Goal: Task Accomplishment & Management: Manage account settings

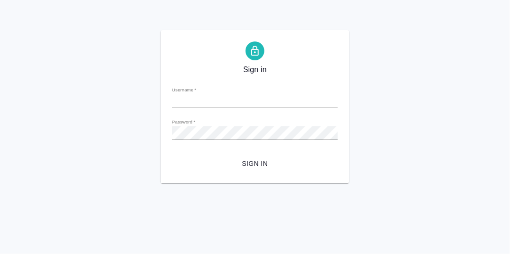
type input "[PERSON_NAME][EMAIL_ADDRESS][DOMAIN_NAME]"
click at [256, 160] on span "Sign in" at bounding box center [255, 164] width 151 height 12
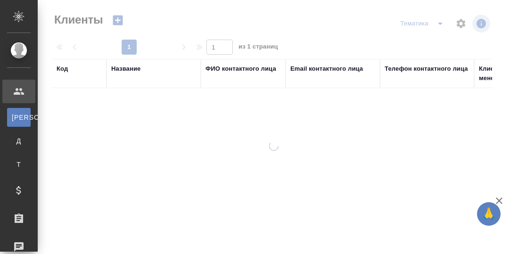
select select "RU"
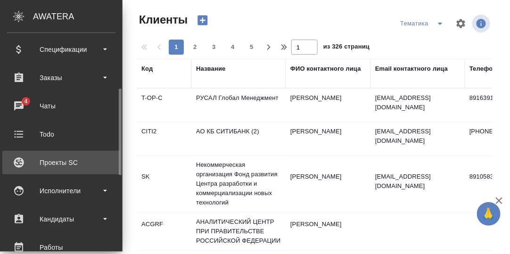
scroll to position [188, 0]
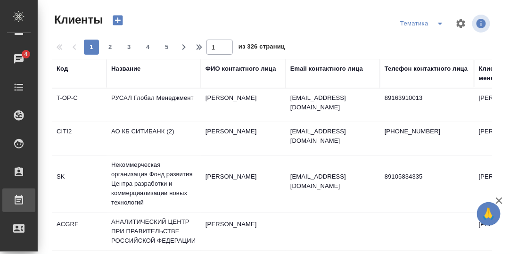
click at [19, 196] on div "Работы" at bounding box center [7, 200] width 24 height 14
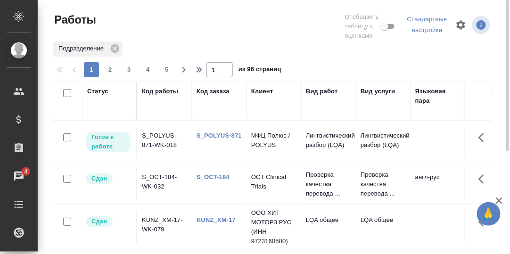
click at [97, 92] on div "Статус" at bounding box center [97, 91] width 21 height 9
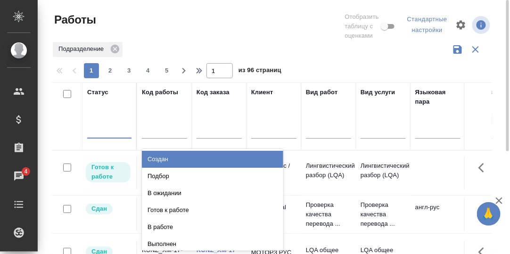
click at [101, 130] on div at bounding box center [109, 129] width 44 height 14
click at [172, 157] on div "Создан" at bounding box center [212, 159] width 141 height 17
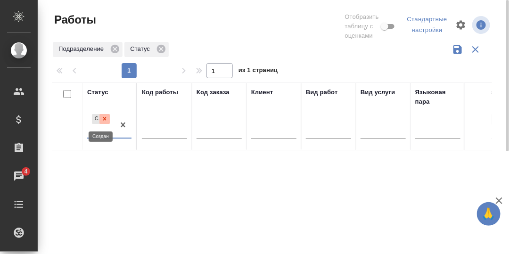
click at [106, 116] on icon at bounding box center [104, 118] width 7 height 7
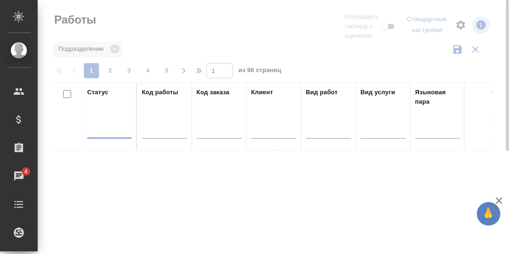
click at [100, 131] on div at bounding box center [109, 129] width 44 height 14
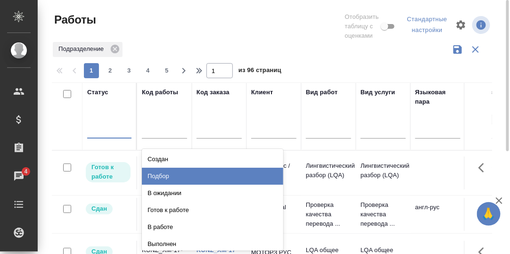
click at [165, 175] on div "Подбор" at bounding box center [212, 176] width 141 height 17
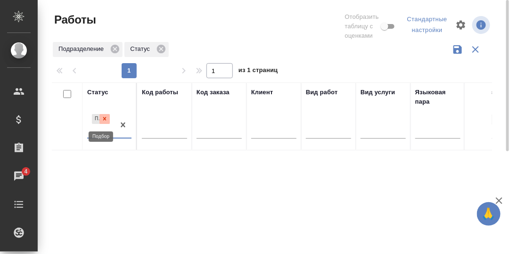
click at [104, 119] on icon at bounding box center [104, 118] width 7 height 7
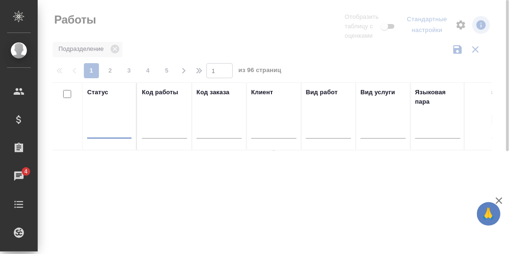
click at [98, 130] on div at bounding box center [109, 129] width 44 height 14
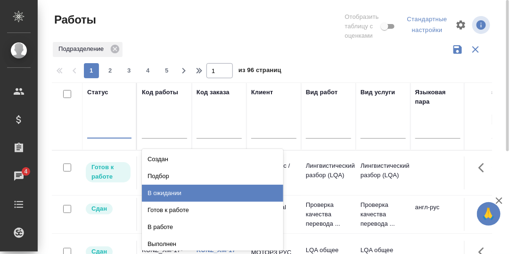
click at [169, 189] on div "В ожидании" at bounding box center [212, 193] width 141 height 17
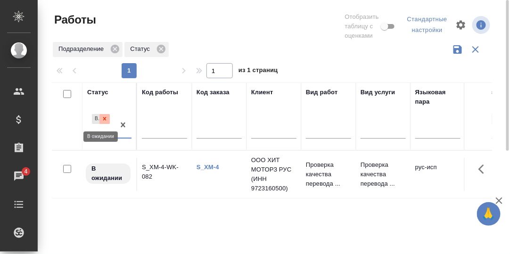
click icon
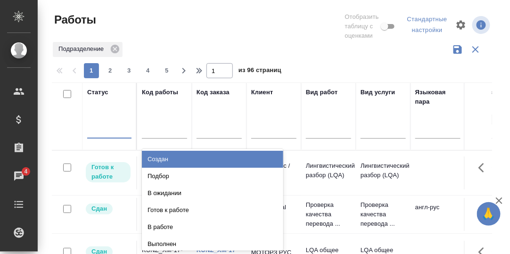
click div
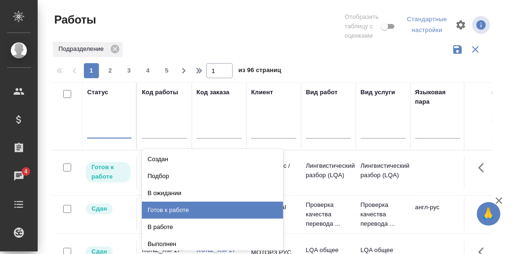
click div "Готов к работе"
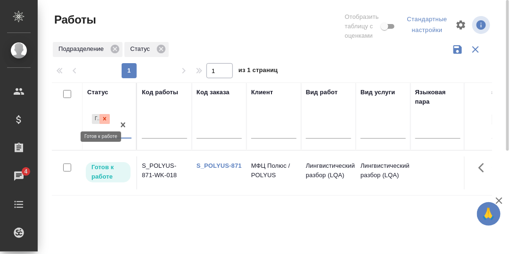
click icon
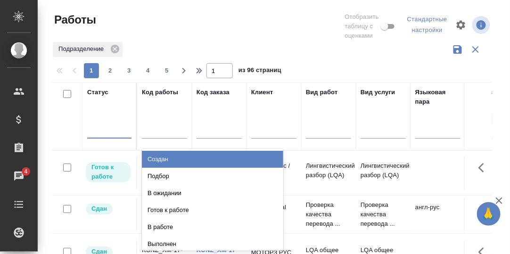
click div
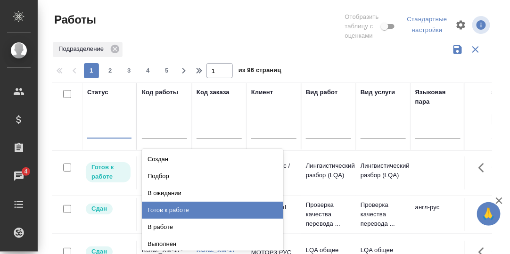
scroll to position [38, 0]
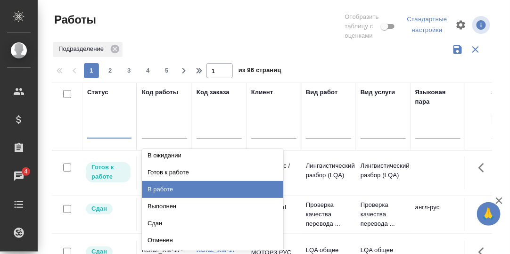
click div "В работе"
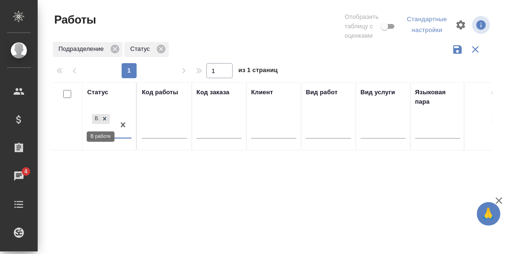
drag, startPoint x: 106, startPoint y: 118, endPoint x: 104, endPoint y: 122, distance: 4.9
click icon
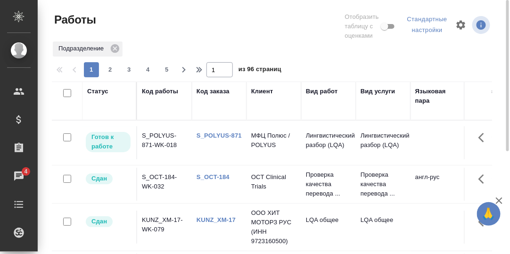
click at [18, 175] on div "Чаты" at bounding box center [7, 176] width 24 height 14
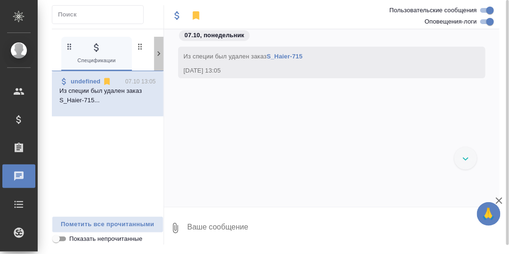
click at [160, 56] on icon at bounding box center [158, 53] width 9 height 9
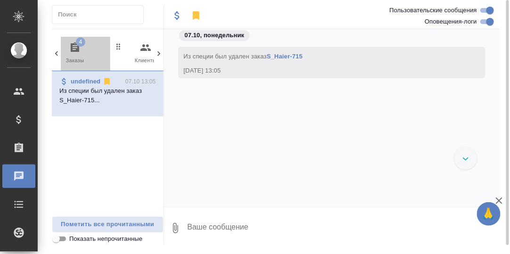
click at [74, 45] on icon "button" at bounding box center [74, 47] width 11 height 11
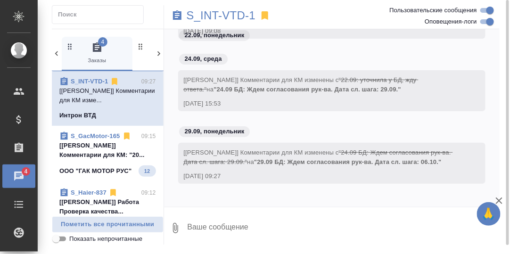
scroll to position [1868, 0]
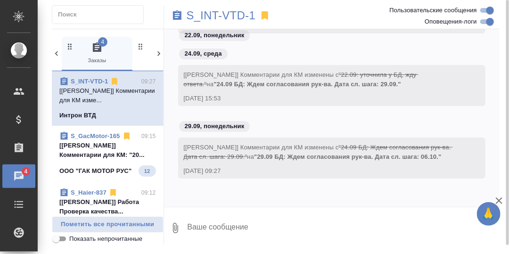
drag, startPoint x: 95, startPoint y: 150, endPoint x: 138, endPoint y: 151, distance: 43.4
click at [96, 151] on p "[Усманова Ольга] Комментарии для КМ: "20..." at bounding box center [107, 150] width 97 height 19
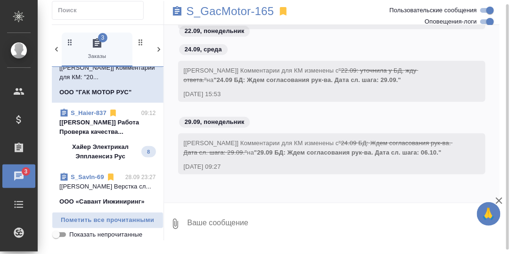
scroll to position [94, 0]
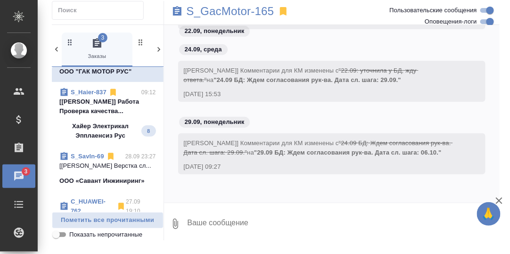
click at [106, 100] on p "[Ширина Сабина] Работа Проверка качества..." at bounding box center [107, 106] width 97 height 19
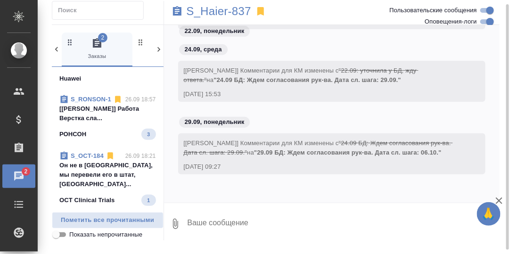
scroll to position [283, 0]
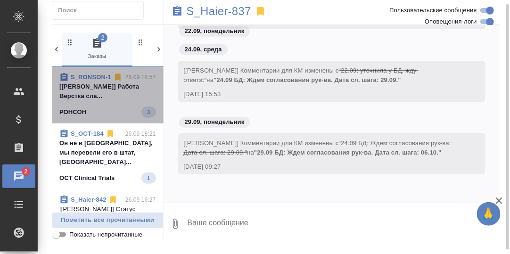
click at [108, 101] on p "[Заборова Александра] Работа Верстка сла..." at bounding box center [107, 91] width 97 height 19
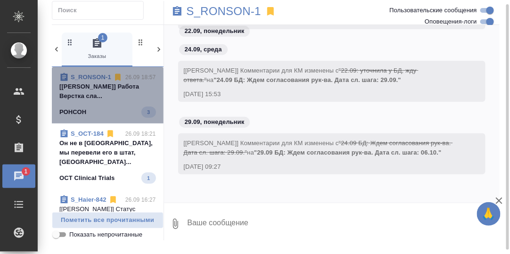
drag, startPoint x: 106, startPoint y: 105, endPoint x: 225, endPoint y: 108, distance: 119.2
click at [106, 101] on p "[Заборова Александра] Работа Верстка сла..." at bounding box center [107, 91] width 97 height 19
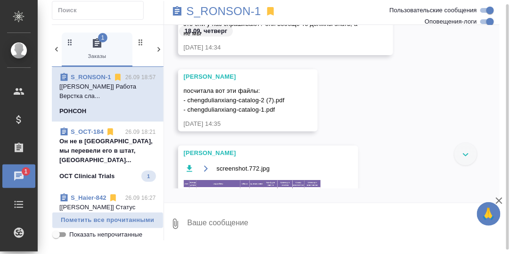
scroll to position [1582, 0]
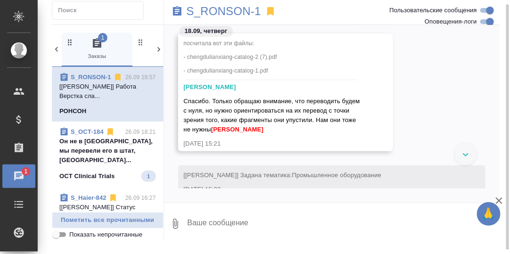
click at [96, 160] on p "Он не в ЧС, мы перевели его в штат, фрил..." at bounding box center [107, 151] width 97 height 28
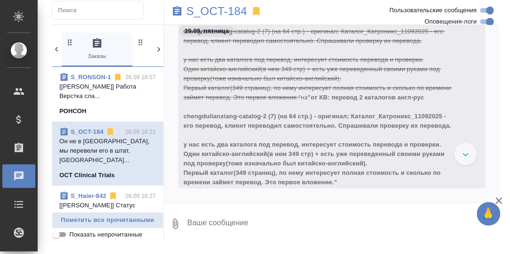
scroll to position [2054, 0]
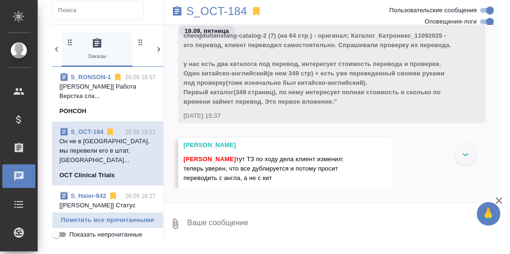
drag, startPoint x: 95, startPoint y: 160, endPoint x: 205, endPoint y: 169, distance: 110.1
click at [96, 161] on p "Он не в ЧС, мы перевели его в штат, фрил..." at bounding box center [107, 151] width 97 height 28
click at [222, 12] on p "S_OCT-184" at bounding box center [217, 11] width 61 height 9
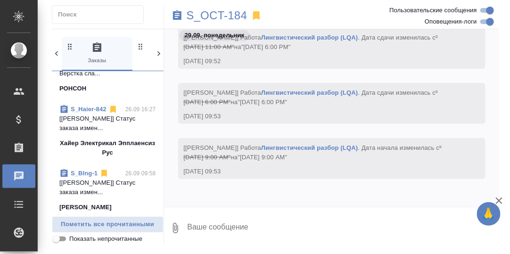
scroll to position [377, 0]
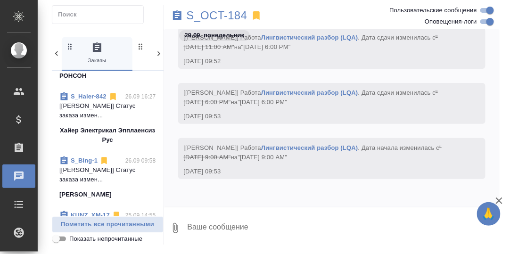
click at [86, 164] on link "S_BIng-1" at bounding box center [84, 160] width 27 height 7
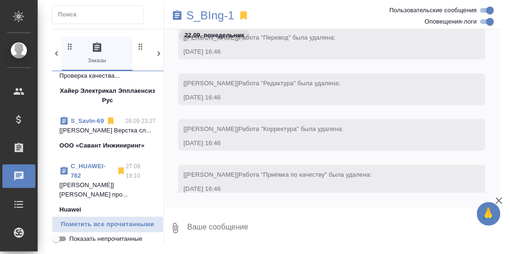
scroll to position [283, 0]
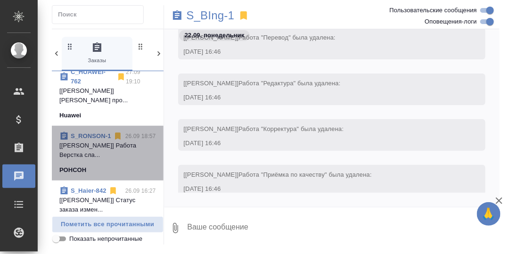
click at [95, 139] on link "S_RONSON-1" at bounding box center [91, 135] width 41 height 7
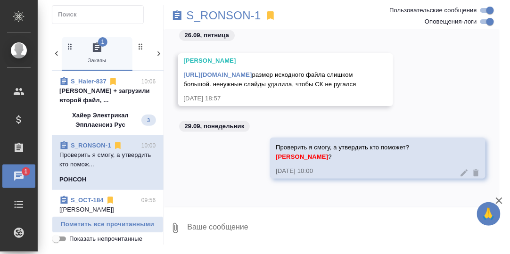
scroll to position [3123, 0]
click at [98, 92] on p "Арсеньева Вера + загрузили второй файл, ..." at bounding box center [107, 95] width 97 height 19
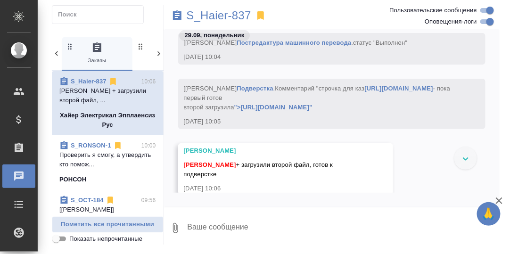
scroll to position [15838, 0]
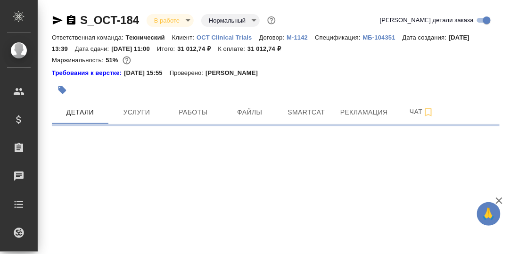
select select "RU"
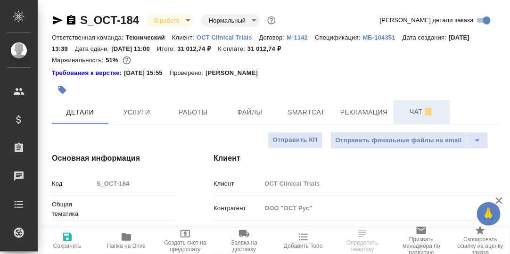
type textarea "x"
click at [413, 115] on span "Чат" at bounding box center [421, 112] width 45 height 12
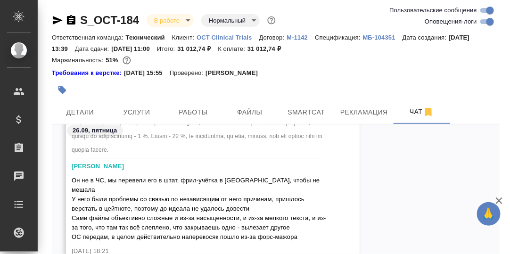
scroll to position [66, 0]
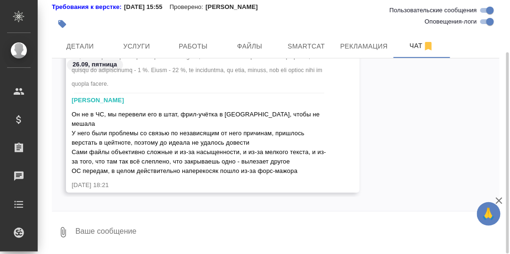
click at [113, 227] on textarea at bounding box center [286, 232] width 425 height 32
type textarea "D"
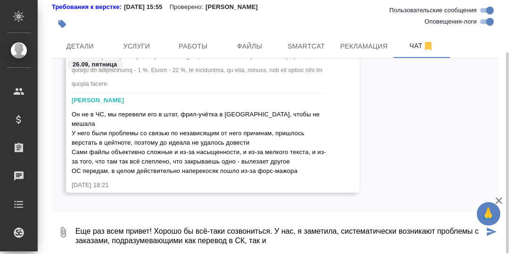
drag, startPoint x: 235, startPoint y: 241, endPoint x: 193, endPoint y: 239, distance: 42.0
click at [193, 239] on textarea "Еще раз всем привет! Хорошо бы всё-таки созвониться. У нас, я заметила, система…" at bounding box center [278, 232] width 409 height 32
click at [204, 241] on textarea "Еще раз всем привет! Хорошо бы всё-таки созвониться. У нас, я заметила, система…" at bounding box center [278, 232] width 409 height 32
drag, startPoint x: 204, startPoint y: 241, endPoint x: 190, endPoint y: 241, distance: 14.6
click at [190, 241] on textarea "Еще раз всем привет! Хорошо бы всё-таки созвониться. У нас, я заметила, система…" at bounding box center [278, 232] width 409 height 32
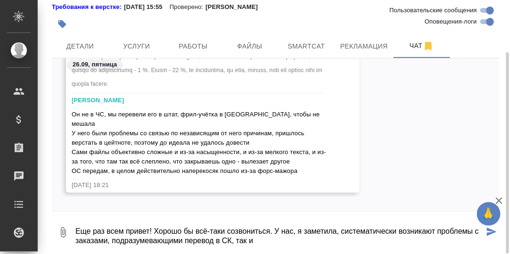
click at [222, 241] on textarea "Еще раз всем привет! Хорошо бы всё-таки созвониться. У нас, я заметила, система…" at bounding box center [278, 232] width 409 height 32
paste textarea "ак"
click at [276, 240] on textarea "Еще раз всем привет! Хорошо бы всё-таки созвониться. У нас, я заметила, система…" at bounding box center [278, 232] width 409 height 32
type textarea "Еще раз всем привет! Хорошо бы всё-таки созвониться. У нас, я заметила, система…"
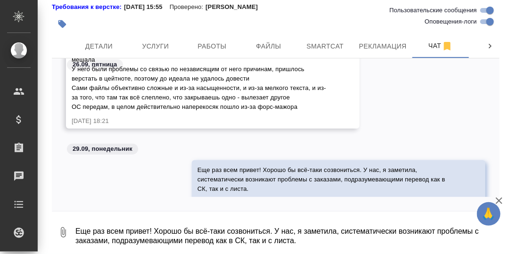
scroll to position [75852, 0]
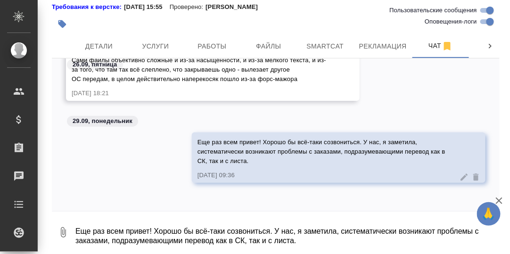
click at [92, 226] on textarea "Еще раз всем привет! Хорошо бы всё-таки созвониться. У нас, я заметила, система…" at bounding box center [286, 232] width 425 height 32
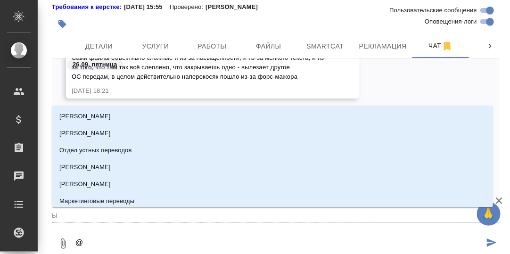
type textarea "@Ы"
type input "Ы"
type textarea "@"
type textarea "@С"
type input "С"
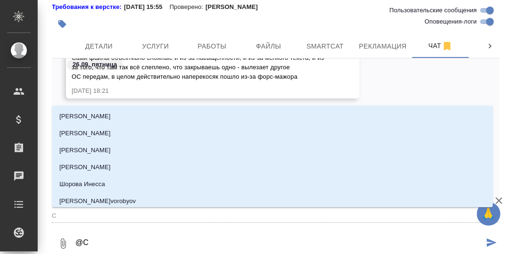
type textarea "@Се"
type input "Се"
type textarea "@Сер"
type input "Сер"
type textarea "@Серг"
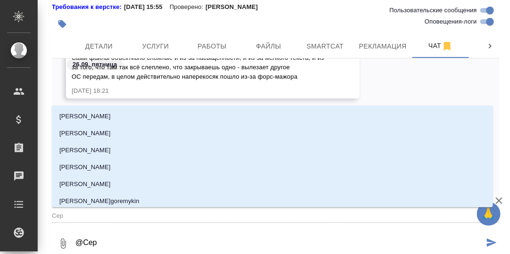
type input "Серг"
type textarea "@Серге"
type input "Серге"
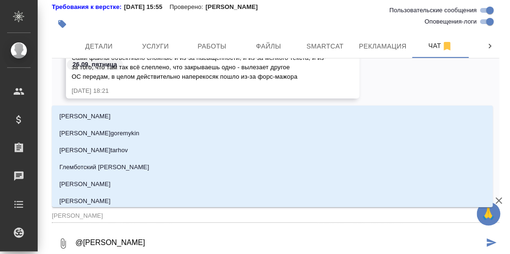
type textarea "@Сергее"
type input "Сергее"
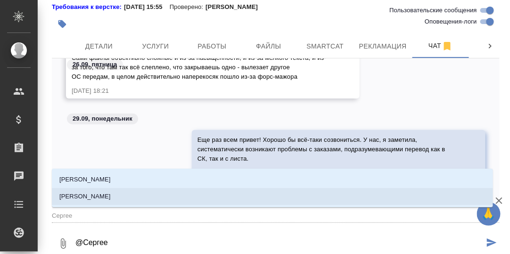
click at [84, 193] on p "[PERSON_NAME]" at bounding box center [84, 196] width 51 height 9
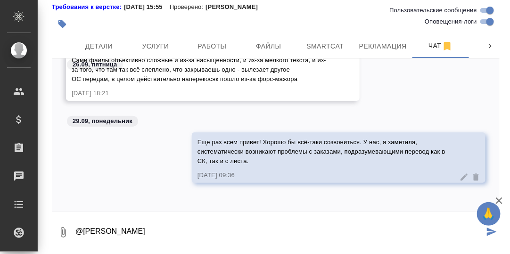
type textarea "@Сергеева Анастасия"
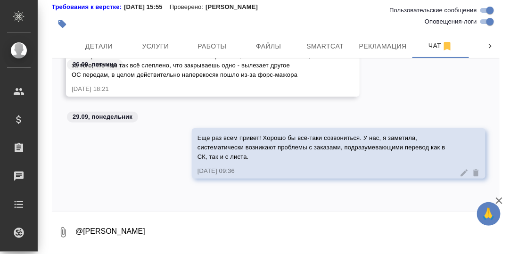
scroll to position [75898, 0]
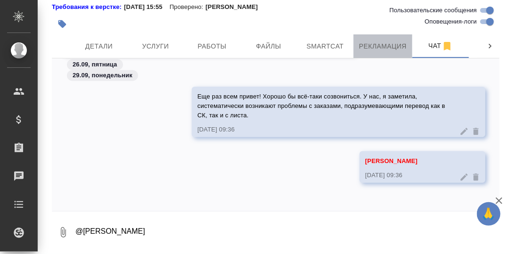
click at [392, 44] on span "Рекламация" at bounding box center [383, 47] width 48 height 12
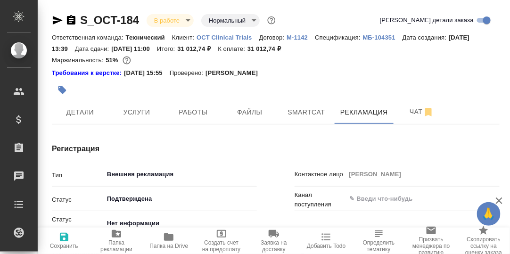
type input "Лингвистические причины"
type input "Верстка"
type textarea "x"
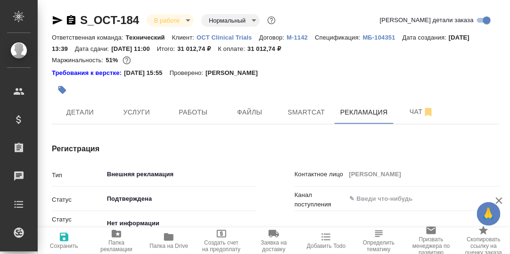
type textarea "x"
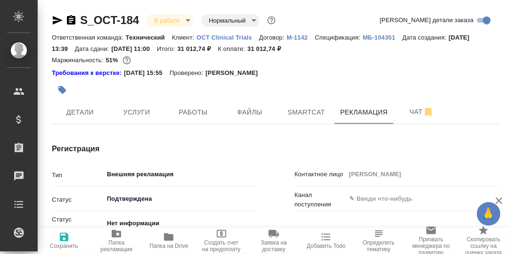
type input "Румянцева Дарья"
type input "[PERSON_NAME]"
type textarea "x"
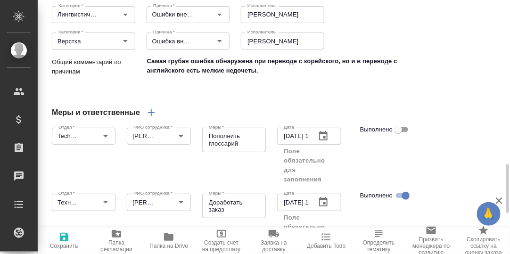
scroll to position [800, 0]
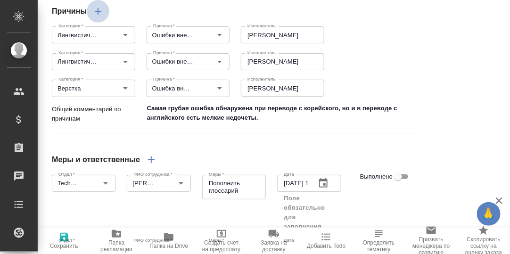
click at [98, 15] on icon "button" at bounding box center [98, 11] width 7 height 7
type textarea "x"
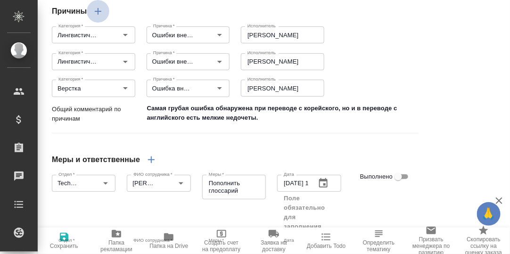
type textarea "x"
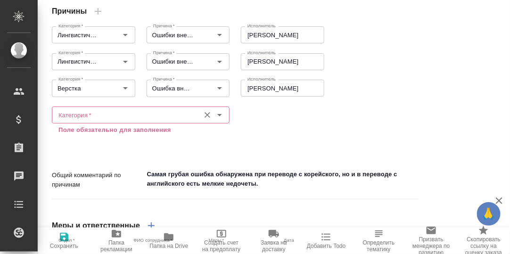
click at [82, 121] on input "Категория   *" at bounding box center [125, 114] width 140 height 11
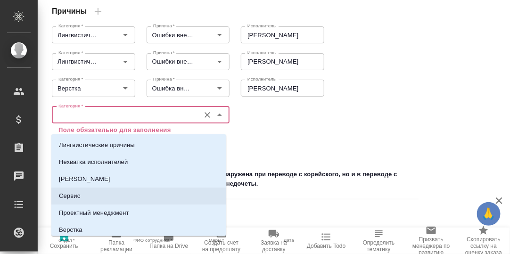
scroll to position [47, 0]
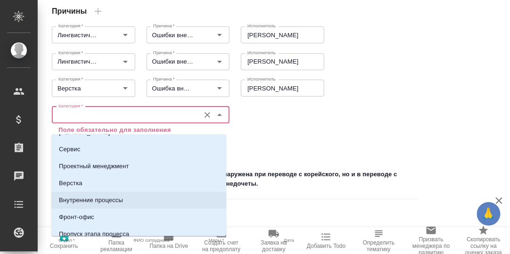
click at [113, 200] on p "Внутренние процессы" at bounding box center [91, 200] width 64 height 9
type textarea "x"
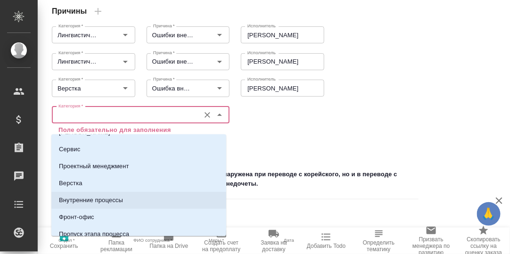
type textarea "x"
type input "Внутренние процессы"
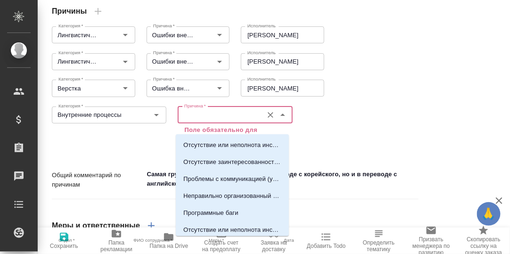
click at [201, 121] on input "Причина   *" at bounding box center [218, 114] width 77 height 11
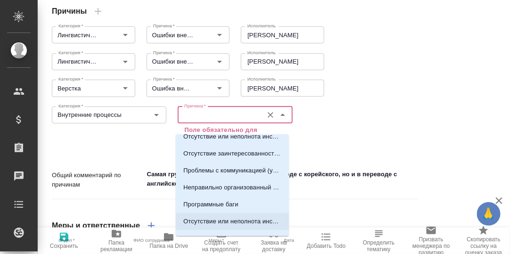
scroll to position [0, 0]
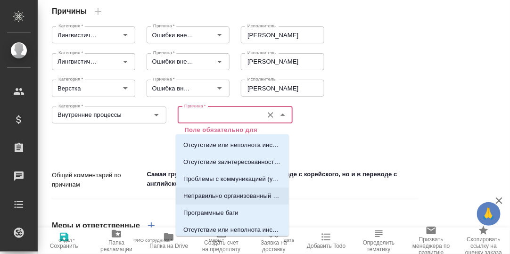
click at [224, 197] on p "Неправильно организованный производственный процесс (для клиента требуется особ…" at bounding box center [232, 195] width 98 height 9
type textarea "x"
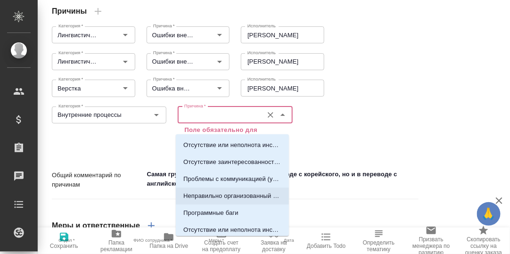
type textarea "x"
type input "Неправильно организованный производственный процесс (для клиента требуется особ…"
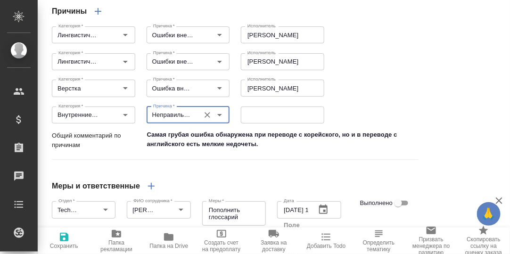
click at [180, 121] on input "Неправильно организованный производственный процесс (для клиента требуется особ…" at bounding box center [172, 114] width 46 height 11
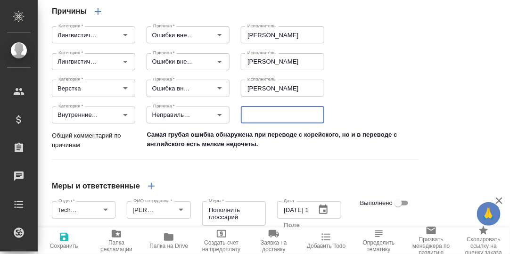
click at [281, 118] on textarea at bounding box center [282, 114] width 70 height 7
type textarea "x"
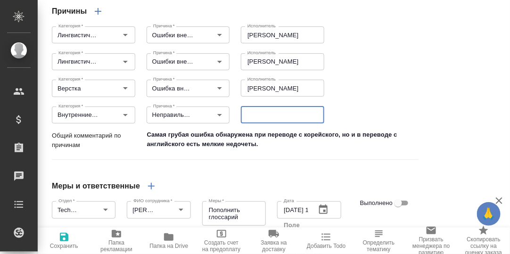
type textarea "x"
type textarea "Н"
type textarea "x"
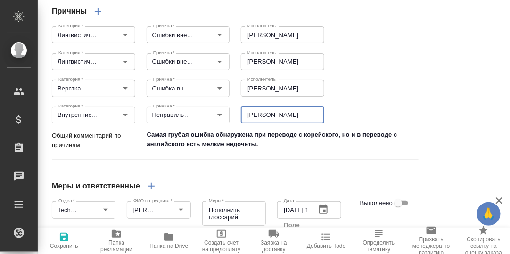
type textarea "x"
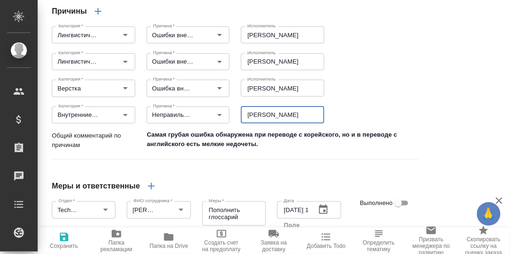
type textarea "x"
type textarea "Ну"
type textarea "x"
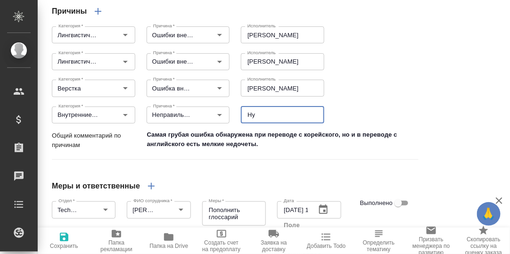
type textarea "x"
type textarea "Нуж"
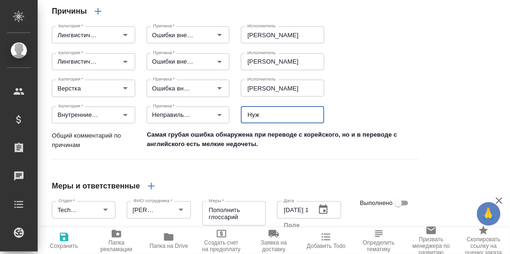
type textarea "x"
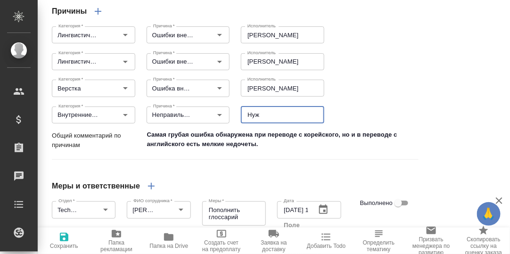
type textarea "x"
type textarea "Нужн"
type textarea "x"
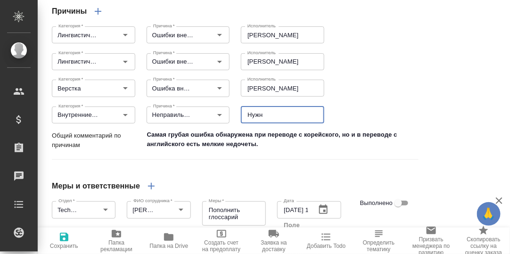
type textarea "x"
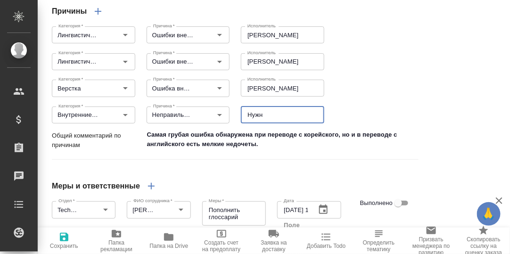
type textarea "Нужно"
type textarea "x"
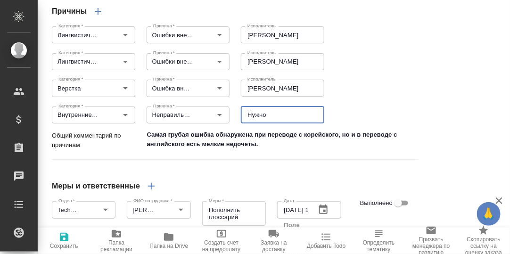
type textarea "x"
type textarea "Нужно"
type textarea "x"
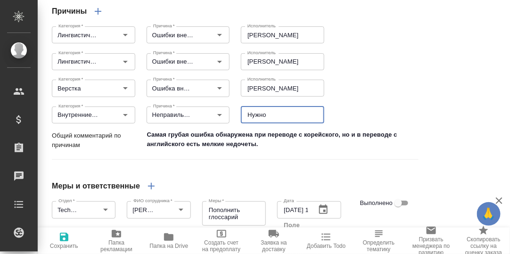
type textarea "x"
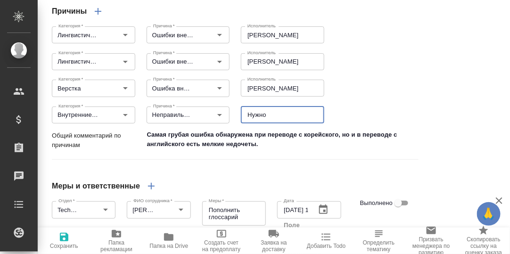
type textarea "x"
type textarea "Нужно р"
type textarea "x"
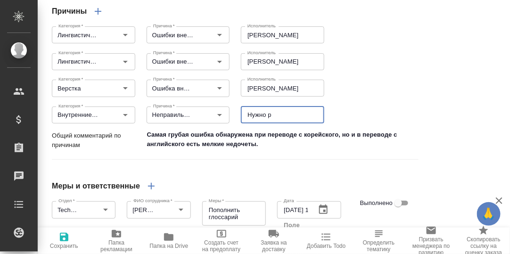
type textarea "x"
type textarea "Нужно ра"
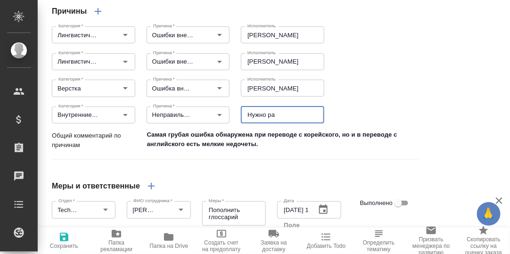
type textarea "x"
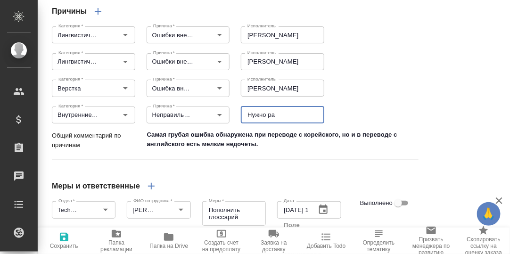
type textarea "x"
type textarea "Нужно раз"
type textarea "x"
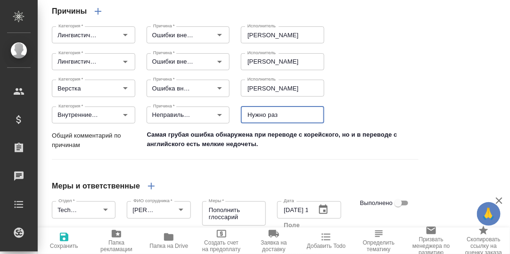
type textarea "x"
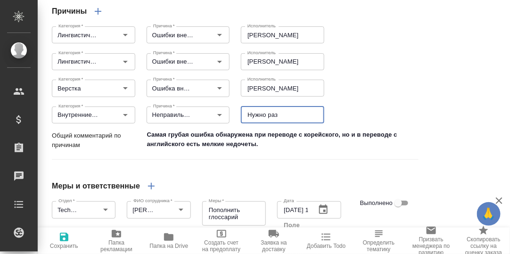
type textarea "Нужно разо"
type textarea "x"
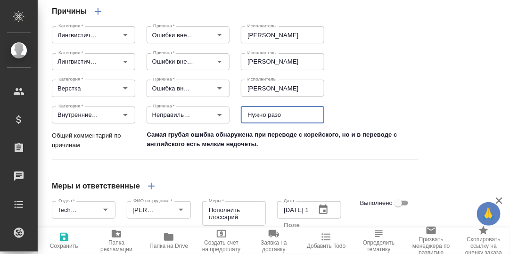
type textarea "x"
type textarea "Нужно разоб"
type textarea "x"
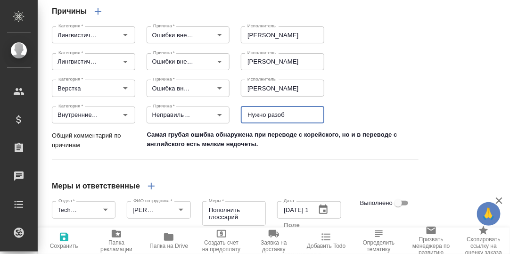
type textarea "x"
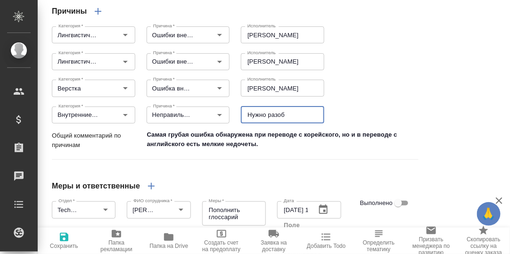
type textarea "x"
type textarea "Нужно разобр"
type textarea "x"
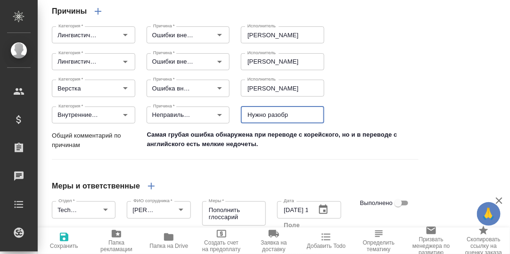
type textarea "x"
type textarea "Нужно разобра"
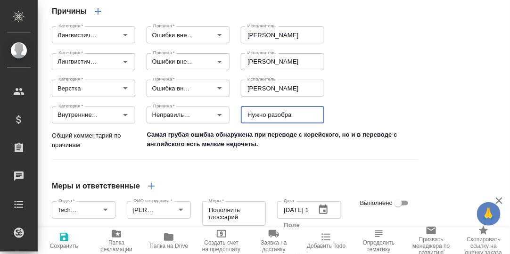
type textarea "x"
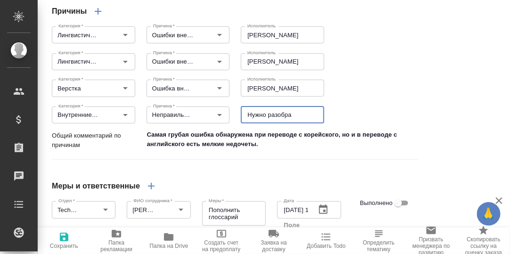
type textarea "x"
type textarea "Нужно разобрать"
type textarea "x"
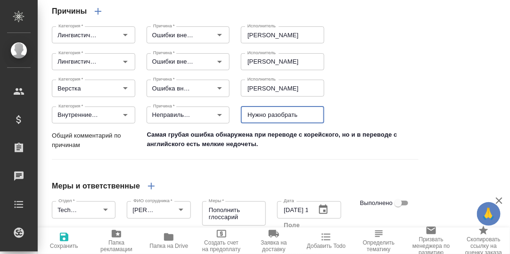
type textarea "x"
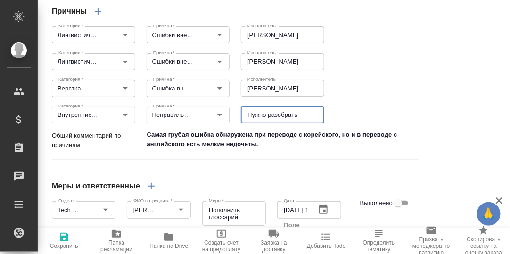
type textarea "x"
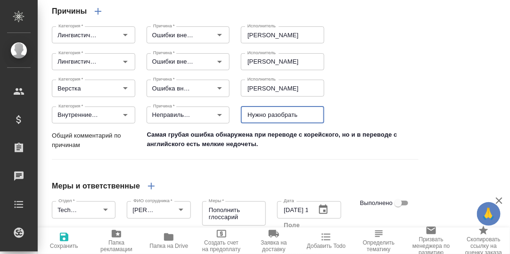
type textarea "x"
type textarea "Нужно разобратьс"
type textarea "x"
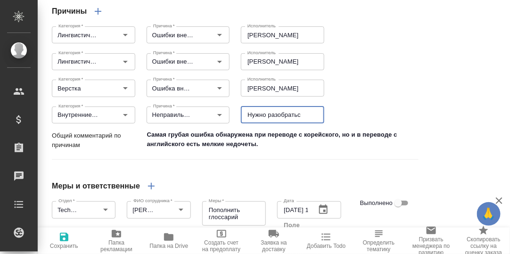
type textarea "x"
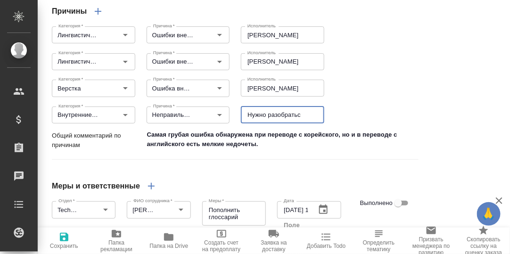
type textarea "Нужно разобраться"
type textarea "x"
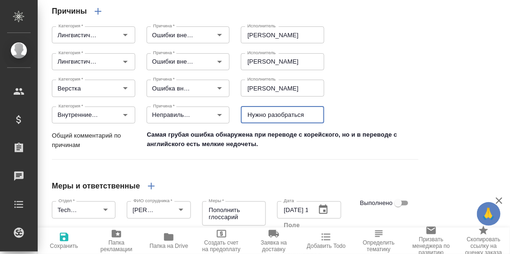
type textarea "x"
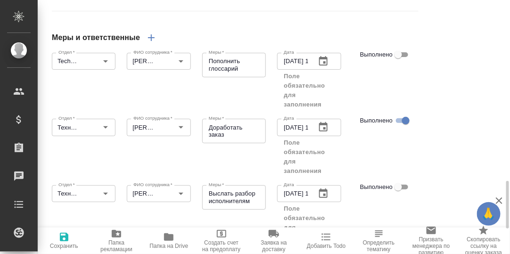
scroll to position [868, 0]
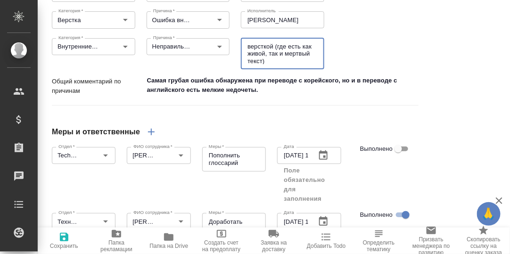
click at [276, 98] on textarea "Самая грубая ошибка обнаружена при переводе с корейского, но и в переводе с анг…" at bounding box center [281, 85] width 275 height 25
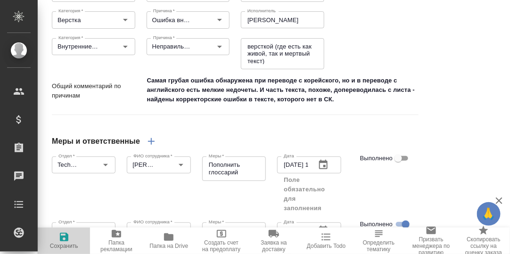
click at [65, 237] on icon "button" at bounding box center [64, 237] width 8 height 8
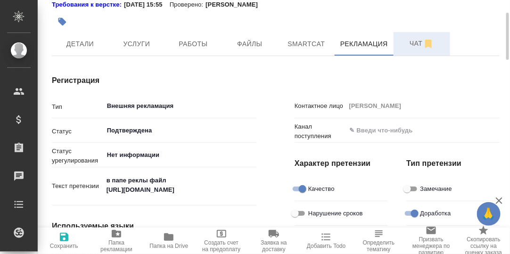
scroll to position [0, 0]
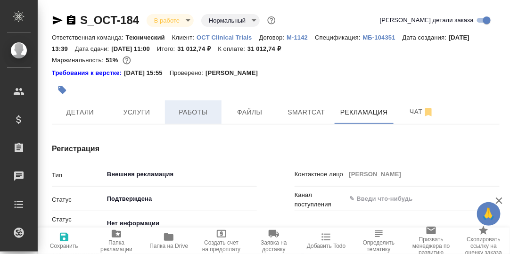
drag, startPoint x: 138, startPoint y: 113, endPoint x: 172, endPoint y: 121, distance: 35.8
click at [138, 113] on span "Услуги" at bounding box center [136, 112] width 45 height 12
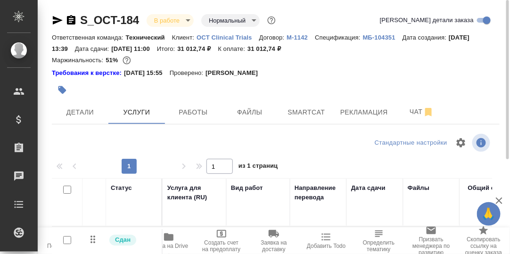
drag, startPoint x: 85, startPoint y: 140, endPoint x: 89, endPoint y: 136, distance: 5.7
click at [86, 140] on div at bounding box center [126, 142] width 149 height 23
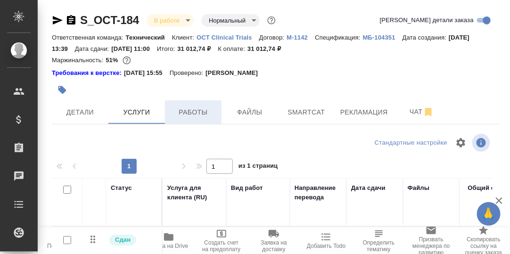
click at [185, 116] on span "Работы" at bounding box center [193, 112] width 45 height 12
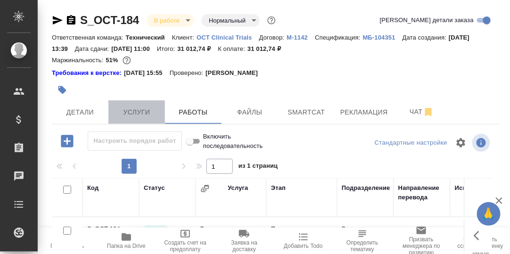
click at [145, 110] on span "Услуги" at bounding box center [136, 112] width 45 height 12
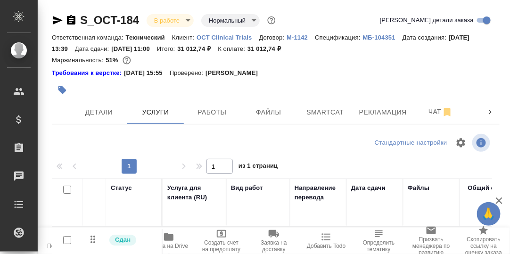
click at [89, 138] on div at bounding box center [126, 142] width 149 height 23
click at [90, 138] on div at bounding box center [126, 142] width 149 height 23
click at [91, 138] on div at bounding box center [126, 142] width 149 height 23
drag, startPoint x: 142, startPoint y: 18, endPoint x: 80, endPoint y: 19, distance: 62.7
click at [80, 19] on div "S_OCT-184 В работе inProgress Нормальный normal" at bounding box center [165, 20] width 226 height 15
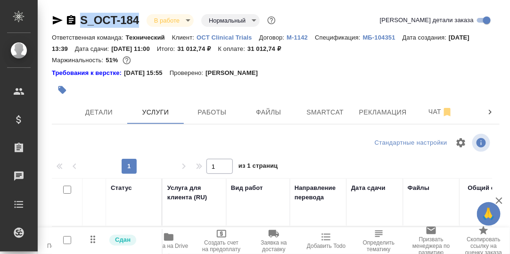
copy link "S_OCT-184"
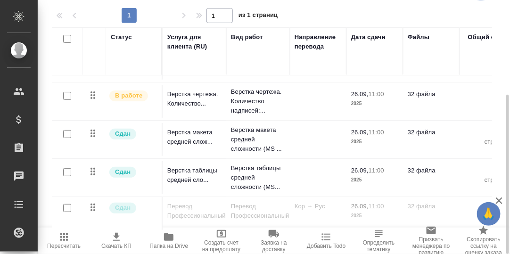
scroll to position [47, 0]
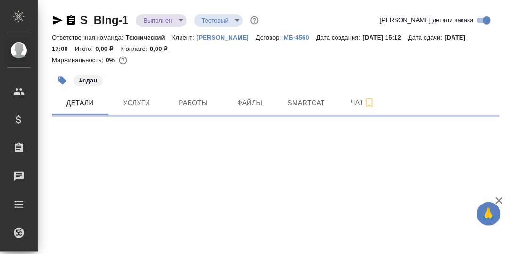
select select "RU"
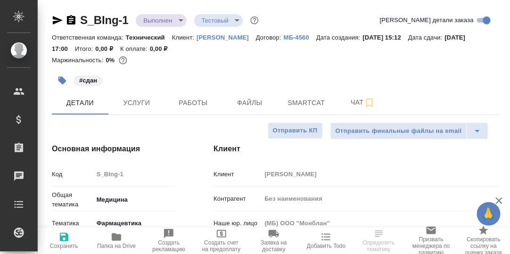
type textarea "x"
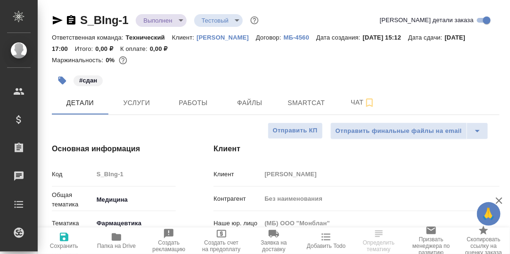
type textarea "x"
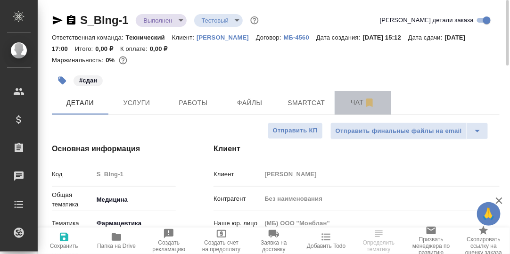
click at [357, 101] on span "Чат" at bounding box center [362, 103] width 45 height 12
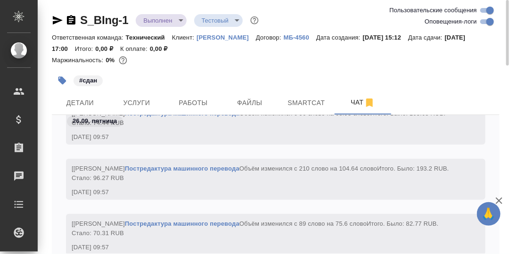
scroll to position [7293, 0]
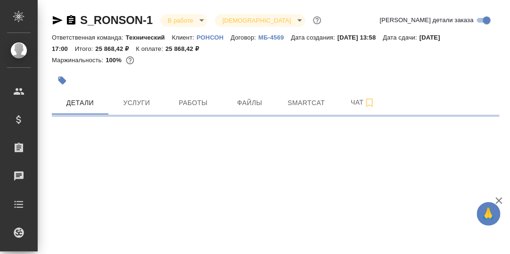
select select "RU"
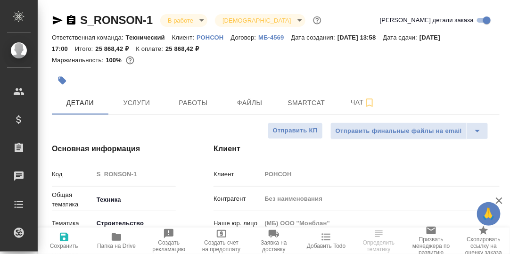
type textarea "x"
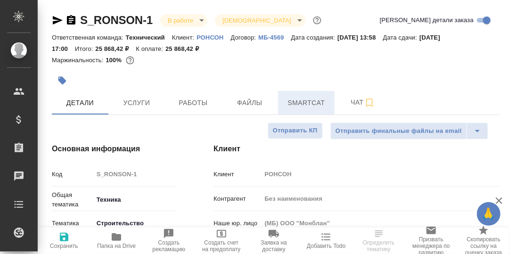
type textarea "x"
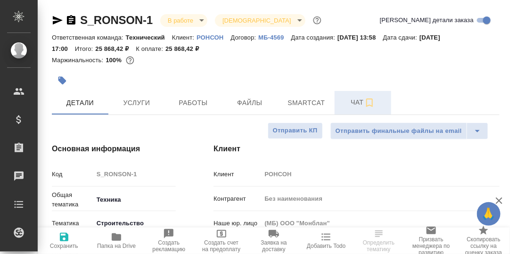
type textarea "x"
click at [358, 105] on span "Чат" at bounding box center [362, 103] width 45 height 12
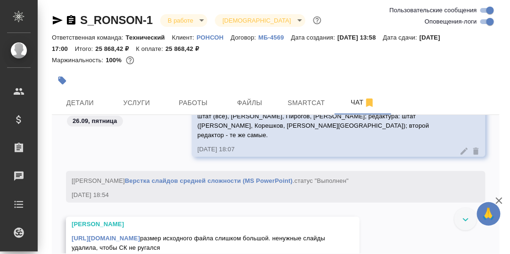
scroll to position [5985, 0]
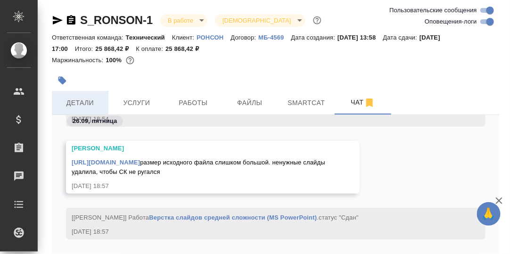
click at [86, 102] on span "Детали" at bounding box center [79, 103] width 45 height 12
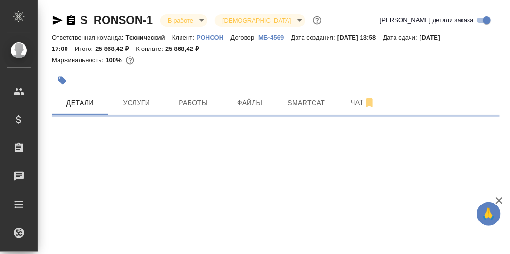
select select "RU"
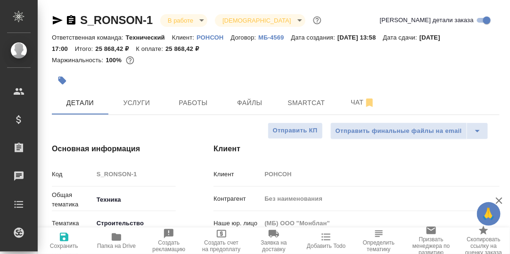
type textarea "x"
click at [190, 105] on span "Работы" at bounding box center [193, 103] width 45 height 12
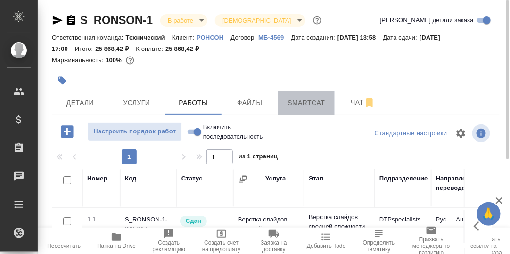
click at [316, 103] on span "Smartcat" at bounding box center [306, 103] width 45 height 12
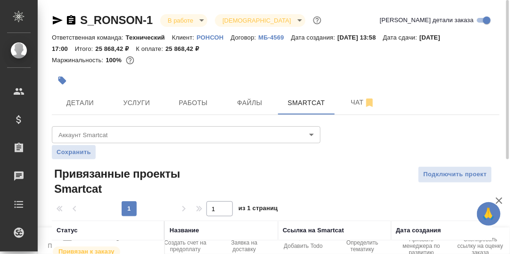
scroll to position [50, 0]
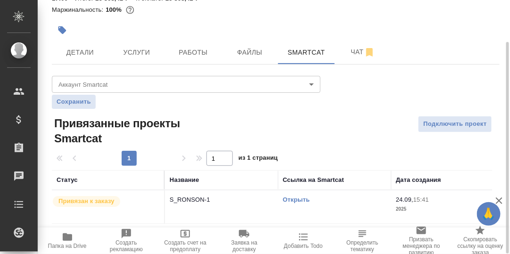
click at [296, 198] on link "Открыть" at bounding box center [296, 199] width 27 height 7
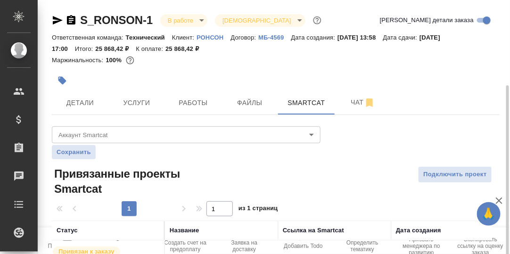
scroll to position [47, 0]
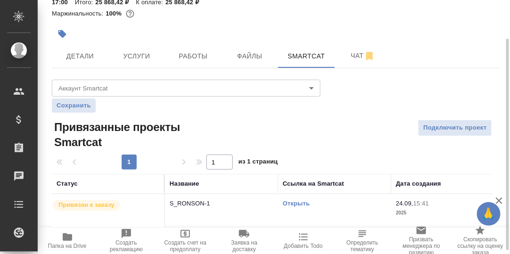
click at [313, 87] on body "🙏 .cls-1 fill:#fff; AWATERA Румянцева Дарья d.rumyantseva Клиенты Спецификации …" at bounding box center [255, 127] width 510 height 254
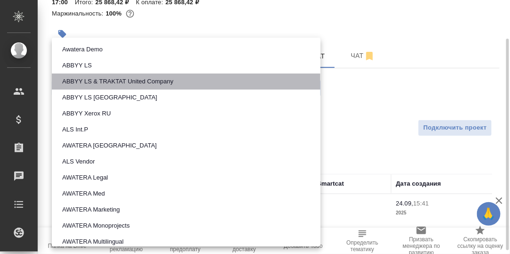
click at [313, 87] on li "ABBYY LS & TRAKTAT United Company" at bounding box center [186, 82] width 269 height 16
type input "5ee68ec778bc4a4c4880ed22"
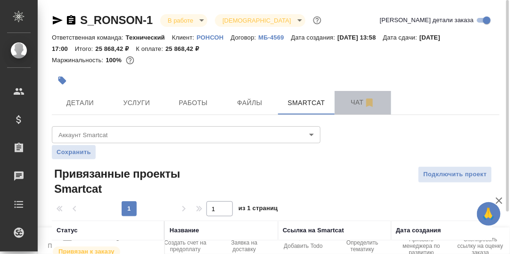
click at [354, 104] on span "Чат" at bounding box center [362, 103] width 45 height 12
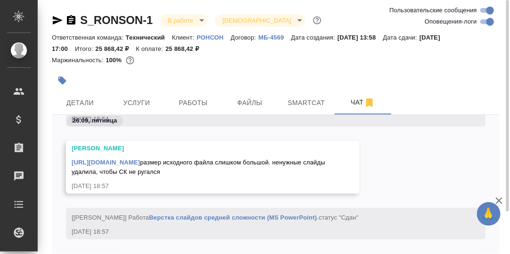
scroll to position [47, 0]
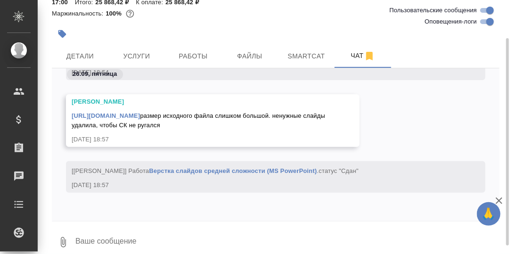
click at [147, 232] on textarea at bounding box center [286, 242] width 425 height 32
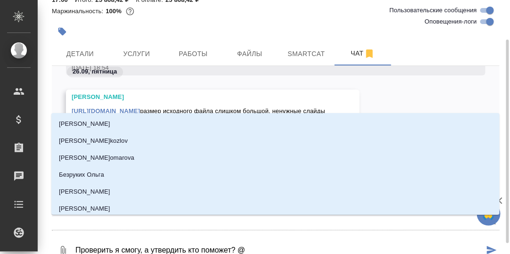
type textarea "Проверить я смогу, а утвердить кто поможет? @Р"
type input "Р"
type textarea "Проверить я смогу, а утвердить кто поможет? @Ру"
type input "Ру"
type textarea "Проверить я смогу, а утвердить кто поможет? @Рус"
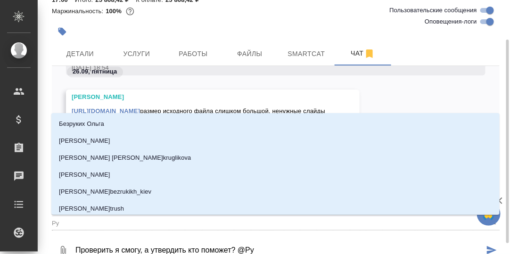
type input "Рус"
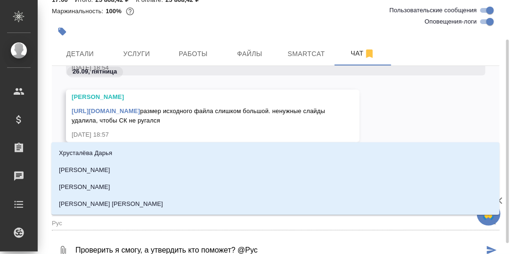
type textarea "Проверить я смогу, а утвердить кто поможет? @Русд"
type input "Русд"
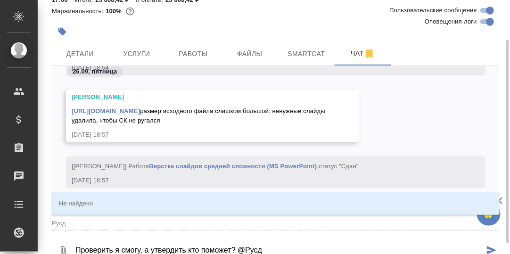
type textarea "Проверить я смогу, а утвердить кто поможет? @Русда"
type input "Русда"
type textarea "Проверить я смогу, а утвердить кто поможет? @Русд"
type input "Русд"
type textarea "Проверить я смогу, а утвердить кто поможет? @Рус"
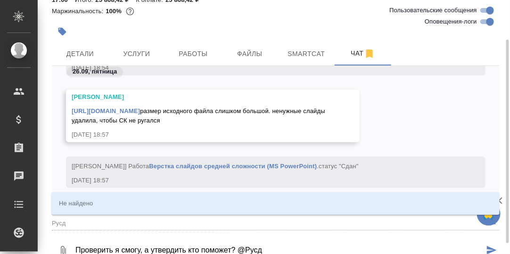
type input "Рус"
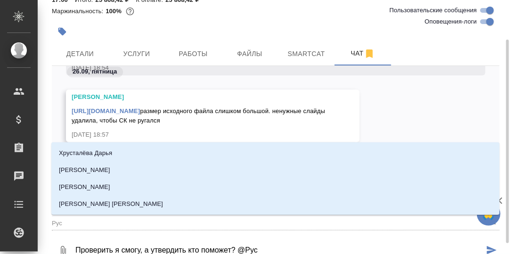
type textarea "Проверить я смогу, а утвердить кто поможет? @Русл"
type input "Русл"
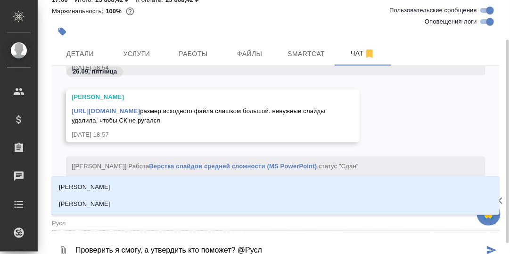
type textarea "Проверить я смогу, а утвердить кто поможет? @Русла"
type input "Русла"
type textarea "Проверить я смогу, а утвердить кто поможет? @[PERSON_NAME]"
type input "Руслан"
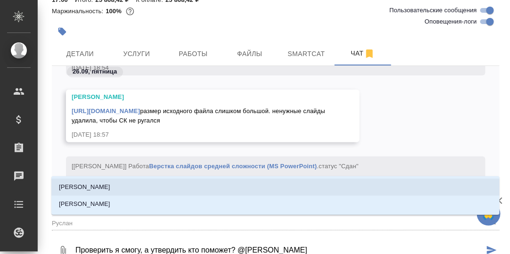
drag, startPoint x: 87, startPoint y: 182, endPoint x: 157, endPoint y: 197, distance: 71.3
click at [90, 183] on p "[PERSON_NAME]" at bounding box center [84, 186] width 51 height 9
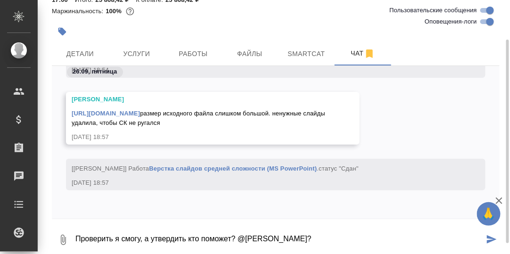
type textarea "Проверить я смогу, а утвердить кто поможет? @[PERSON_NAME]?"
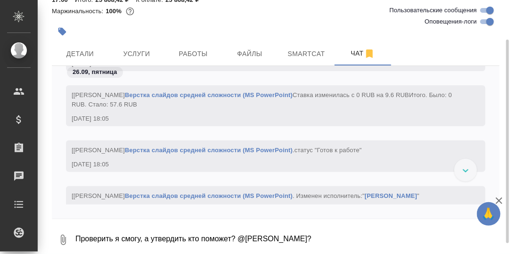
scroll to position [5492, 0]
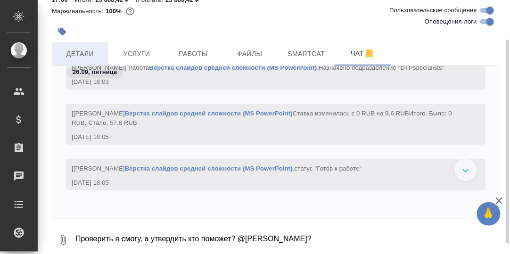
click at [83, 53] on span "Детали" at bounding box center [79, 54] width 45 height 12
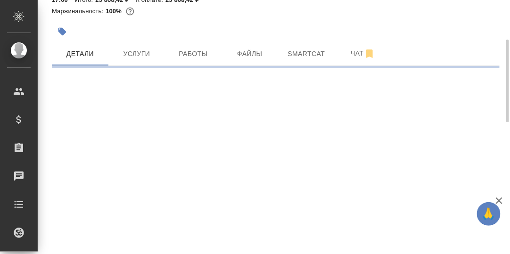
select select "RU"
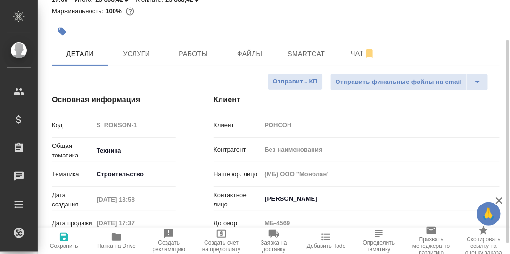
type textarea "x"
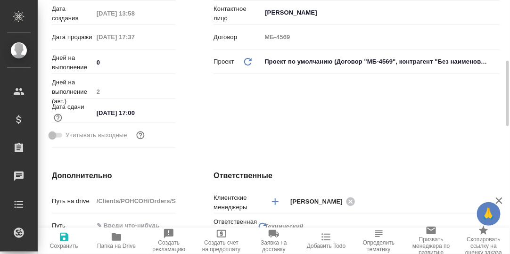
scroll to position [47, 0]
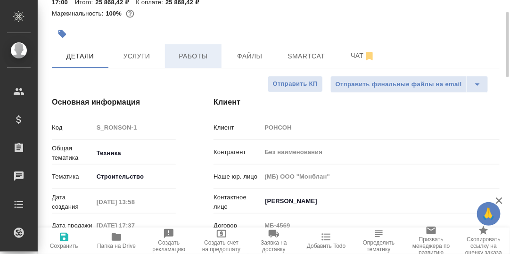
drag, startPoint x: 192, startPoint y: 57, endPoint x: 205, endPoint y: 63, distance: 14.4
click at [192, 57] on span "Работы" at bounding box center [193, 56] width 45 height 12
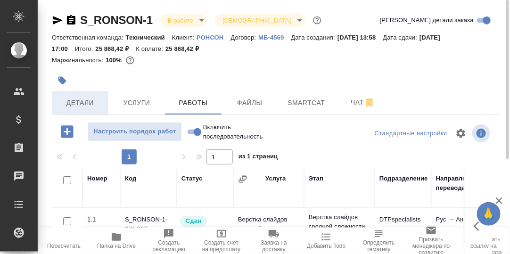
click at [82, 103] on span "Детали" at bounding box center [79, 103] width 45 height 12
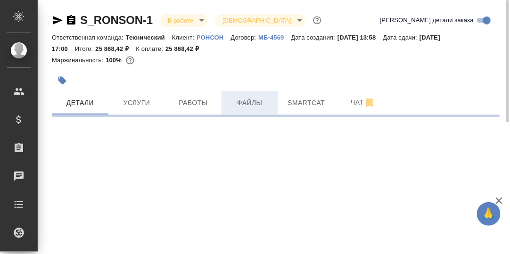
select select "RU"
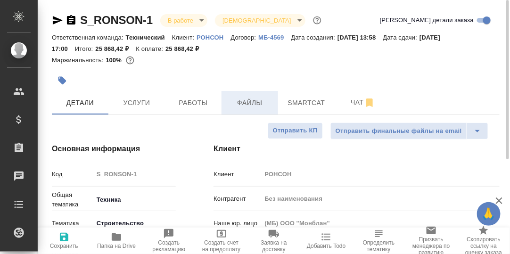
type textarea "x"
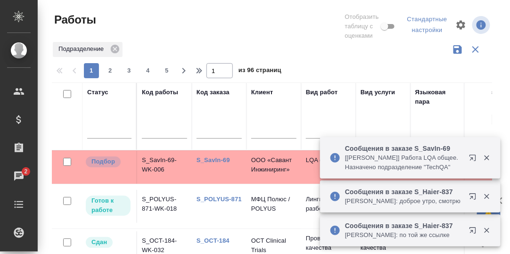
click at [487, 160] on icon "button" at bounding box center [486, 158] width 8 height 8
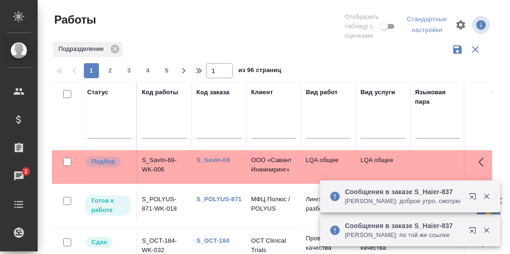
drag, startPoint x: 484, startPoint y: 195, endPoint x: 483, endPoint y: 223, distance: 28.3
click at [484, 196] on icon "button" at bounding box center [486, 196] width 8 height 8
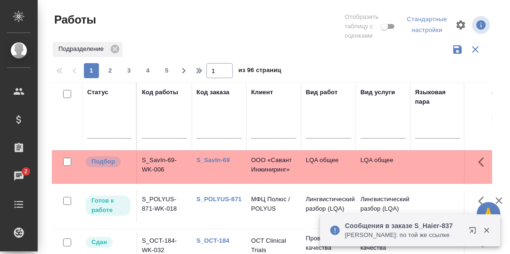
click at [484, 231] on icon "button" at bounding box center [486, 230] width 8 height 8
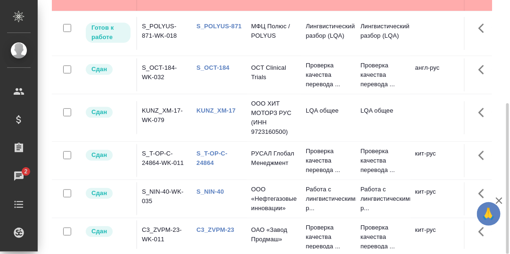
scroll to position [32, 0]
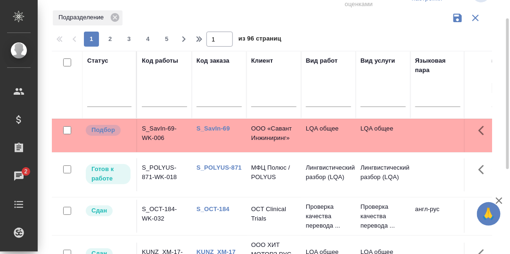
click at [213, 127] on link "S_SavIn-69" at bounding box center [212, 128] width 33 height 7
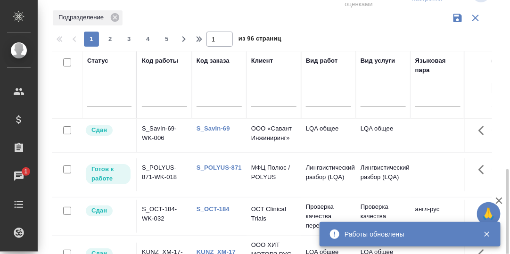
scroll to position [126, 0]
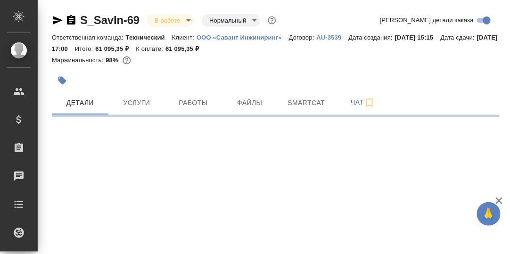
select select "RU"
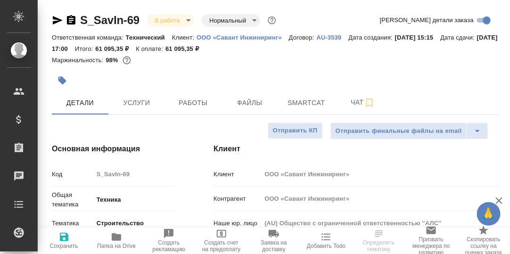
type textarea "x"
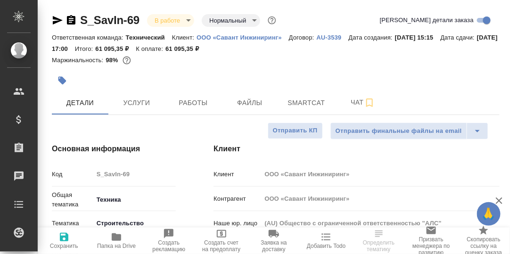
type textarea "x"
type input "[PERSON_NAME]"
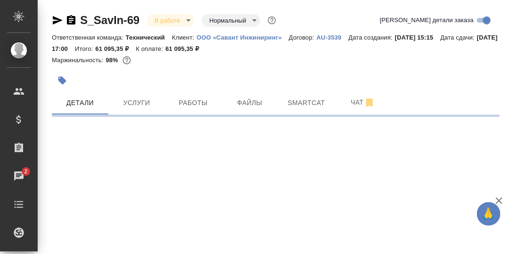
select select "RU"
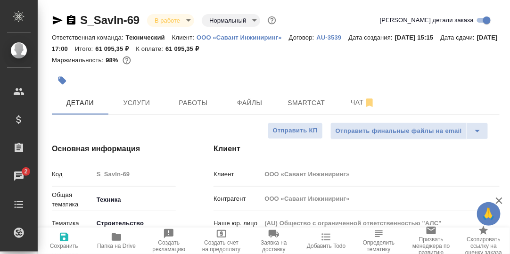
type textarea "x"
click at [358, 106] on span "Чат" at bounding box center [362, 103] width 45 height 12
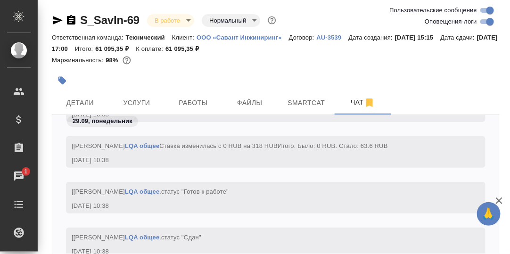
scroll to position [10185, 0]
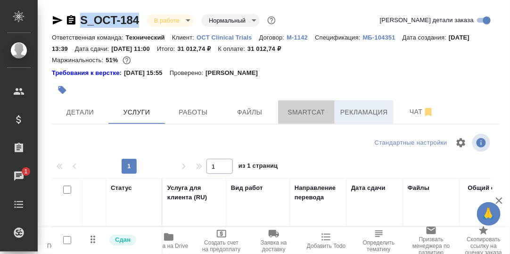
drag, startPoint x: 315, startPoint y: 112, endPoint x: 361, endPoint y: 123, distance: 47.9
click at [315, 112] on span "Smartcat" at bounding box center [306, 112] width 45 height 12
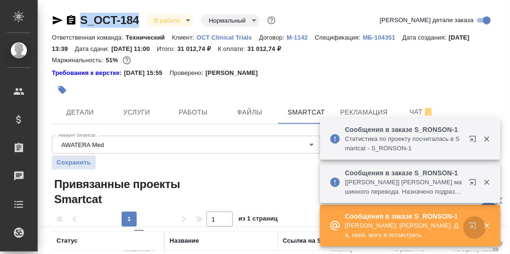
click at [475, 224] on icon "button" at bounding box center [474, 227] width 11 height 11
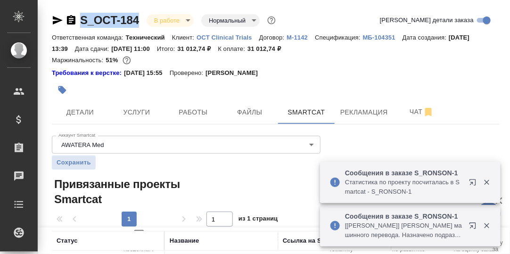
scroll to position [94, 0]
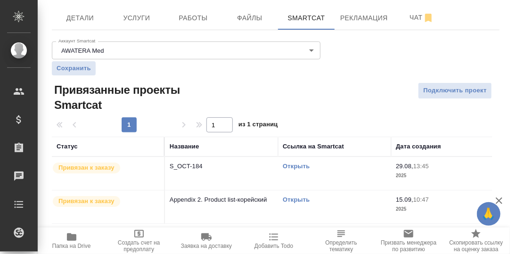
click at [304, 199] on link "Открыть" at bounding box center [296, 199] width 27 height 7
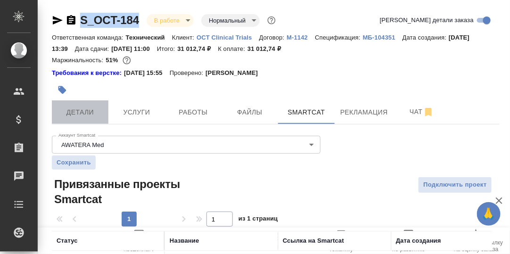
click at [78, 109] on span "Детали" at bounding box center [79, 112] width 45 height 12
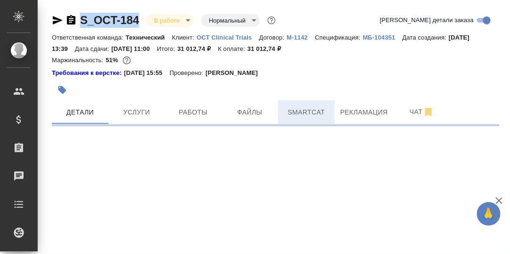
select select "RU"
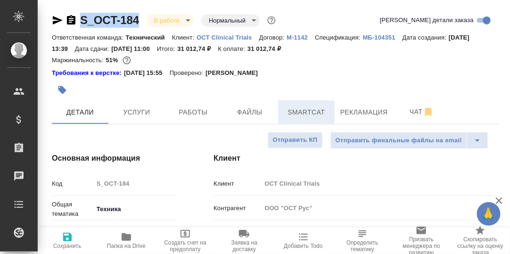
type textarea "x"
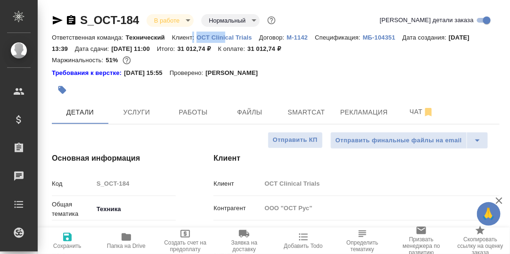
drag, startPoint x: 193, startPoint y: 34, endPoint x: 225, endPoint y: 37, distance: 32.6
click at [225, 37] on div "Ответственная команда: Технический Клиент: OCT Clinical Trials Договор: M-1142 …" at bounding box center [276, 43] width 448 height 23
drag, startPoint x: 225, startPoint y: 37, endPoint x: 181, endPoint y: 61, distance: 50.0
click at [181, 61] on div "Маржинальность: 51%" at bounding box center [276, 60] width 448 height 12
drag, startPoint x: 251, startPoint y: 42, endPoint x: 186, endPoint y: 30, distance: 66.7
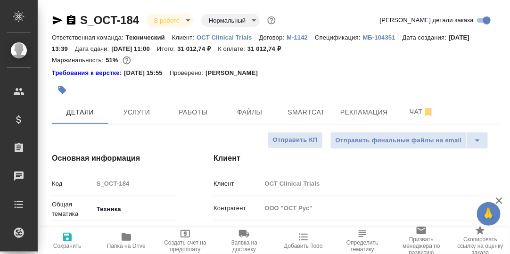
click at [185, 30] on div "S_OCT-184 В работе inProgress Нормальный normal Кратко детали заказа" at bounding box center [276, 22] width 448 height 19
drag, startPoint x: 195, startPoint y: 36, endPoint x: 253, endPoint y: 43, distance: 58.9
click at [253, 43] on div "Ответственная команда: Технический Клиент: OCT Clinical Trials Договор: M-1142 …" at bounding box center [276, 43] width 448 height 23
drag, startPoint x: 253, startPoint y: 43, endPoint x: 295, endPoint y: 85, distance: 59.3
click at [295, 85] on div at bounding box center [201, 90] width 298 height 21
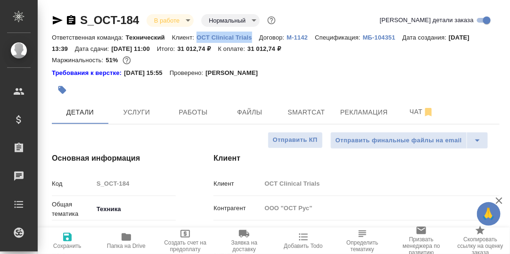
drag, startPoint x: 196, startPoint y: 37, endPoint x: 253, endPoint y: 38, distance: 57.0
click at [253, 38] on div "Ответственная команда: Технический Клиент: OCT Clinical Trials Договор: M-1142 …" at bounding box center [276, 43] width 448 height 23
copy p "OCT Clinical Trials"
type textarea "x"
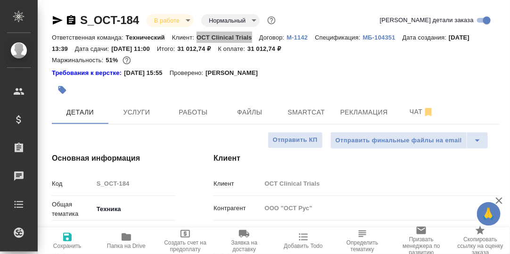
type textarea "x"
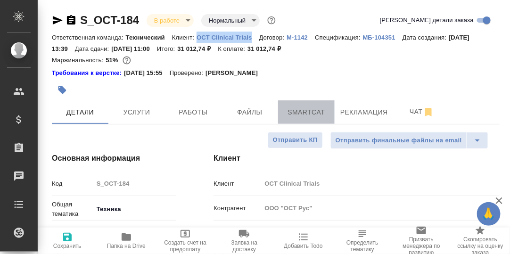
click at [306, 112] on span "Smartcat" at bounding box center [306, 112] width 45 height 12
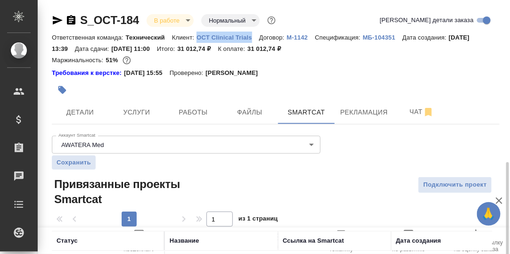
scroll to position [94, 0]
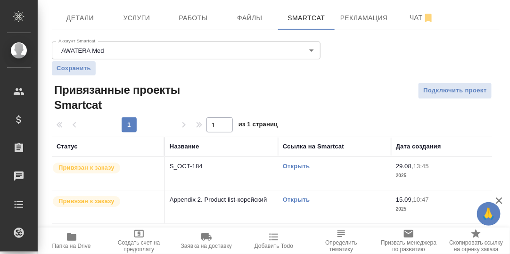
click at [297, 165] on link "Открыть" at bounding box center [296, 166] width 27 height 7
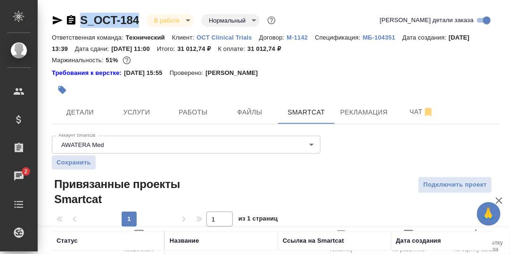
drag, startPoint x: 143, startPoint y: 18, endPoint x: 80, endPoint y: 18, distance: 62.7
click at [80, 18] on div "S_OCT-184 В работе inProgress Нормальный normal" at bounding box center [165, 20] width 226 height 15
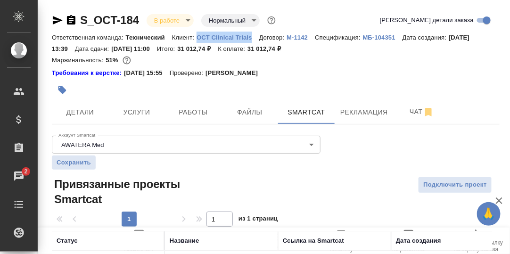
drag, startPoint x: 194, startPoint y: 37, endPoint x: 252, endPoint y: 40, distance: 57.6
click at [252, 40] on div "Ответственная команда: Технический Клиент: OCT Clinical Trials Договор: M-1142 …" at bounding box center [276, 43] width 448 height 23
copy p "OCT Clinical Trials"
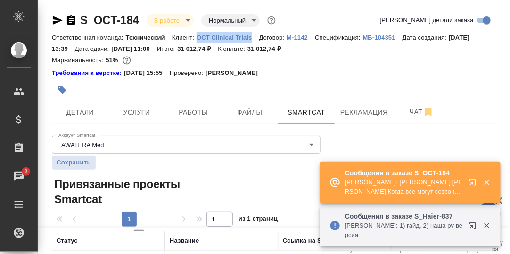
click at [473, 182] on icon "button" at bounding box center [472, 182] width 6 height 6
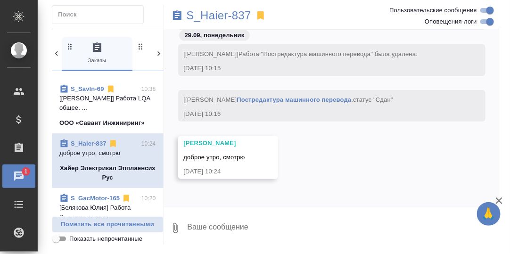
scroll to position [141, 0]
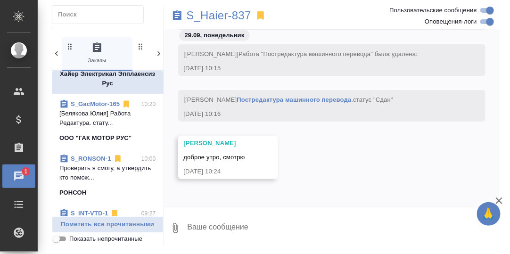
click at [98, 171] on p "Проверить я смогу, а утвердить кто помож..." at bounding box center [107, 172] width 97 height 19
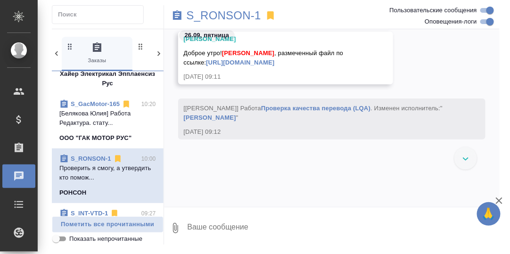
scroll to position [15601, 0]
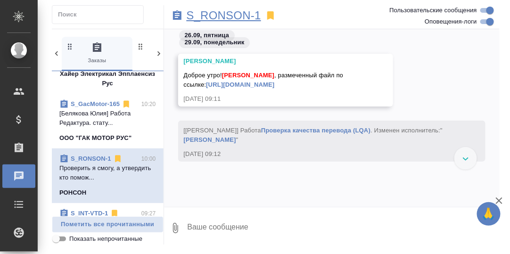
click at [219, 14] on p "S_RONSON-1" at bounding box center [224, 15] width 74 height 9
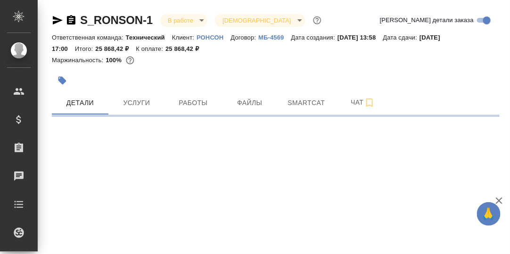
select select "RU"
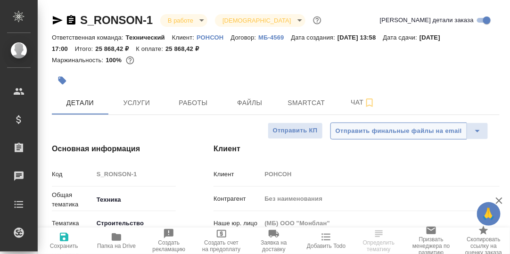
type textarea "x"
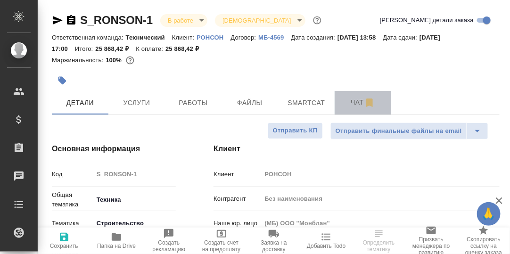
click at [355, 98] on span "Чат" at bounding box center [362, 103] width 45 height 12
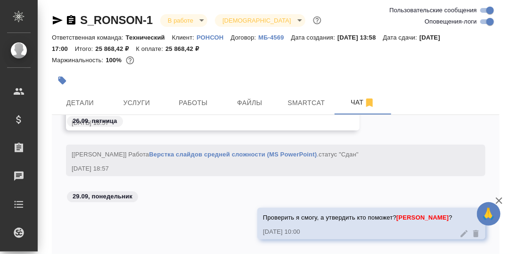
scroll to position [8199, 0]
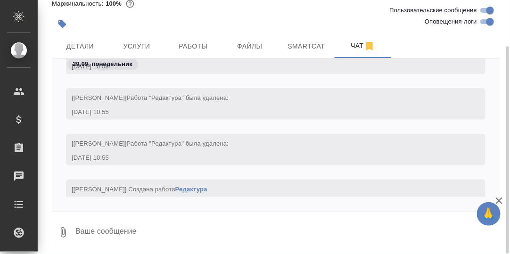
scroll to position [7907, 0]
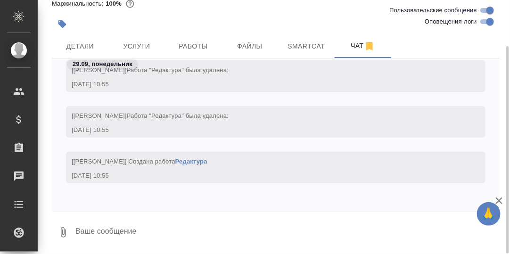
click at [128, 228] on textarea at bounding box center [286, 232] width 425 height 32
type textarea "[PERSON_NAME], спасибо!"
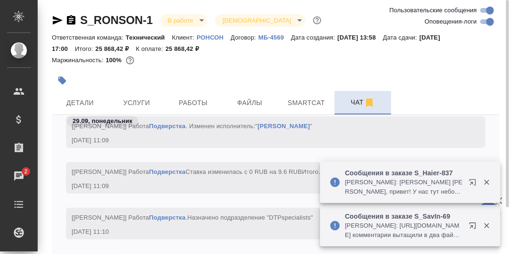
scroll to position [11262, 0]
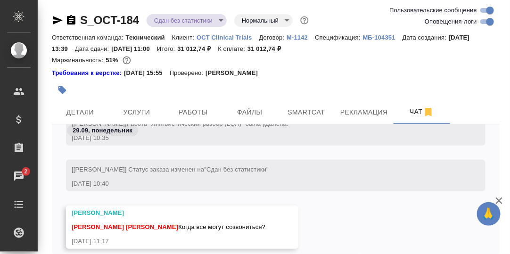
scroll to position [47, 0]
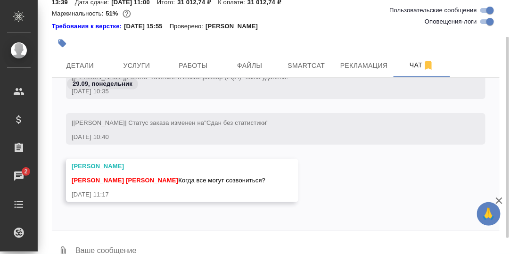
click at [150, 244] on textarea at bounding box center [286, 252] width 425 height 32
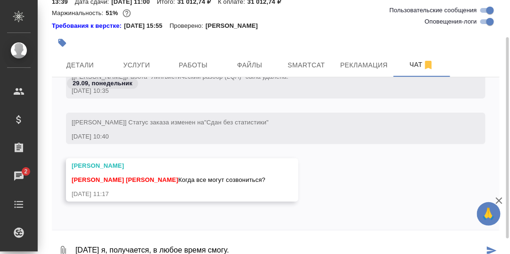
type textarea "Сегодня я, получается, в любое время смогу."
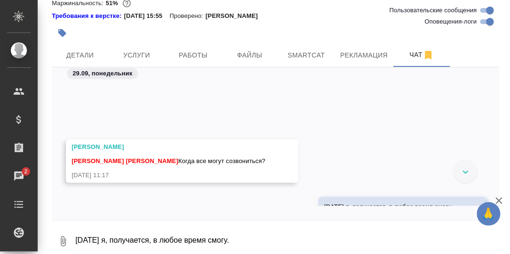
scroll to position [82512, 0]
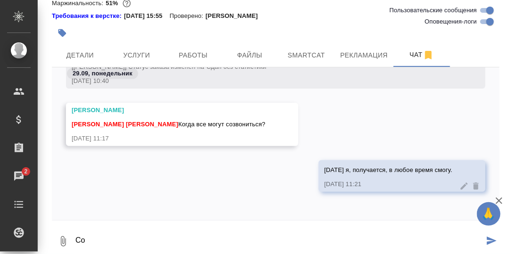
type textarea "С"
paste textarea "OCT Clinical Trials - Kor-Ru"
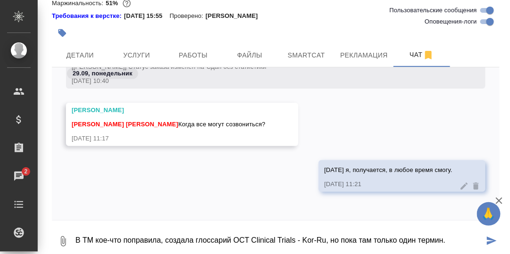
type textarea "В ТМ кое-что поправила, создала глоссарий OCT Clinical Trials - Kor-Ru, но пока…"
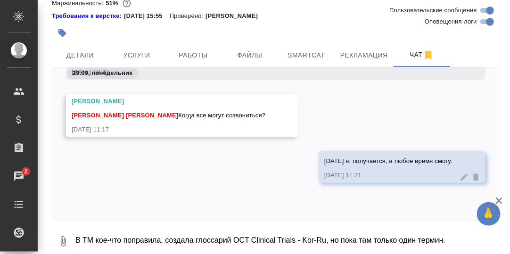
scroll to position [82567, 0]
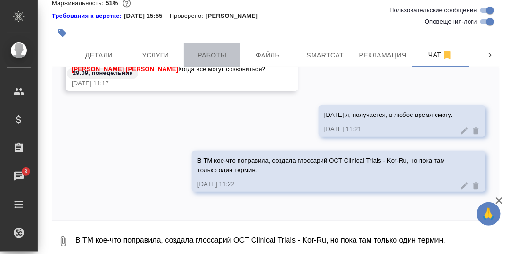
click at [212, 55] on span "Работы" at bounding box center [211, 55] width 45 height 12
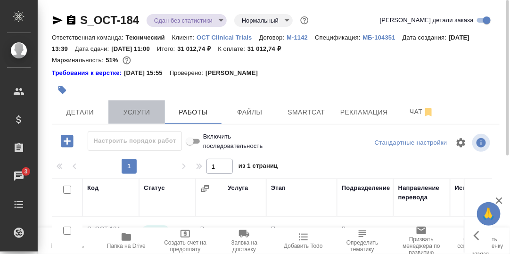
click at [133, 114] on span "Услуги" at bounding box center [136, 112] width 45 height 12
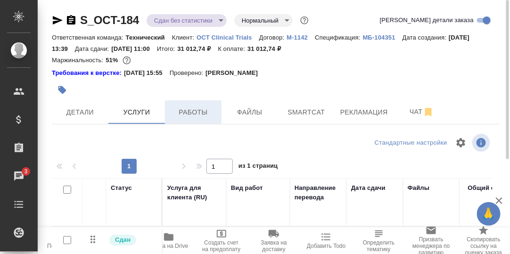
click at [204, 116] on span "Работы" at bounding box center [193, 112] width 45 height 12
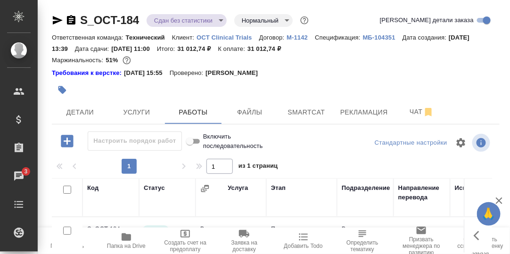
click at [68, 139] on icon "button" at bounding box center [67, 141] width 12 height 12
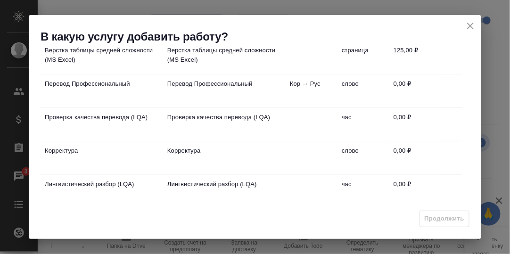
scroll to position [94, 0]
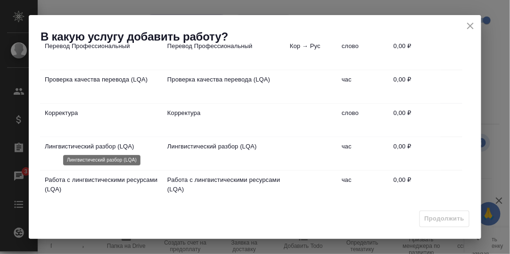
click at [90, 144] on p "Лингвистический разбор (LQA)" at bounding box center [101, 146] width 113 height 9
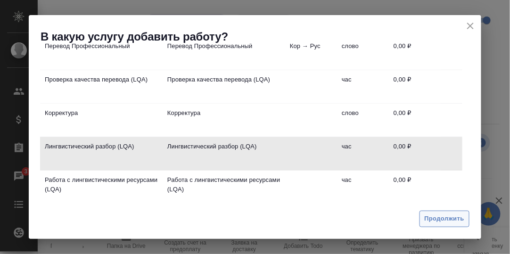
click at [441, 219] on span "Продолжить" at bounding box center [445, 218] width 40 height 11
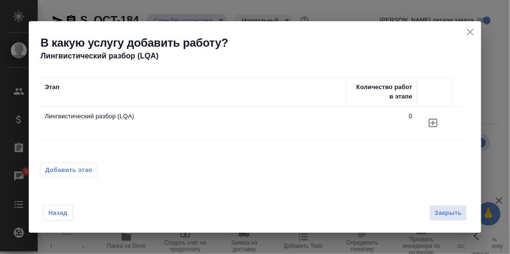
scroll to position [0, 0]
click at [433, 121] on icon "button" at bounding box center [433, 123] width 8 height 8
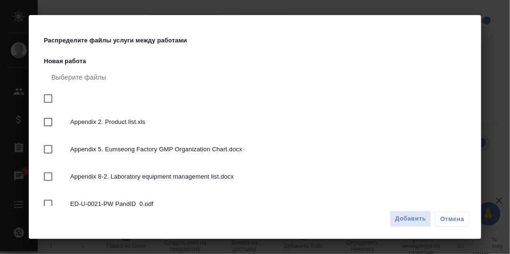
click at [47, 98] on input "checkbox" at bounding box center [48, 99] width 20 height 20
checkbox input "true"
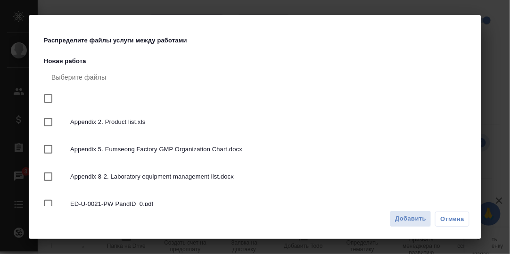
checkbox input "true"
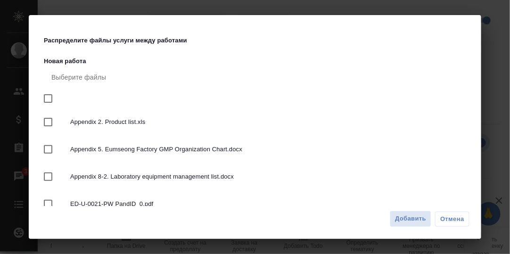
checkbox input "true"
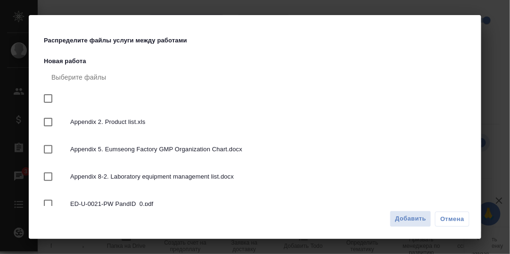
checkbox input "true"
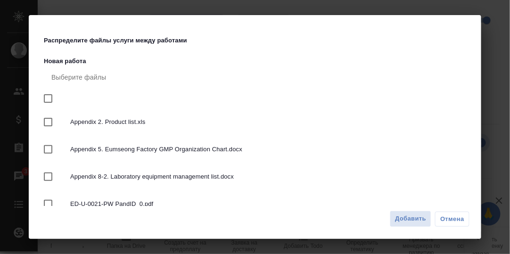
checkbox input "true"
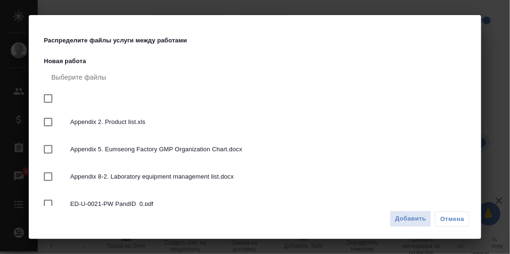
checkbox input "true"
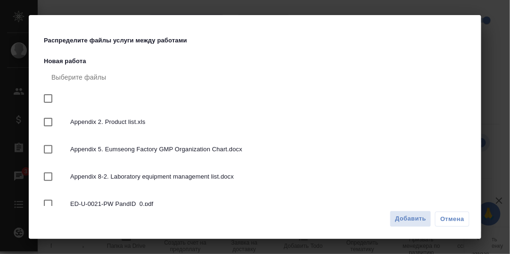
checkbox input "true"
click at [416, 219] on span "Добавить" at bounding box center [410, 218] width 31 height 11
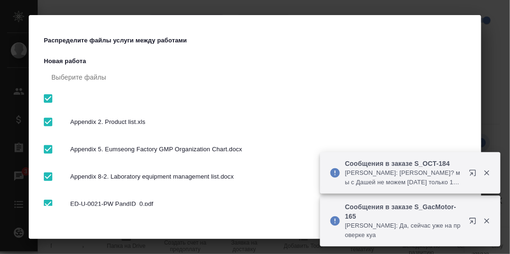
click at [486, 172] on icon "button" at bounding box center [486, 173] width 5 height 5
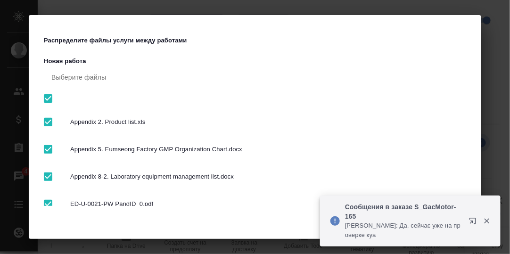
click at [491, 221] on button "button" at bounding box center [486, 221] width 19 height 8
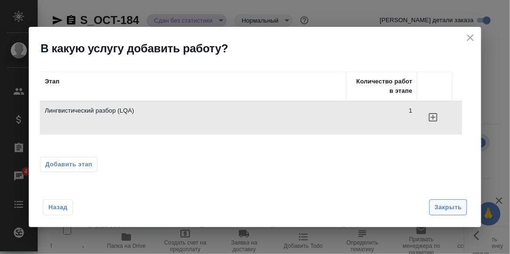
drag, startPoint x: 454, startPoint y: 207, endPoint x: 385, endPoint y: 149, distance: 89.6
click at [453, 206] on span "Закрыть" at bounding box center [447, 207] width 27 height 11
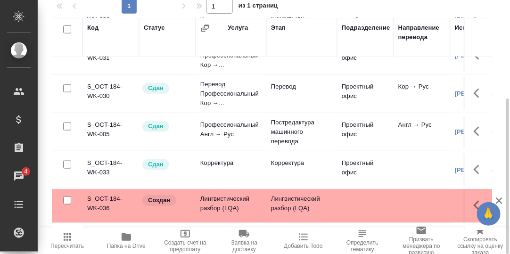
scroll to position [284, 0]
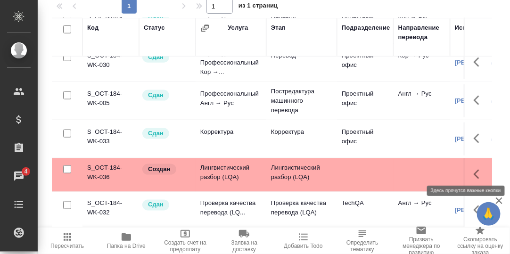
click at [474, 170] on icon "button" at bounding box center [477, 174] width 6 height 9
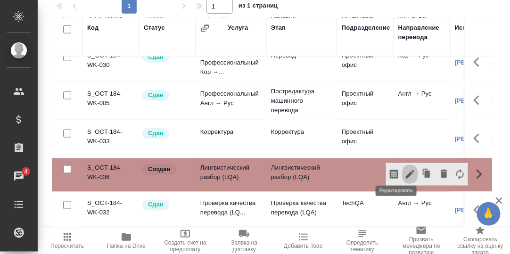
click at [404, 169] on icon "button" at bounding box center [409, 174] width 11 height 11
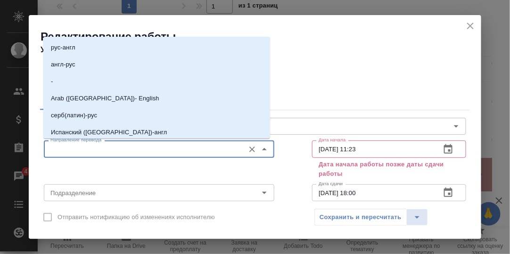
click at [133, 151] on input "Направление перевода" at bounding box center [143, 148] width 193 height 11
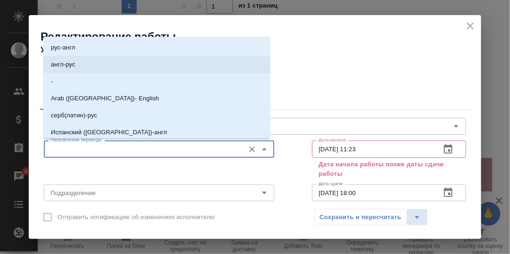
click at [89, 63] on li "англ-рус" at bounding box center [156, 64] width 227 height 17
type input "англ-рус"
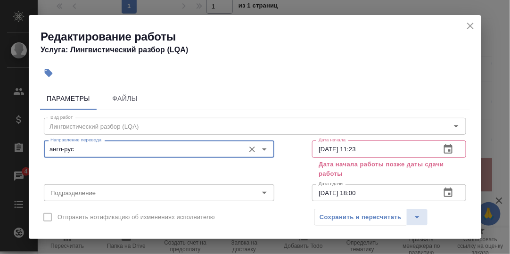
scroll to position [47, 0]
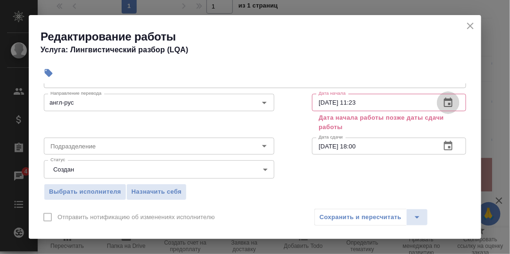
click at [442, 101] on icon "button" at bounding box center [447, 102] width 11 height 11
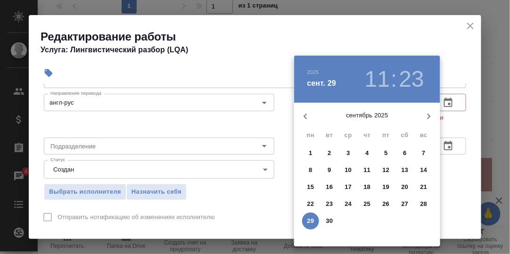
click at [387, 204] on p "26" at bounding box center [386, 203] width 7 height 9
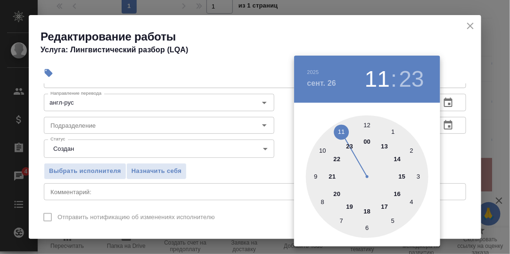
click at [316, 178] on div at bounding box center [367, 176] width 123 height 123
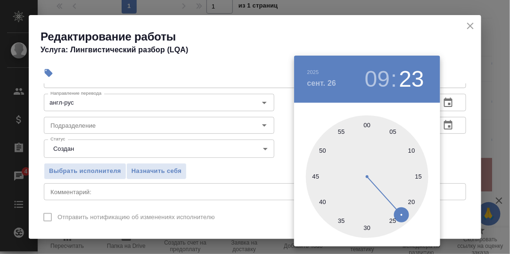
click at [365, 125] on div at bounding box center [367, 176] width 123 height 123
type input "26.09.2025 09:00"
click at [454, 146] on div at bounding box center [255, 127] width 510 height 254
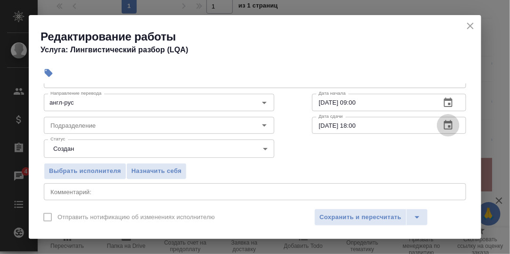
click at [442, 125] on icon "button" at bounding box center [447, 125] width 11 height 11
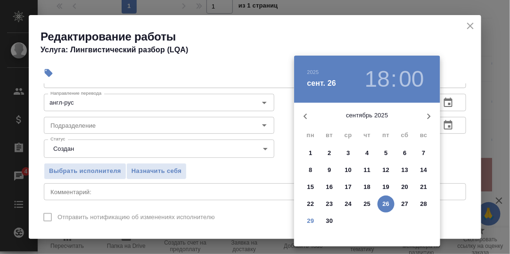
click at [461, 152] on div at bounding box center [255, 127] width 510 height 254
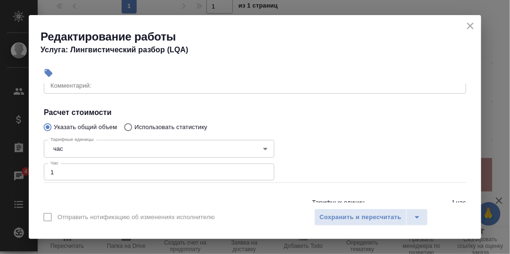
scroll to position [188, 0]
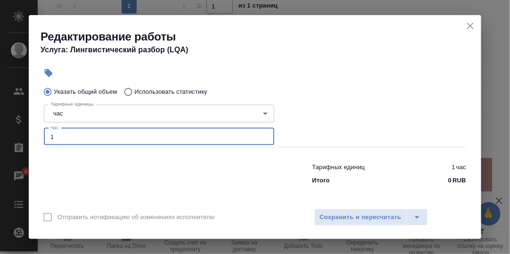
drag, startPoint x: 56, startPoint y: 137, endPoint x: 46, endPoint y: 137, distance: 9.9
click at [46, 137] on input "1" at bounding box center [159, 136] width 230 height 17
type input "2.5"
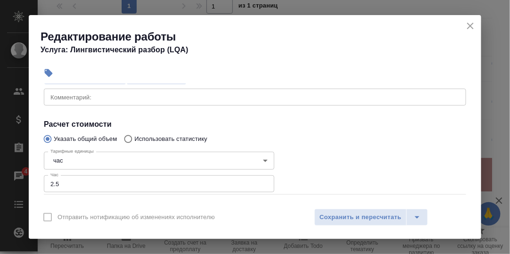
scroll to position [94, 0]
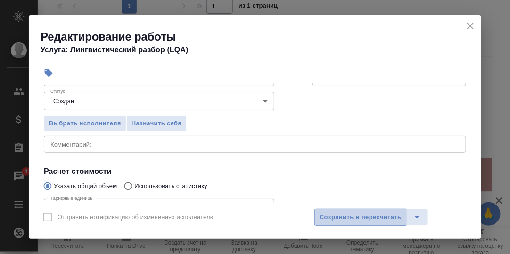
click at [355, 219] on span "Сохранить и пересчитать" at bounding box center [360, 217] width 82 height 11
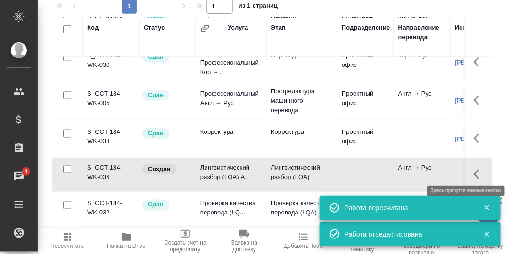
click at [474, 169] on icon "button" at bounding box center [479, 174] width 11 height 11
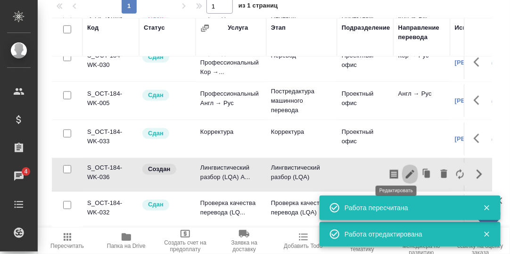
click at [404, 169] on icon "button" at bounding box center [409, 174] width 11 height 11
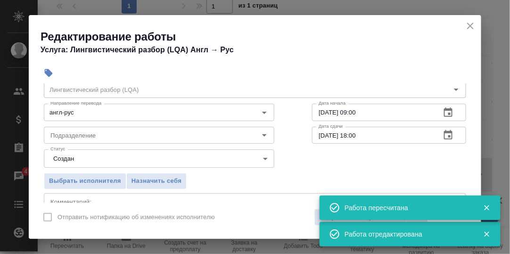
scroll to position [47, 0]
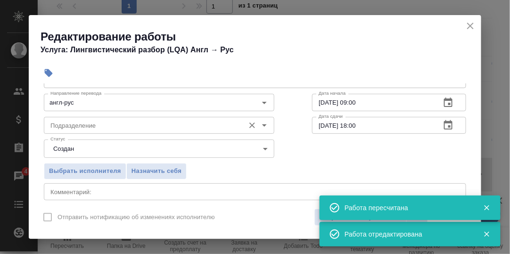
click at [207, 129] on input "Подразделение" at bounding box center [143, 125] width 193 height 11
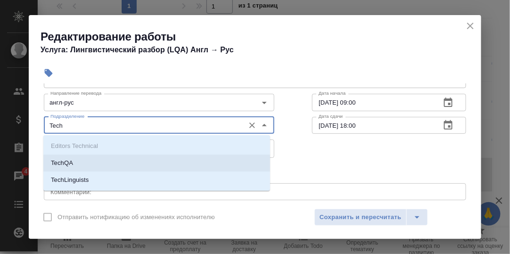
click at [74, 163] on li "TechQA" at bounding box center [156, 163] width 227 height 17
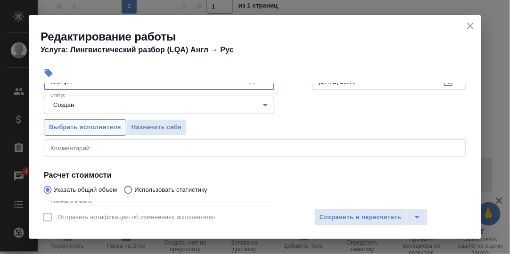
scroll to position [141, 0]
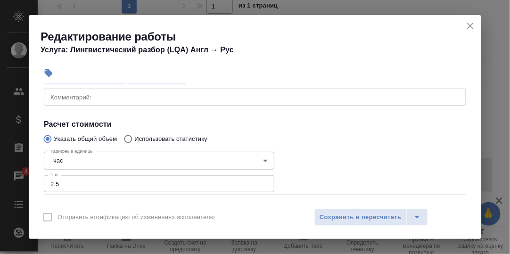
type input "TechQA"
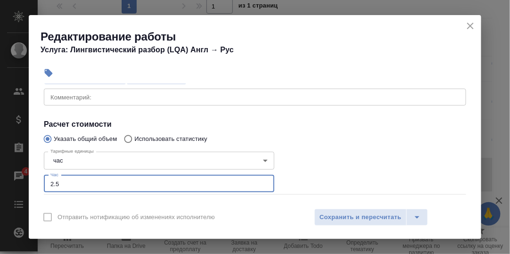
drag, startPoint x: 59, startPoint y: 184, endPoint x: 45, endPoint y: 181, distance: 14.9
click at [45, 181] on input "2.5" at bounding box center [159, 183] width 230 height 17
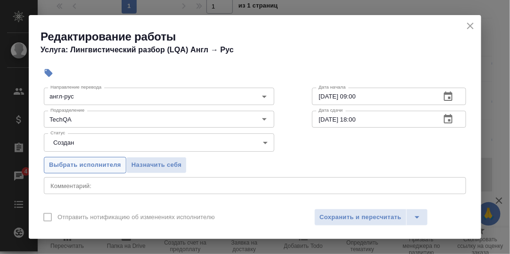
scroll to position [47, 0]
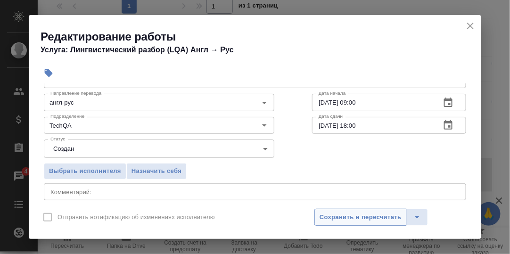
type input "3"
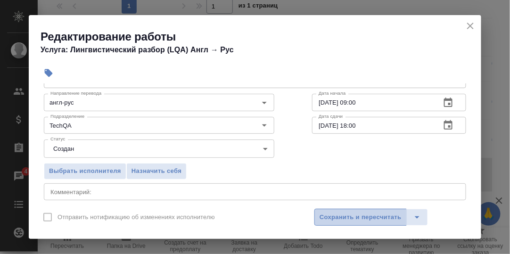
click at [361, 216] on span "Сохранить и пересчитать" at bounding box center [360, 217] width 82 height 11
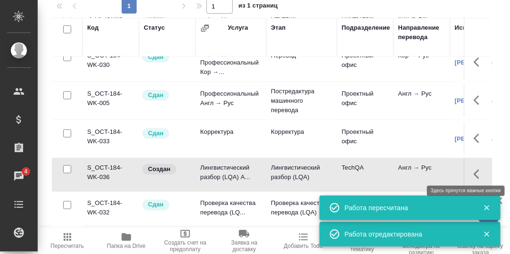
click at [468, 167] on button "button" at bounding box center [479, 174] width 23 height 23
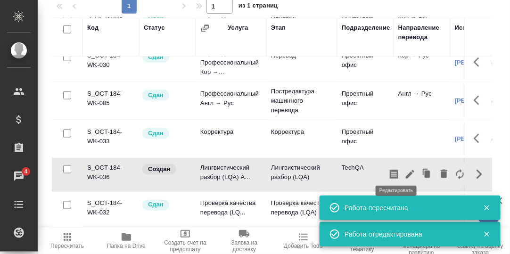
click at [406, 170] on icon "button" at bounding box center [410, 174] width 8 height 8
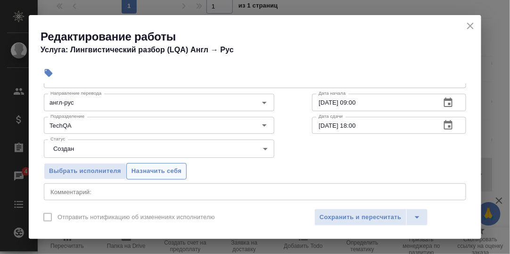
click at [162, 167] on span "Назначить себя" at bounding box center [156, 171] width 50 height 11
drag, startPoint x: 371, startPoint y: 217, endPoint x: 381, endPoint y: 211, distance: 11.4
click at [373, 215] on span "Сохранить и пересчитать" at bounding box center [360, 217] width 82 height 11
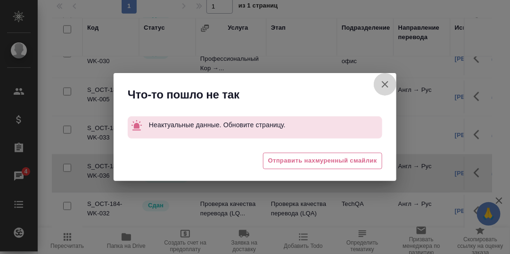
click at [386, 85] on icon "button" at bounding box center [384, 84] width 11 height 11
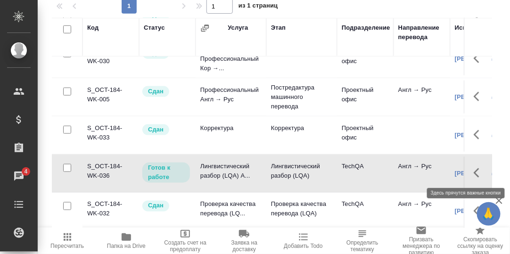
click at [474, 170] on icon "button" at bounding box center [477, 172] width 6 height 9
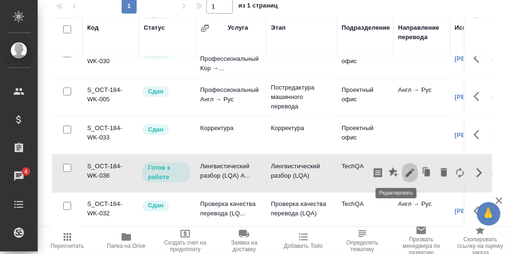
click at [404, 170] on icon "button" at bounding box center [409, 172] width 11 height 11
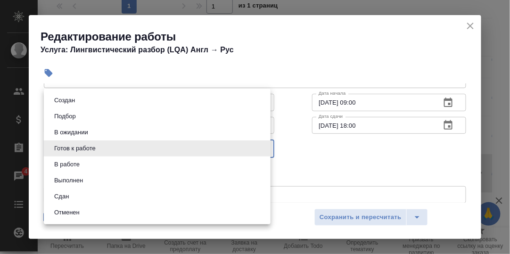
drag, startPoint x: 263, startPoint y: 146, endPoint x: 175, endPoint y: 161, distance: 89.9
click at [263, 146] on body "🙏 .cls-1 fill:#fff; AWATERA Румянцева Дарья d.rumyantseva Клиенты Спецификации …" at bounding box center [255, 127] width 510 height 254
drag, startPoint x: 78, startPoint y: 194, endPoint x: 107, endPoint y: 196, distance: 29.7
click at [78, 194] on li "Сдан" at bounding box center [157, 196] width 227 height 16
type input "closed"
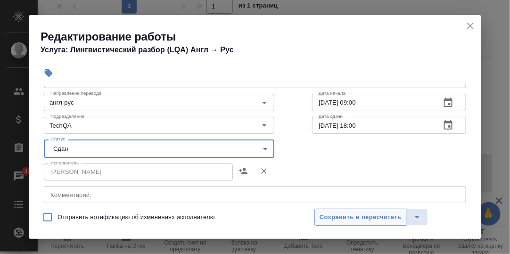
drag, startPoint x: 374, startPoint y: 216, endPoint x: 429, endPoint y: 183, distance: 64.4
click at [374, 215] on span "Сохранить и пересчитать" at bounding box center [360, 217] width 82 height 11
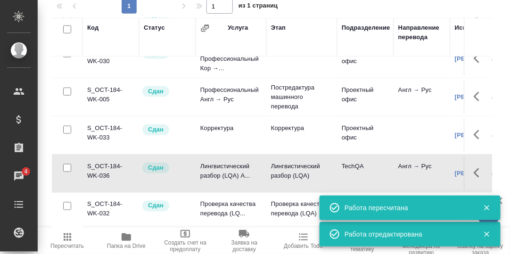
scroll to position [289, 0]
click at [487, 206] on icon "button" at bounding box center [486, 208] width 8 height 8
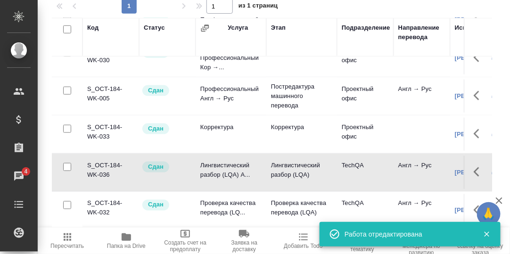
click at [484, 234] on icon "button" at bounding box center [486, 234] width 8 height 8
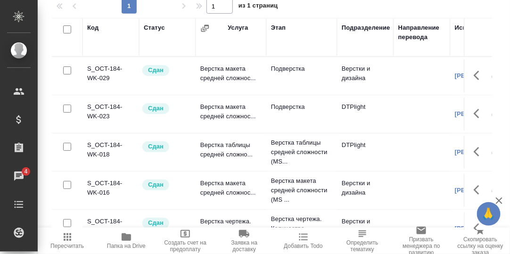
scroll to position [66, 0]
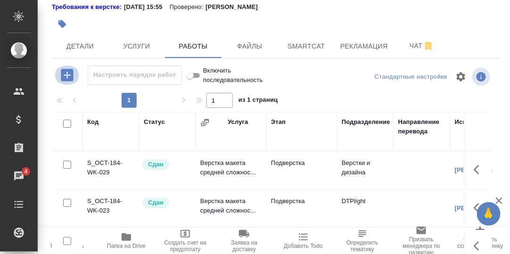
click at [67, 74] on icon "button" at bounding box center [67, 75] width 16 height 16
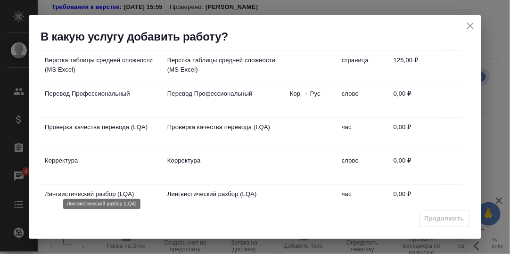
scroll to position [94, 0]
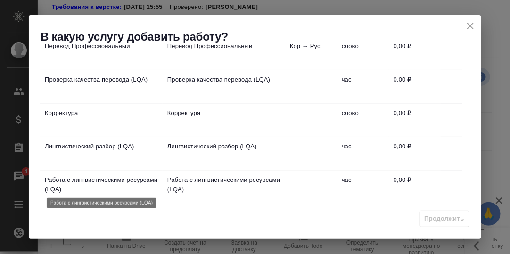
click at [104, 177] on p "Работа с лингвистическими ресурсами (LQA)" at bounding box center [101, 184] width 113 height 19
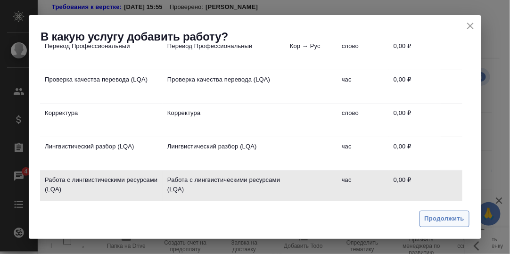
click at [438, 220] on span "Продолжить" at bounding box center [445, 218] width 40 height 11
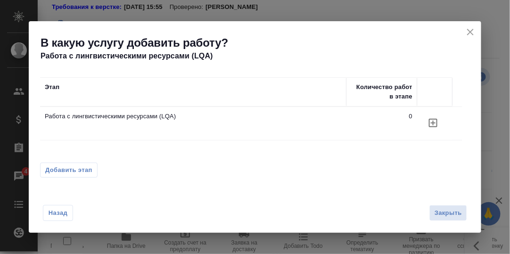
scroll to position [0, 0]
click at [432, 122] on icon "button" at bounding box center [433, 123] width 8 height 8
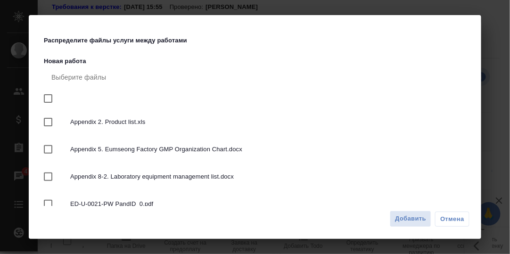
drag, startPoint x: 47, startPoint y: 99, endPoint x: 102, endPoint y: 114, distance: 57.2
click at [47, 98] on input "checkbox" at bounding box center [48, 99] width 20 height 20
checkbox input "true"
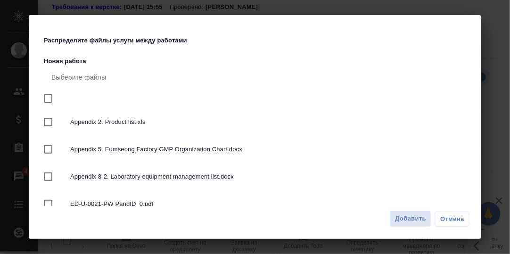
checkbox input "true"
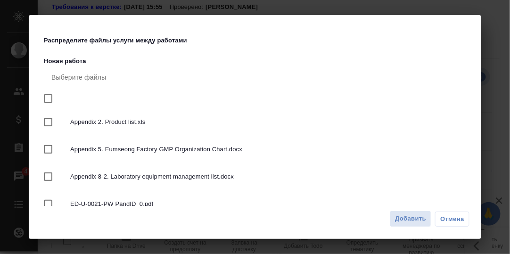
checkbox input "true"
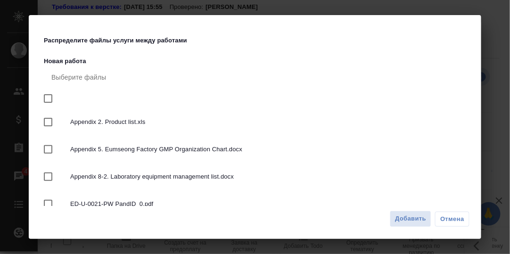
checkbox input "true"
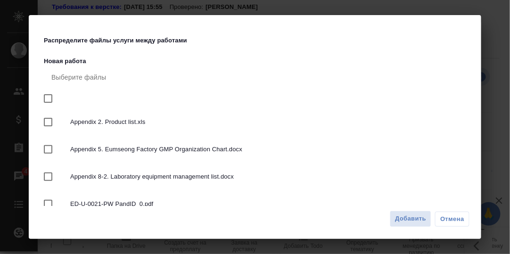
checkbox input "true"
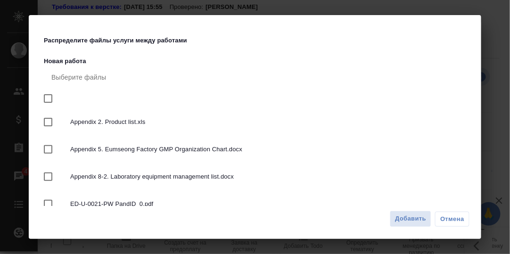
checkbox input "true"
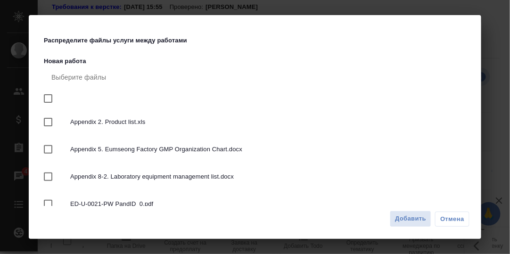
checkbox input "true"
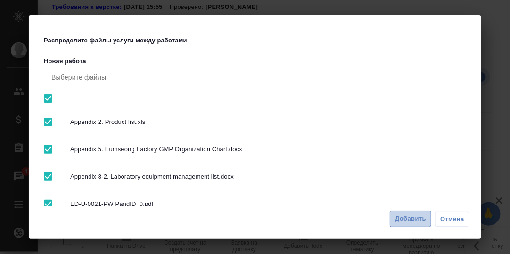
click at [408, 218] on span "Добавить" at bounding box center [410, 218] width 31 height 11
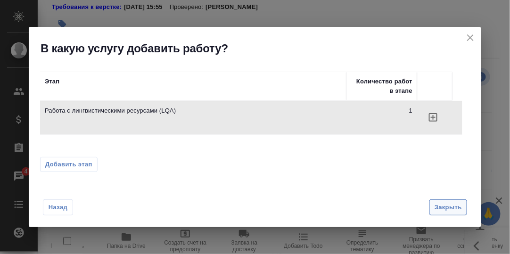
click at [449, 204] on span "Закрыть" at bounding box center [447, 207] width 27 height 11
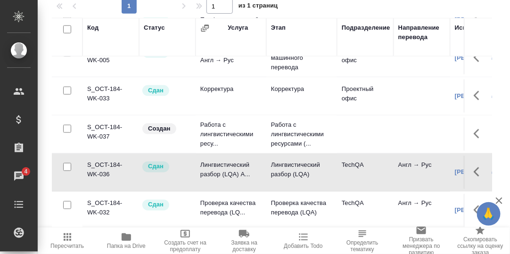
scroll to position [327, 0]
click at [474, 128] on icon "button" at bounding box center [479, 133] width 11 height 11
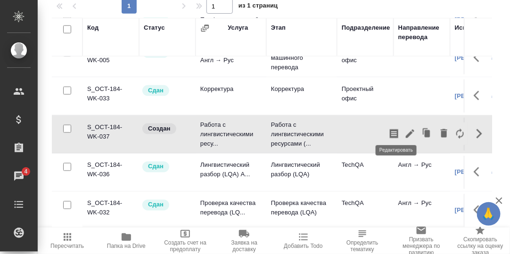
click at [404, 128] on icon "button" at bounding box center [409, 133] width 11 height 11
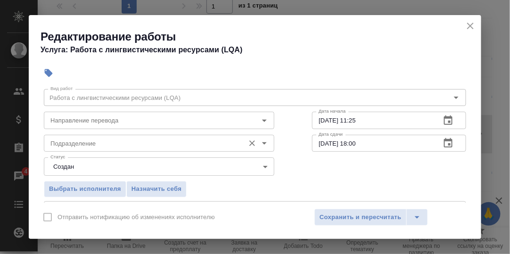
scroll to position [47, 0]
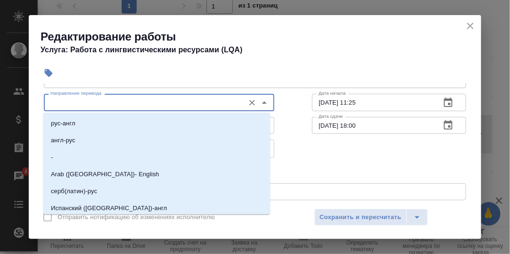
drag, startPoint x: 97, startPoint y: 104, endPoint x: 90, endPoint y: 122, distance: 19.4
click at [96, 105] on input "Направление перевода" at bounding box center [143, 102] width 193 height 11
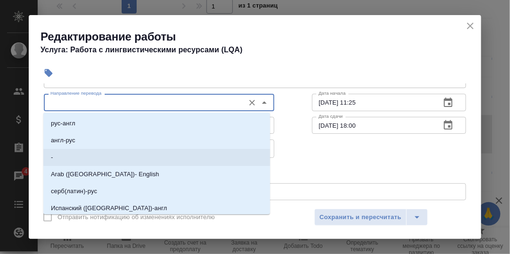
click at [68, 155] on li "-" at bounding box center [156, 157] width 227 height 17
type input "-"
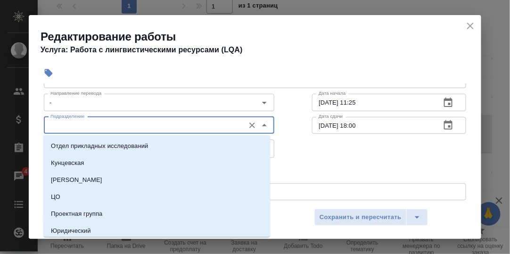
click at [88, 124] on input "Подразделение" at bounding box center [143, 125] width 193 height 11
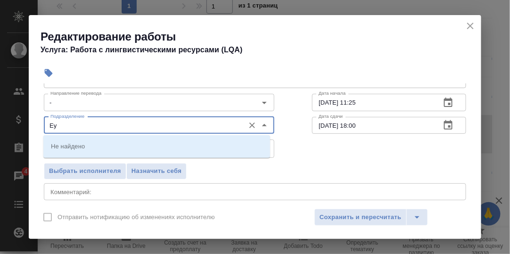
type input "Е"
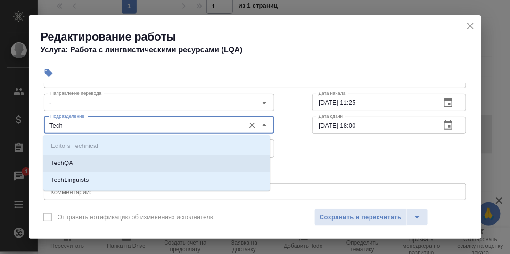
drag, startPoint x: 90, startPoint y: 161, endPoint x: 104, endPoint y: 160, distance: 13.3
click at [92, 162] on li "TechQA" at bounding box center [156, 163] width 227 height 17
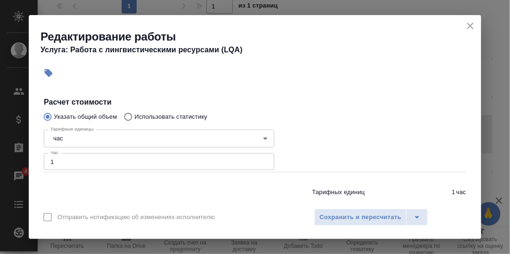
scroll to position [188, 0]
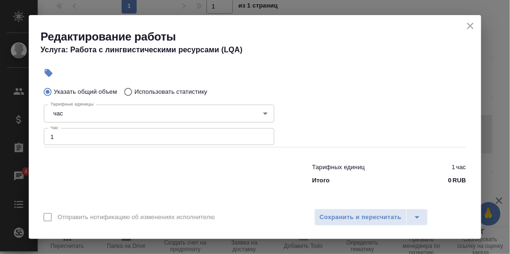
type input "TechQA"
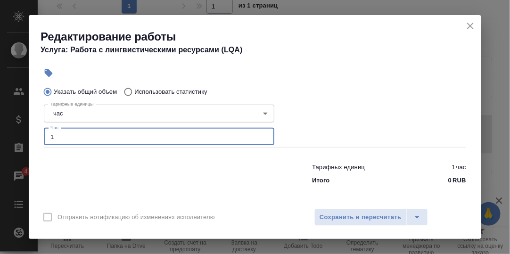
drag, startPoint x: 27, startPoint y: 139, endPoint x: 15, endPoint y: 133, distance: 13.7
click at [13, 137] on div "Редактирование работы Услуга: Работа с лингвистическими ресурсами (LQA) Парамет…" at bounding box center [255, 127] width 510 height 254
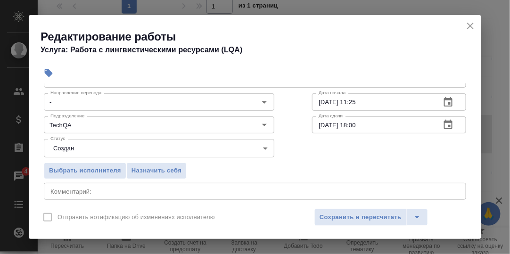
scroll to position [47, 0]
type input "0.5"
click at [378, 213] on span "Сохранить и пересчитать" at bounding box center [360, 217] width 82 height 11
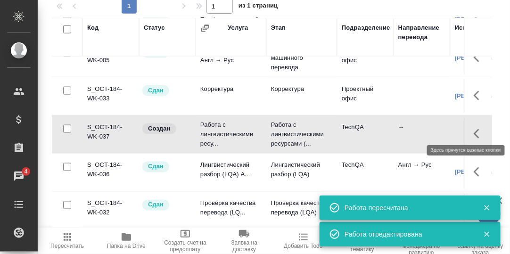
click at [474, 128] on icon "button" at bounding box center [479, 133] width 11 height 11
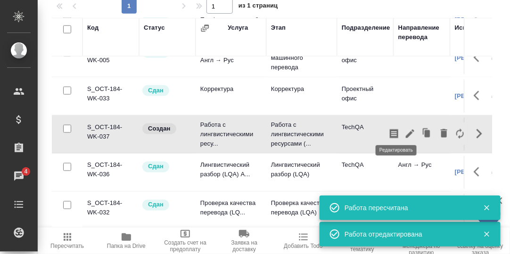
click at [406, 130] on icon "button" at bounding box center [410, 134] width 8 height 8
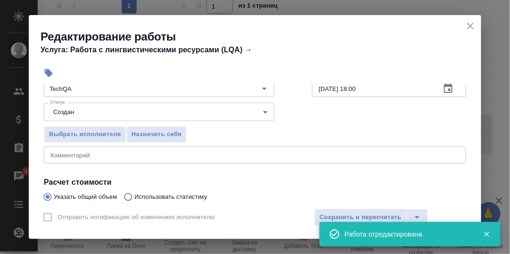
scroll to position [94, 0]
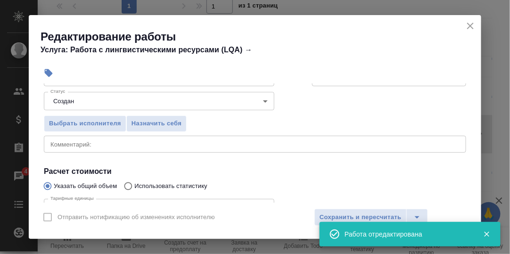
click at [118, 144] on textarea at bounding box center [254, 143] width 409 height 7
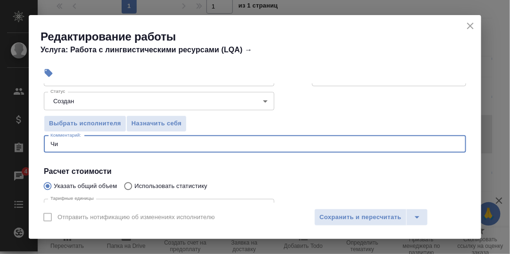
type textarea "Ч"
type textarea "Изменение глоссария и ТМ"
click at [165, 123] on span "Назначить себя" at bounding box center [156, 123] width 50 height 11
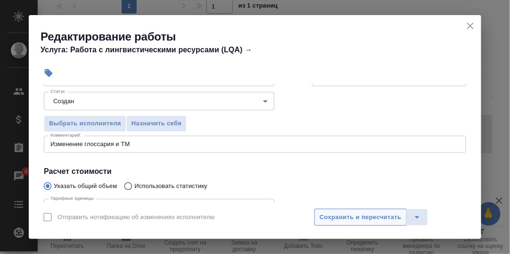
click at [344, 217] on span "Сохранить и пересчитать" at bounding box center [360, 217] width 82 height 11
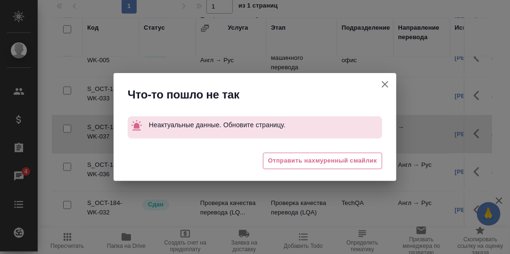
click at [385, 84] on icon "button" at bounding box center [385, 84] width 7 height 7
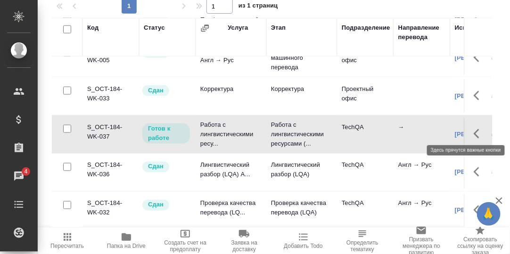
click at [474, 129] on icon "button" at bounding box center [477, 133] width 6 height 9
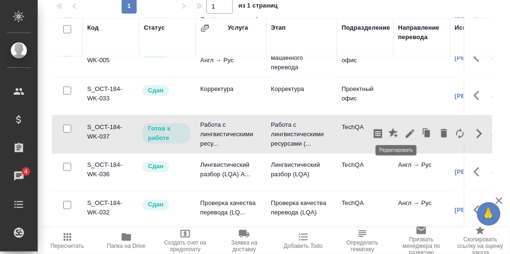
click at [404, 128] on icon "button" at bounding box center [409, 133] width 11 height 11
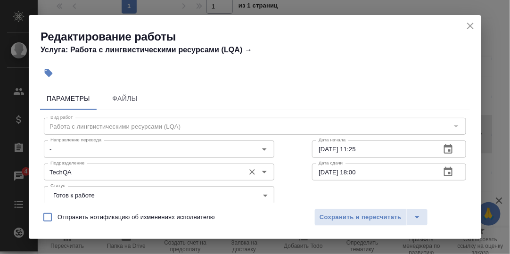
scroll to position [47, 0]
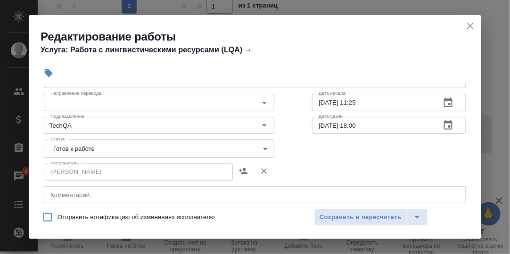
click at [263, 147] on body "🙏 .cls-1 fill:#fff; AWATERA Румянцева Дарья d.rumyantseva Клиенты Спецификации …" at bounding box center [255, 127] width 510 height 254
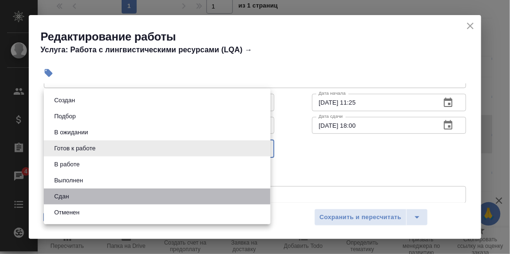
drag, startPoint x: 89, startPoint y: 196, endPoint x: 137, endPoint y: 199, distance: 48.6
click at [90, 196] on li "Сдан" at bounding box center [157, 196] width 227 height 16
type input "closed"
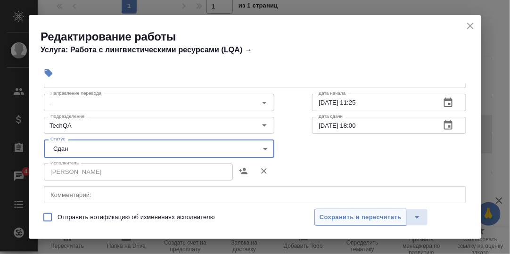
click at [349, 216] on span "Сохранить и пересчитать" at bounding box center [360, 217] width 82 height 11
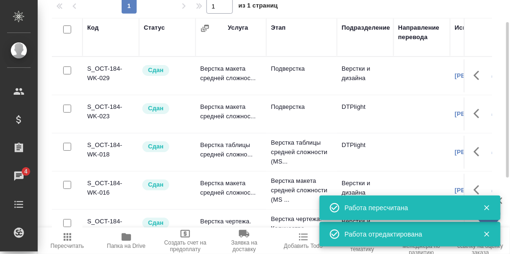
scroll to position [0, 0]
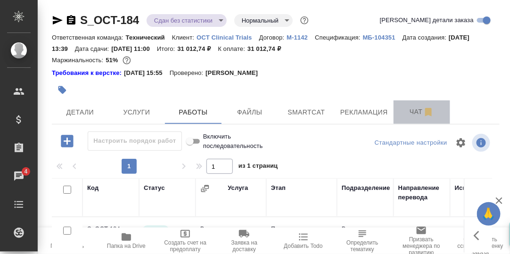
click at [417, 111] on span "Чат" at bounding box center [421, 112] width 45 height 12
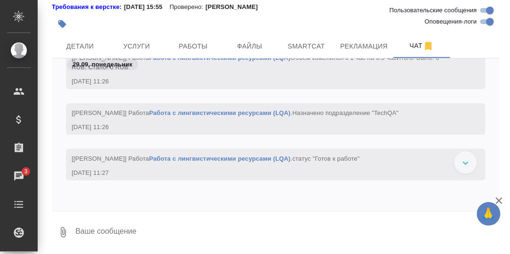
scroll to position [84249, 0]
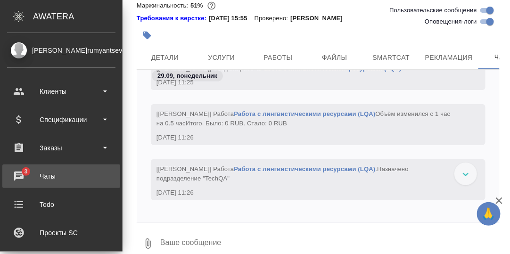
click at [19, 174] on div "Чаты" at bounding box center [61, 176] width 108 height 14
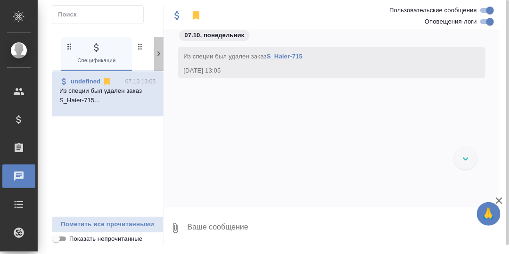
click at [158, 50] on icon at bounding box center [158, 53] width 9 height 9
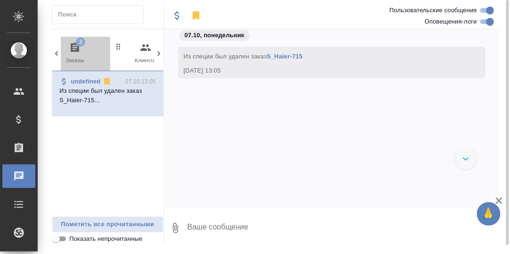
click at [76, 46] on icon "button" at bounding box center [75, 46] width 8 height 9
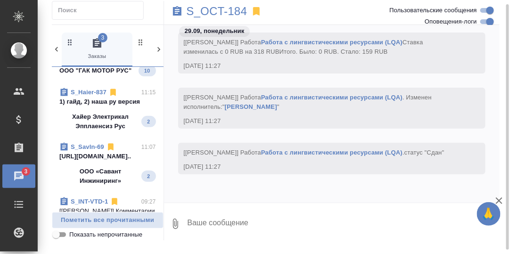
scroll to position [94, 0]
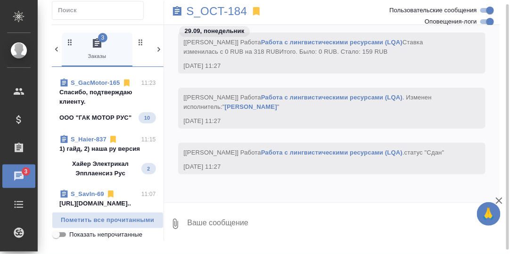
click at [101, 98] on p "Спасибо, подтверждаю клиенту." at bounding box center [107, 97] width 97 height 19
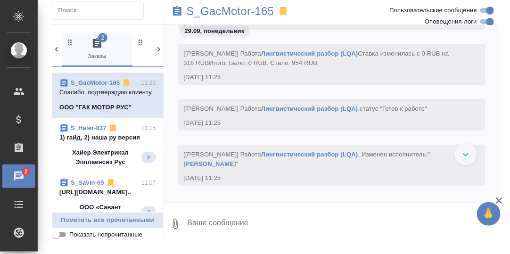
scroll to position [11322, 0]
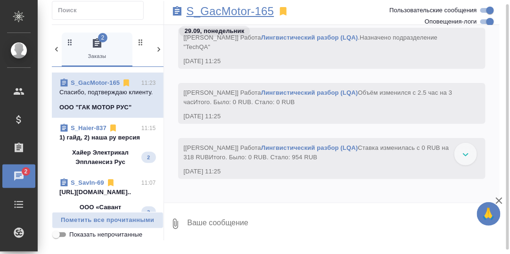
click at [242, 12] on p "S_GacMotor-165" at bounding box center [231, 11] width 88 height 9
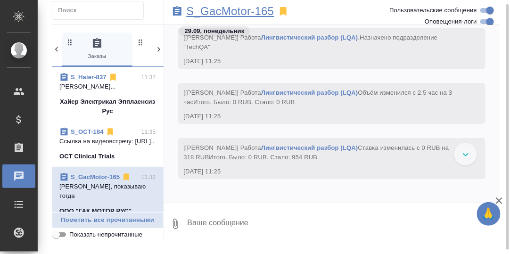
scroll to position [11353, 0]
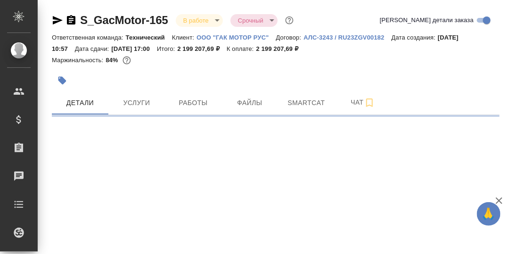
select select "RU"
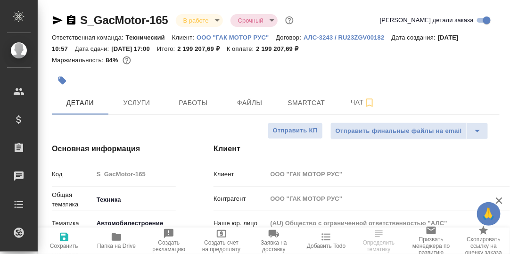
type textarea "x"
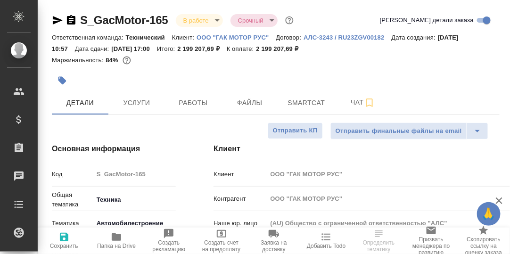
type textarea "x"
click at [360, 103] on span "Чат" at bounding box center [362, 103] width 45 height 12
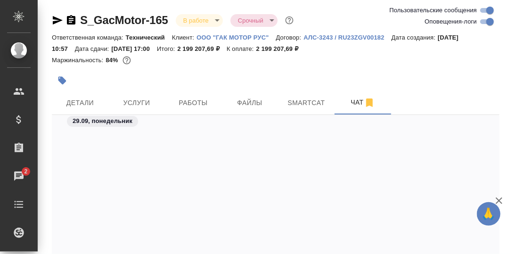
scroll to position [23282, 0]
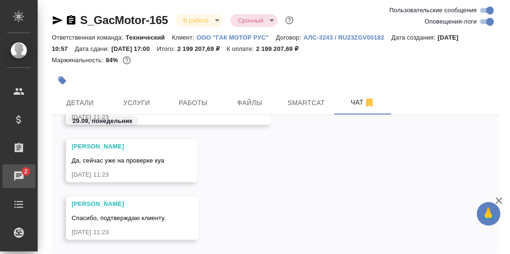
click at [17, 175] on div "Чаты" at bounding box center [7, 176] width 24 height 14
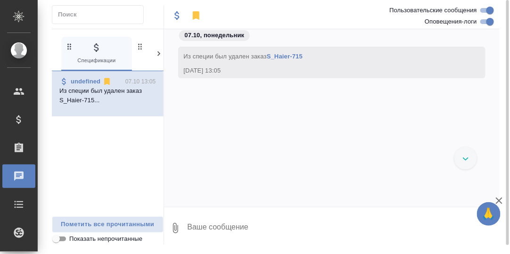
click at [160, 54] on icon at bounding box center [158, 53] width 9 height 9
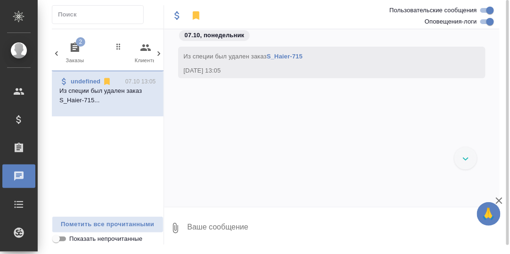
click at [77, 44] on span "2" at bounding box center [80, 41] width 9 height 9
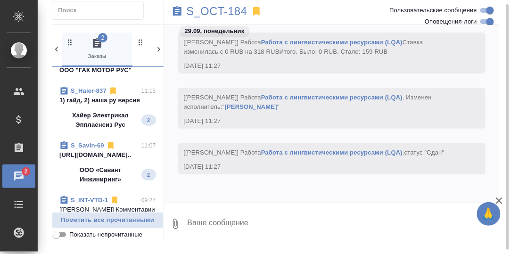
scroll to position [141, 0]
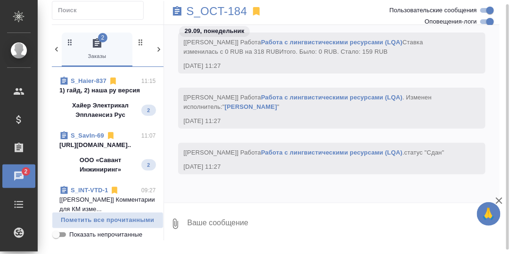
drag, startPoint x: 91, startPoint y: 98, endPoint x: 97, endPoint y: 101, distance: 5.7
click at [92, 84] on link "S_Haier-837" at bounding box center [89, 80] width 36 height 7
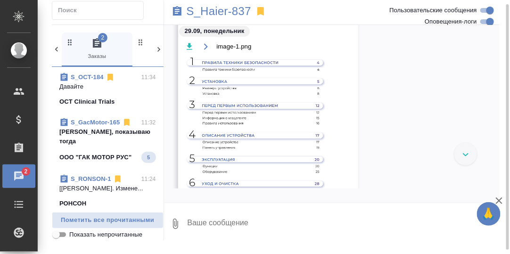
scroll to position [17712, 0]
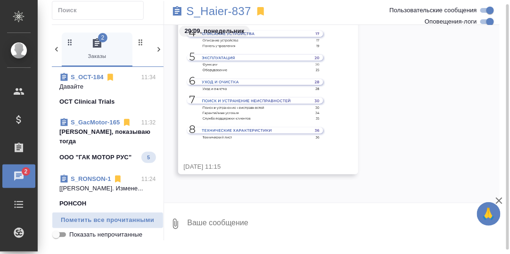
click at [243, 223] on textarea at bounding box center [343, 224] width 313 height 32
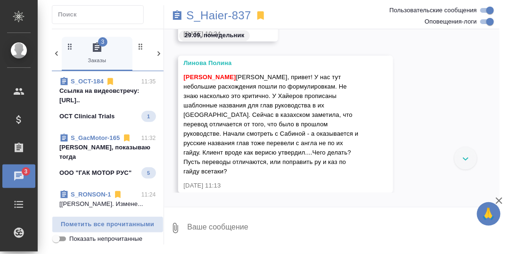
scroll to position [17313, 0]
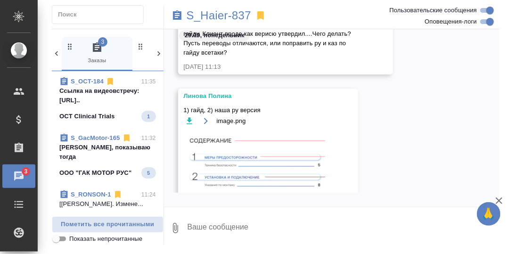
click at [229, 223] on textarea at bounding box center [343, 228] width 313 height 32
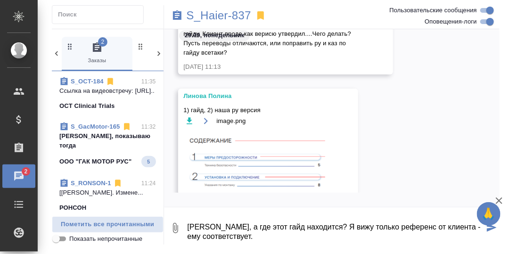
click at [321, 240] on textarea "Полина, а где этот гайд находится? Я вижу только референс от клиента - ему соот…" at bounding box center [336, 228] width 298 height 32
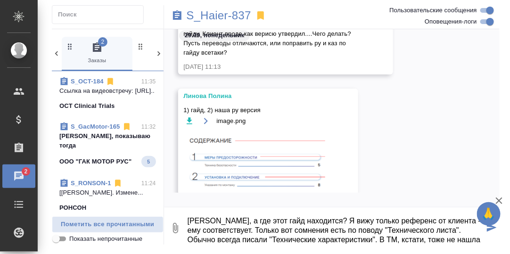
scroll to position [16, 0]
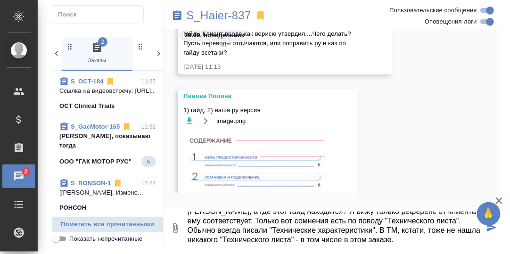
type textarea "[PERSON_NAME], а где этот гайд находится? Я вижу только референс от клиента - е…"
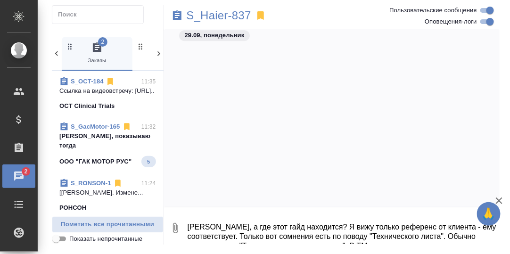
scroll to position [16587, 0]
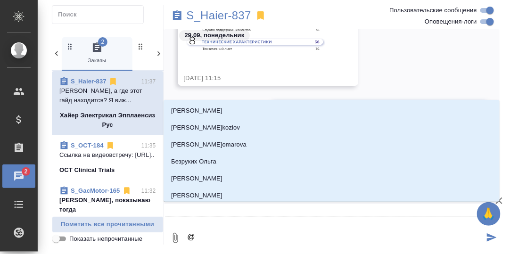
type textarea "@Л"
type input "Л"
type textarea "@Ли"
type input "Ли"
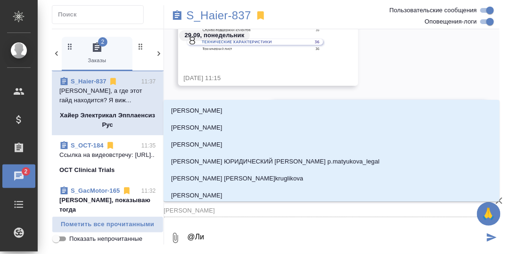
type textarea "@Лин"
type input "Лин"
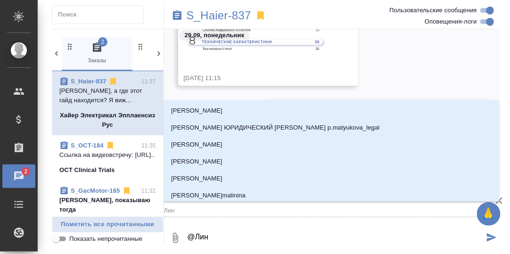
type textarea "@Лино"
type input "Лино"
type textarea "@Линов"
type input "Линов"
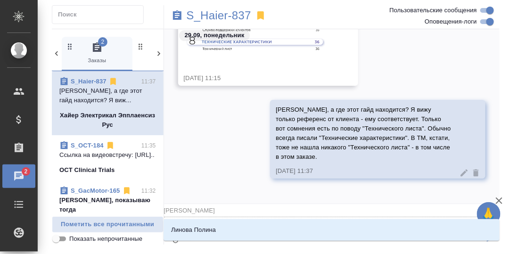
type textarea "@Линова"
type input "Линова"
drag, startPoint x: 191, startPoint y: 230, endPoint x: 208, endPoint y: 229, distance: 17.0
click at [192, 229] on p "Линова Полина" at bounding box center [193, 229] width 45 height 9
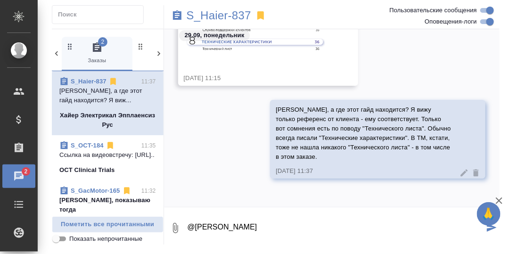
type textarea "@Линова Полина"
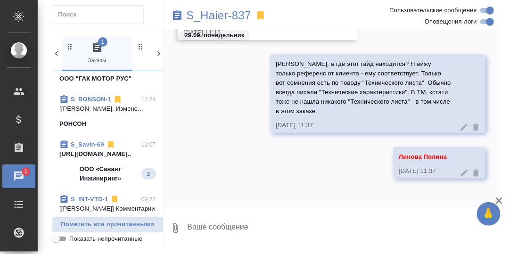
scroll to position [141, 0]
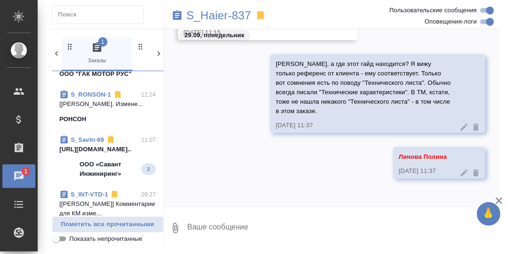
click at [90, 154] on p "[URL][DOMAIN_NAME].." at bounding box center [107, 149] width 97 height 9
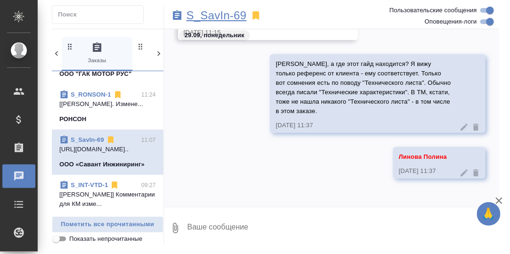
click at [221, 17] on p "S_SavIn-69" at bounding box center [217, 15] width 60 height 9
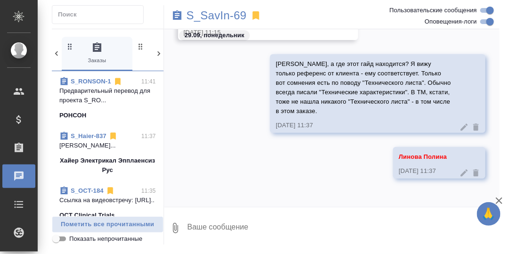
scroll to position [0, 0]
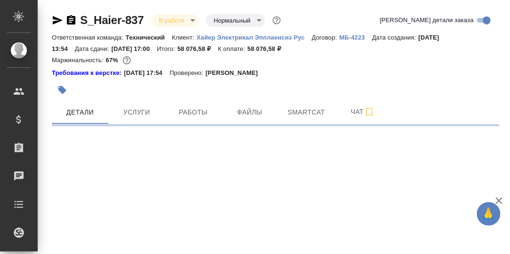
select select "RU"
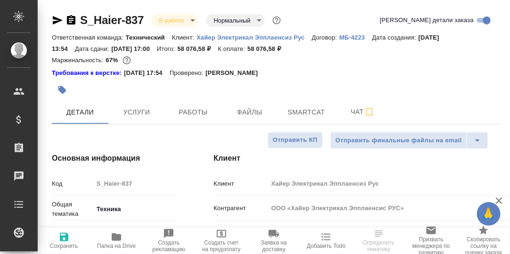
type textarea "x"
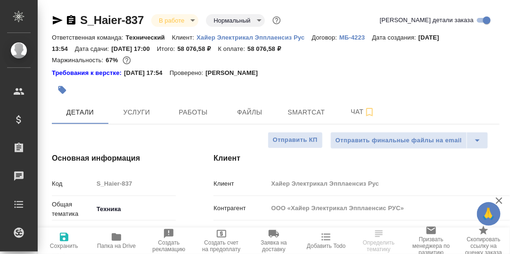
type textarea "x"
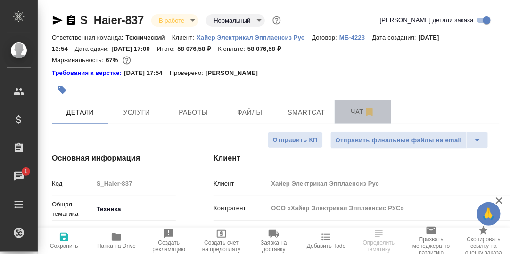
drag, startPoint x: 357, startPoint y: 109, endPoint x: 386, endPoint y: 122, distance: 32.1
click at [358, 110] on span "Чат" at bounding box center [362, 112] width 45 height 12
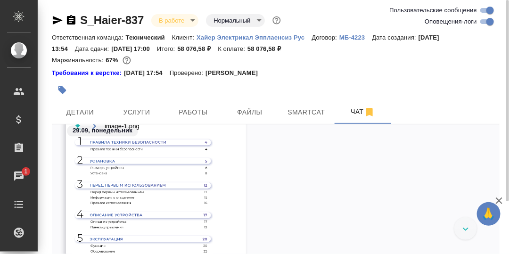
scroll to position [46699, 0]
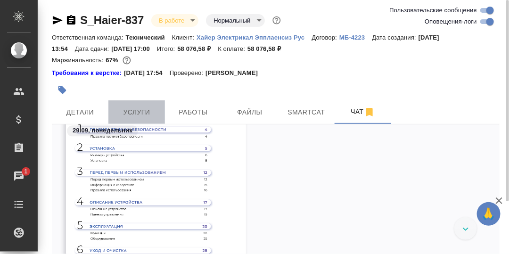
click at [139, 110] on span "Услуги" at bounding box center [136, 112] width 45 height 12
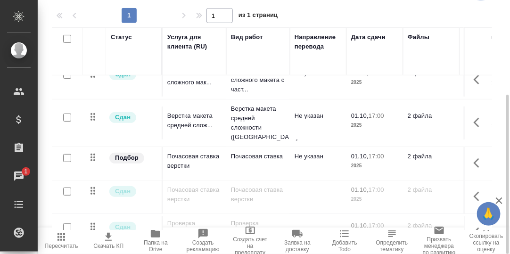
scroll to position [94, 0]
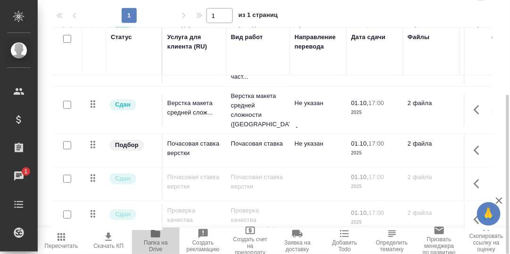
click at [156, 235] on icon "button" at bounding box center [155, 234] width 9 height 8
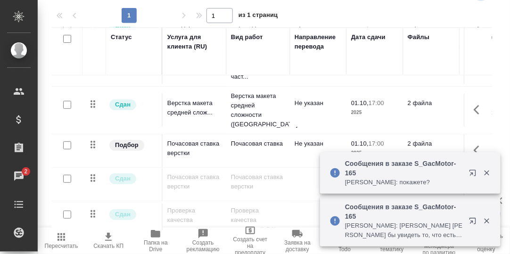
drag, startPoint x: 489, startPoint y: 172, endPoint x: 493, endPoint y: 186, distance: 15.1
click at [489, 172] on icon "button" at bounding box center [486, 173] width 8 height 8
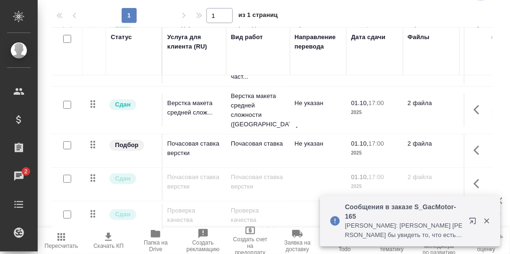
click at [488, 223] on icon "button" at bounding box center [486, 221] width 8 height 8
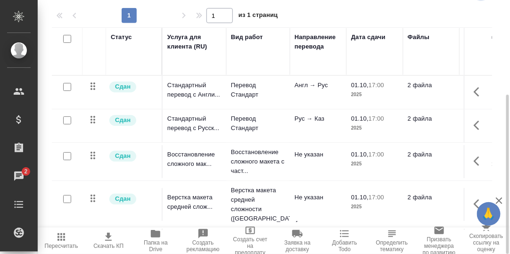
scroll to position [57, 0]
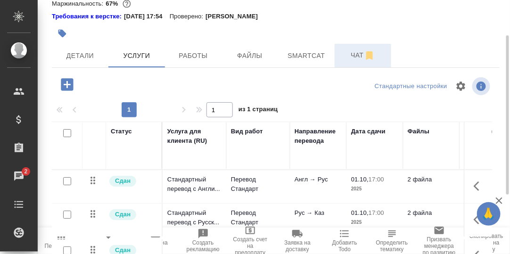
drag, startPoint x: 356, startPoint y: 55, endPoint x: 356, endPoint y: 84, distance: 29.7
click at [356, 55] on span "Чат" at bounding box center [362, 55] width 45 height 12
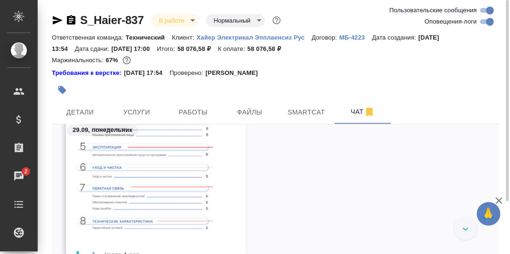
scroll to position [46593, 0]
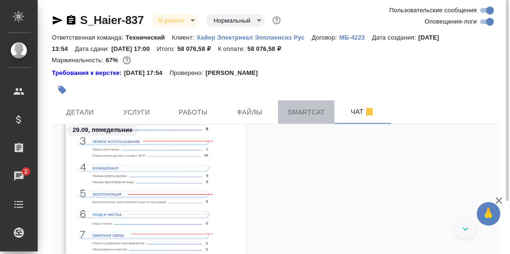
click at [304, 111] on span "Smartcat" at bounding box center [306, 112] width 45 height 12
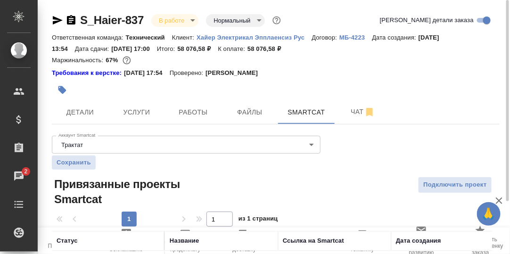
scroll to position [94, 0]
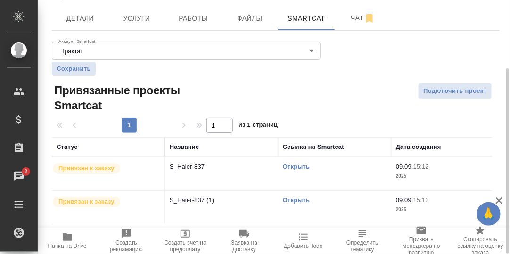
click at [302, 164] on link "Открыть" at bounding box center [296, 166] width 27 height 7
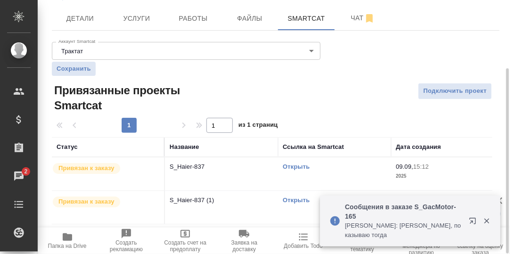
click at [294, 164] on link "Открыть" at bounding box center [296, 166] width 27 height 7
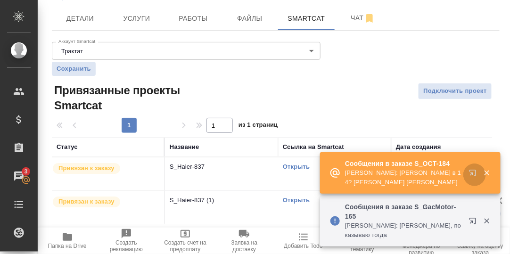
click at [472, 180] on icon "button" at bounding box center [474, 174] width 11 height 11
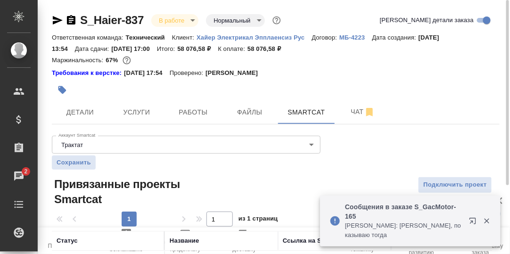
scroll to position [47, 0]
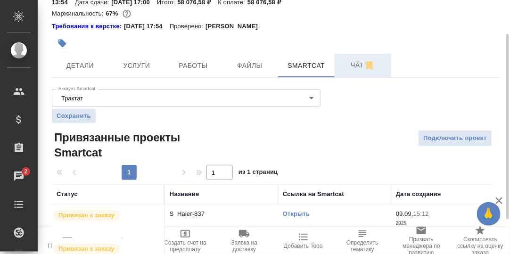
click at [354, 64] on span "Чат" at bounding box center [362, 65] width 45 height 12
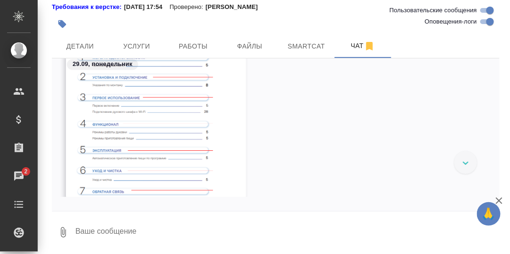
scroll to position [46551, 0]
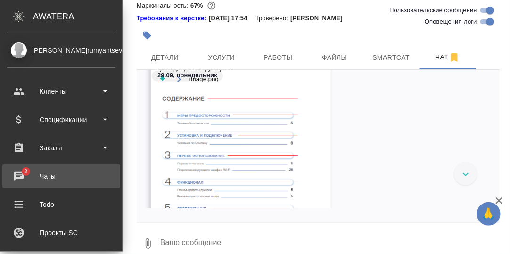
click at [19, 171] on div "Чаты" at bounding box center [61, 176] width 108 height 14
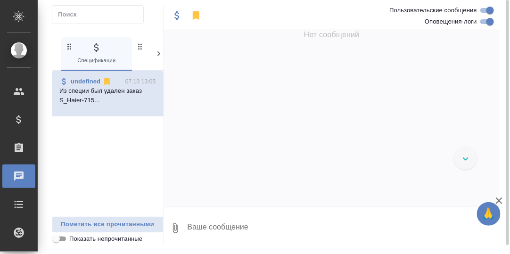
click at [159, 54] on icon at bounding box center [158, 53] width 3 height 5
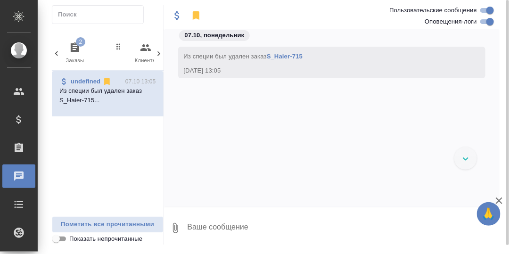
click at [76, 45] on icon "button" at bounding box center [74, 47] width 11 height 11
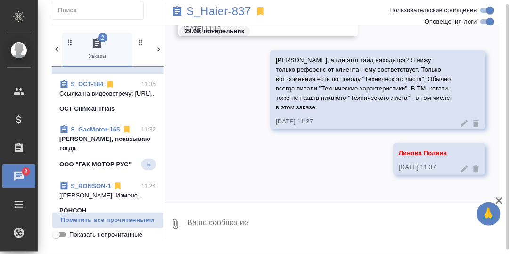
scroll to position [94, 0]
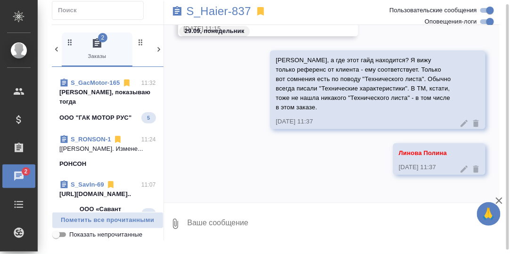
click at [104, 100] on p "ага, показываю тогда" at bounding box center [107, 97] width 97 height 19
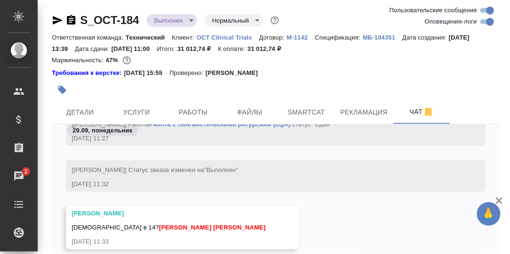
scroll to position [47, 0]
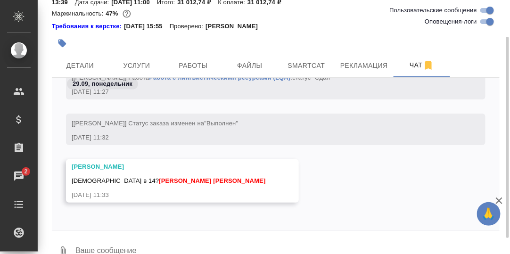
click at [94, 242] on textarea at bounding box center [286, 252] width 425 height 32
type textarea "Давайте"
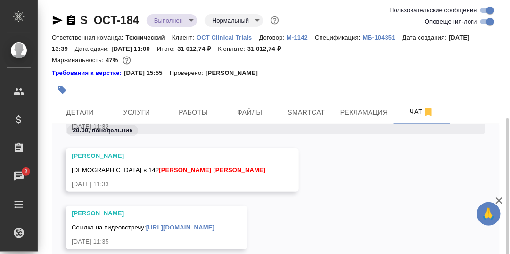
scroll to position [66, 0]
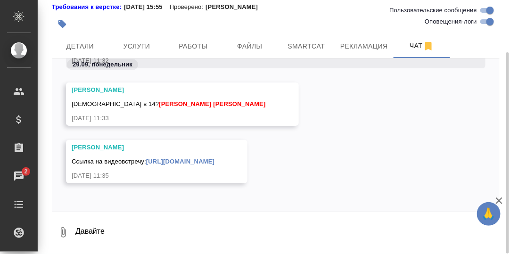
click at [193, 159] on link "https://telemost.360.yandex.ru/j/3360917583" at bounding box center [180, 161] width 68 height 7
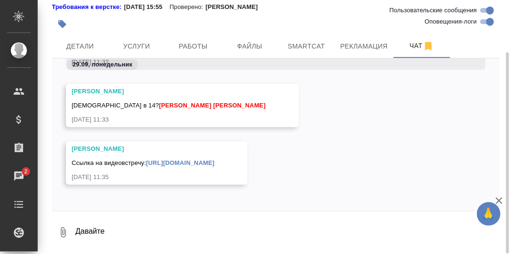
scroll to position [86855, 0]
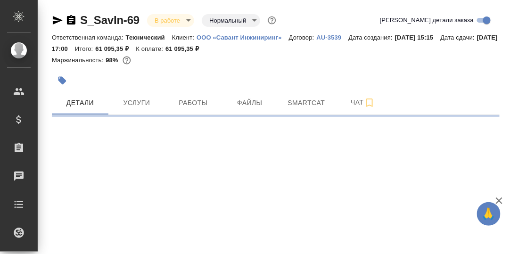
select select "RU"
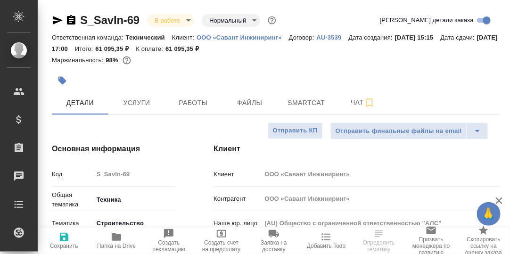
type textarea "x"
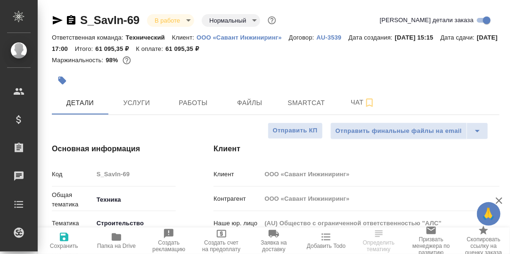
type textarea "x"
type input "[PERSON_NAME]"
type textarea "x"
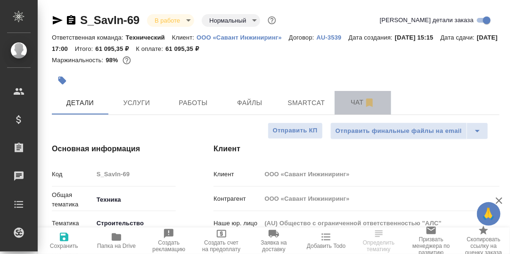
click at [355, 103] on span "Чат" at bounding box center [362, 103] width 45 height 12
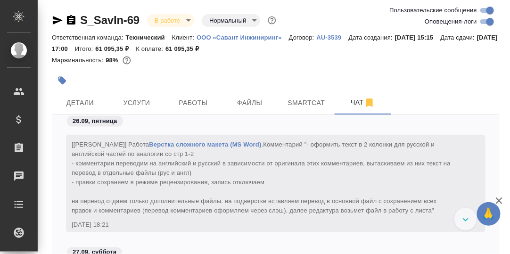
scroll to position [8484, 0]
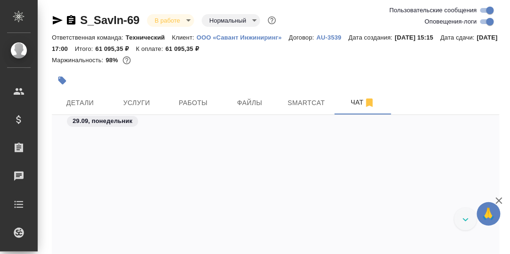
scroll to position [10306, 0]
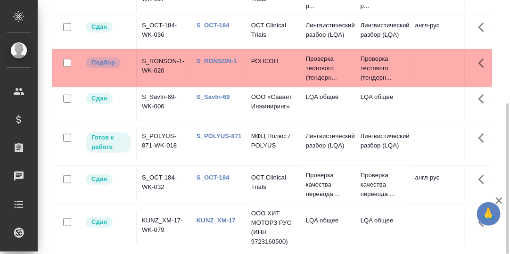
click at [217, 60] on link "S_RONSON-1" at bounding box center [216, 60] width 41 height 7
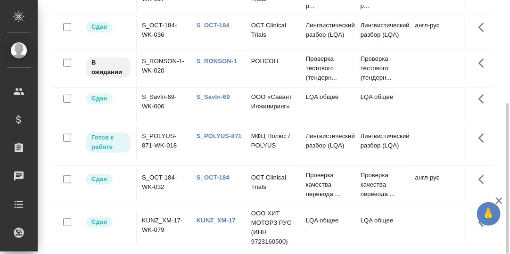
click at [220, 133] on link "S_POLYUS-871" at bounding box center [218, 135] width 45 height 7
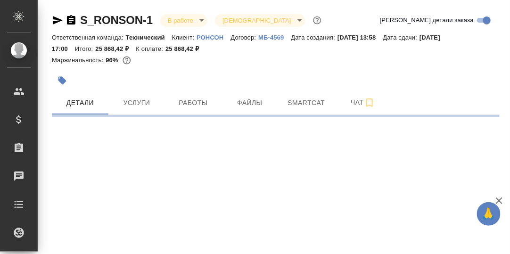
select select "RU"
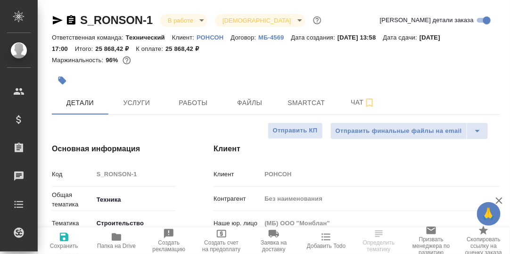
type textarea "x"
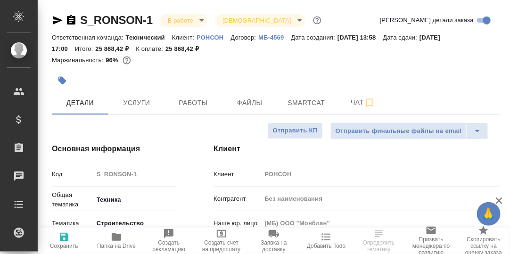
type textarea "x"
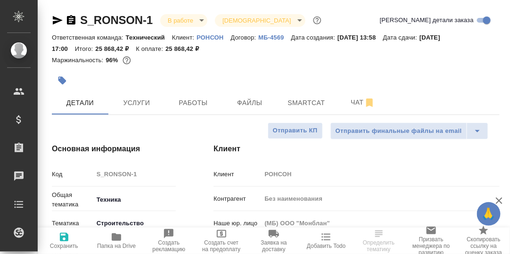
type textarea "x"
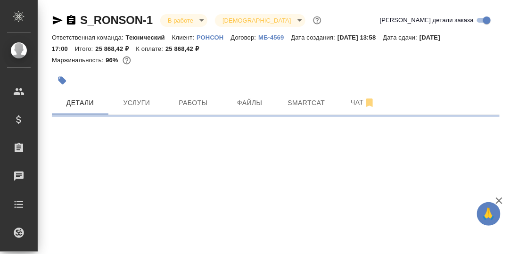
select select "RU"
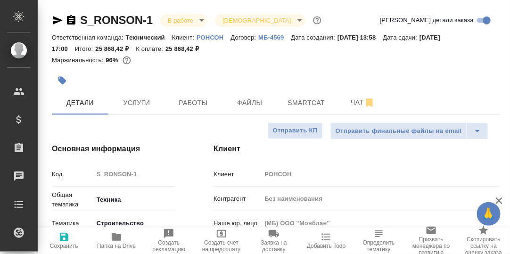
type textarea "x"
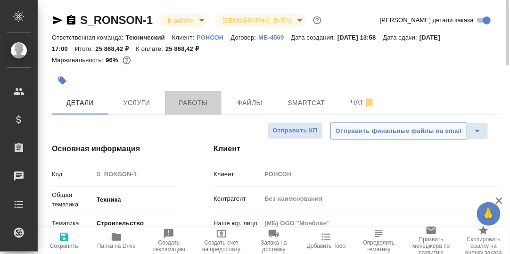
drag, startPoint x: 193, startPoint y: 102, endPoint x: 335, endPoint y: 131, distance: 145.3
click at [193, 102] on span "Работы" at bounding box center [193, 103] width 45 height 12
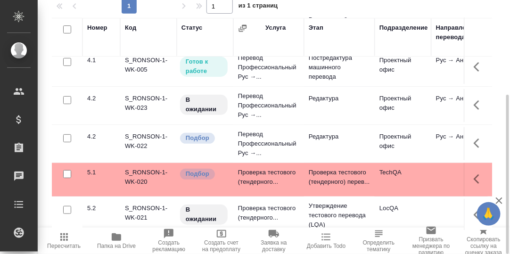
scroll to position [94, 0]
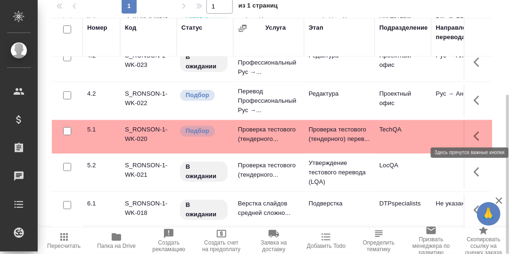
click at [474, 131] on icon "button" at bounding box center [479, 136] width 11 height 11
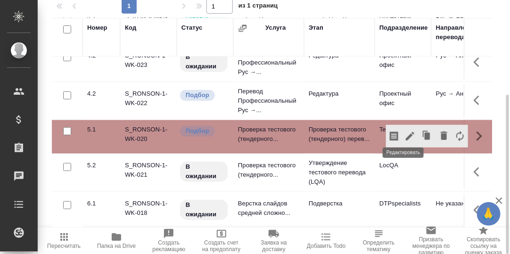
click at [404, 132] on icon "button" at bounding box center [409, 136] width 11 height 11
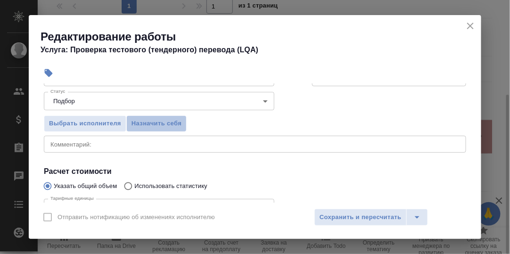
drag, startPoint x: 144, startPoint y: 121, endPoint x: 179, endPoint y: 138, distance: 39.0
click at [145, 121] on span "Назначить себя" at bounding box center [156, 123] width 50 height 11
click at [343, 215] on span "Сохранить и пересчитать" at bounding box center [360, 217] width 82 height 11
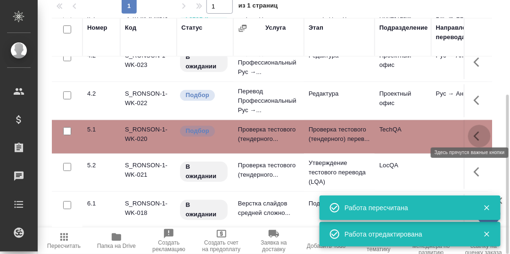
click at [474, 131] on icon "button" at bounding box center [479, 136] width 11 height 11
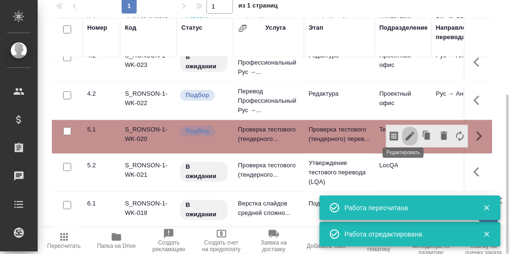
click at [406, 132] on icon "button" at bounding box center [410, 136] width 8 height 8
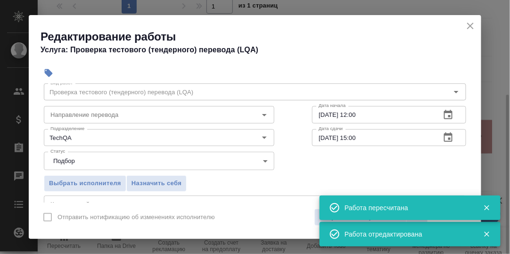
scroll to position [47, 0]
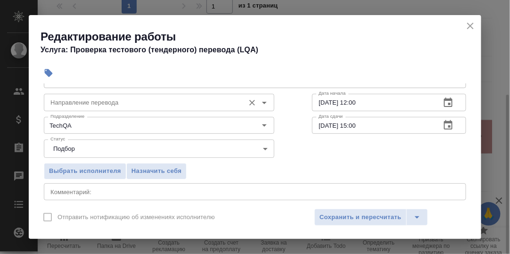
click at [155, 102] on input "Направление перевода" at bounding box center [143, 102] width 193 height 11
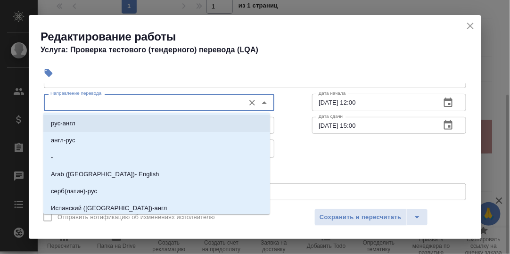
click at [79, 123] on li "рус-англ" at bounding box center [156, 123] width 227 height 17
type input "рус-англ"
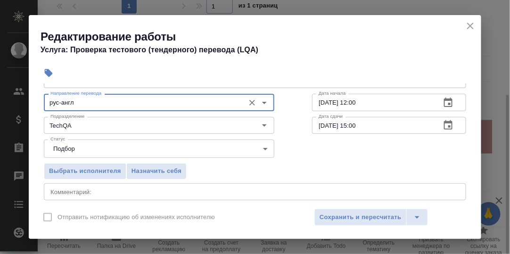
scroll to position [94, 0]
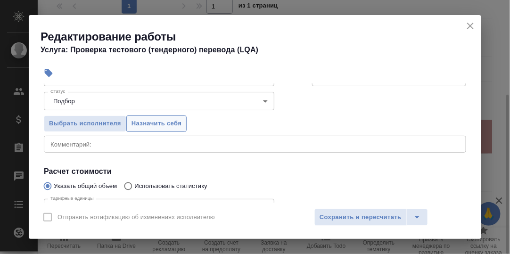
click at [149, 124] on span "Назначить себя" at bounding box center [156, 123] width 50 height 11
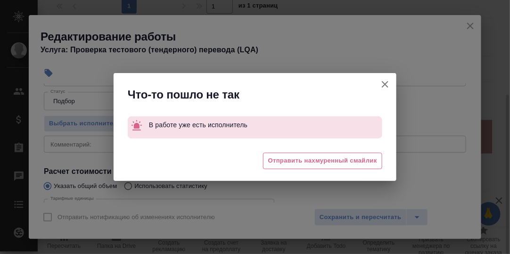
click at [383, 84] on icon "button" at bounding box center [384, 84] width 11 height 11
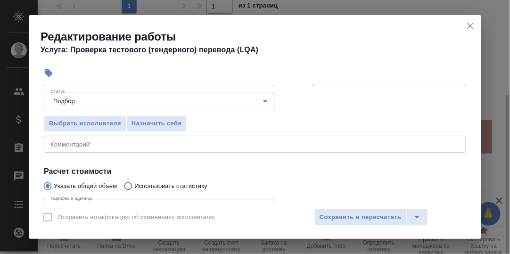
drag, startPoint x: 336, startPoint y: 217, endPoint x: 448, endPoint y: 172, distance: 120.7
click at [339, 216] on span "Сохранить и пересчитать" at bounding box center [360, 217] width 82 height 11
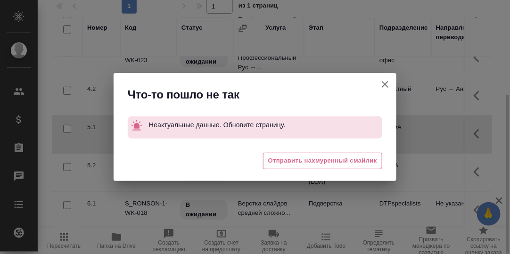
click at [387, 84] on icon "button" at bounding box center [384, 84] width 11 height 11
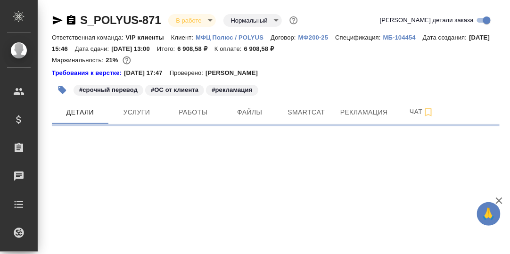
select select "RU"
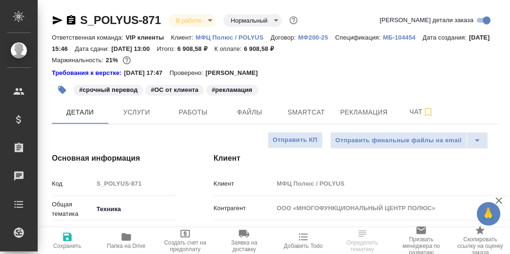
type textarea "x"
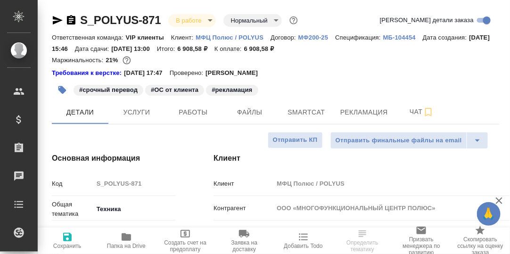
type textarea "x"
click at [191, 113] on span "Работы" at bounding box center [193, 112] width 45 height 12
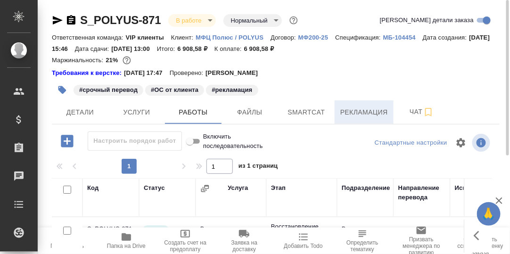
click at [351, 113] on span "Рекламация" at bounding box center [364, 112] width 48 height 12
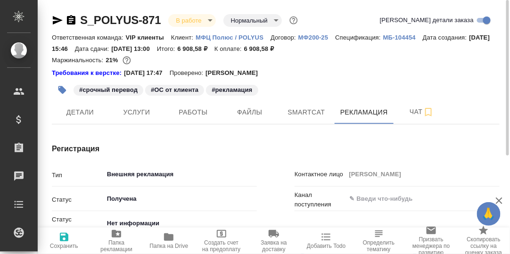
type textarea "x"
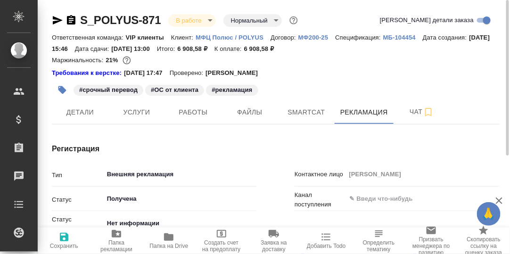
type textarea "x"
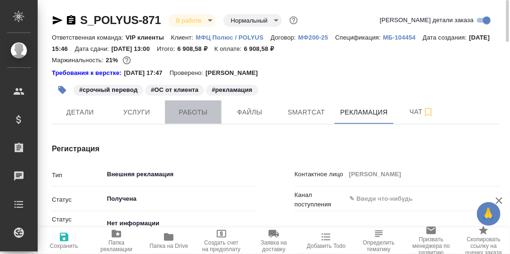
click at [183, 114] on span "Работы" at bounding box center [193, 112] width 45 height 12
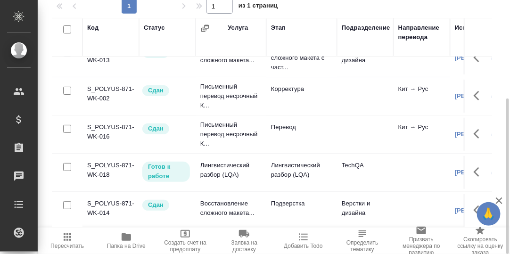
scroll to position [23, 0]
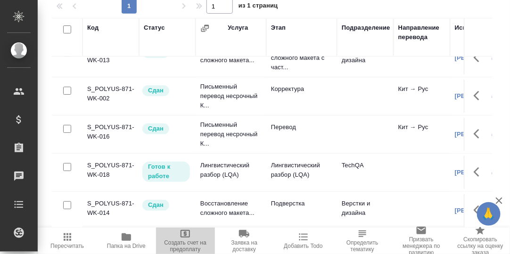
drag, startPoint x: 195, startPoint y: 228, endPoint x: 203, endPoint y: 225, distance: 8.3
click at [204, 229] on button "Создать счет на предоплату" at bounding box center [185, 241] width 59 height 26
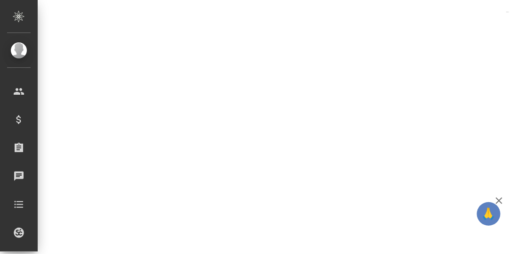
scroll to position [159, 0]
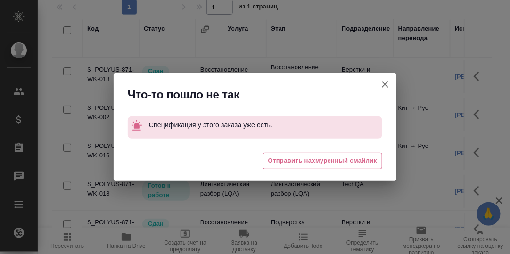
click at [382, 84] on icon "button" at bounding box center [384, 84] width 11 height 11
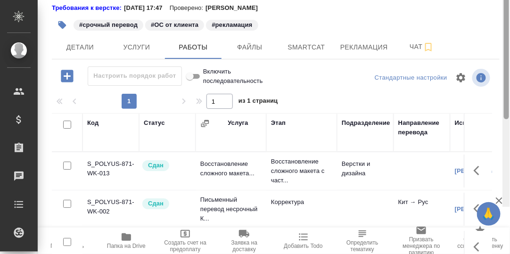
scroll to position [0, 0]
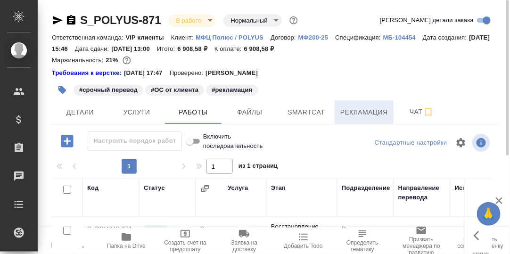
click at [376, 110] on span "Рекламация" at bounding box center [364, 112] width 48 height 12
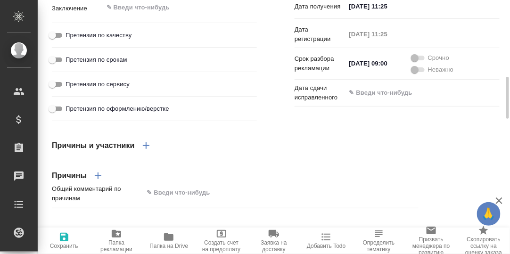
scroll to position [894, 0]
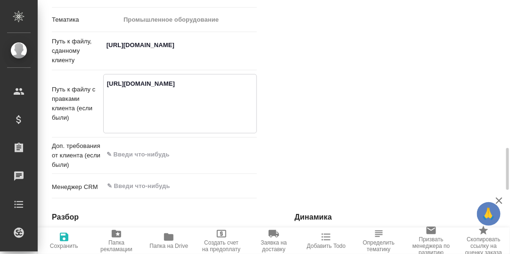
drag, startPoint x: 158, startPoint y: 121, endPoint x: 100, endPoint y: 82, distance: 70.3
click at [100, 82] on div "Путь к файлу с правками клиента (если были) https://drive.awatera.com/apps/file…" at bounding box center [154, 103] width 205 height 59
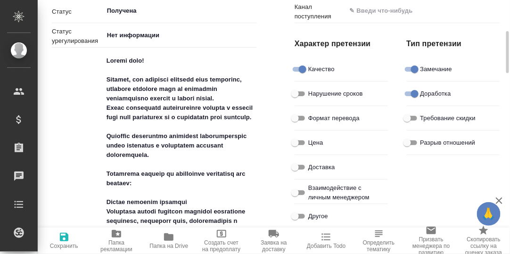
scroll to position [47, 0]
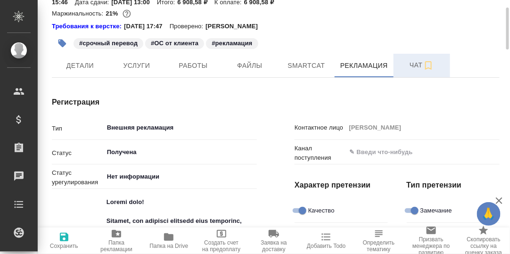
type textarea "x"
drag, startPoint x: 413, startPoint y: 62, endPoint x: 299, endPoint y: 106, distance: 122.6
click at [413, 63] on span "Чат" at bounding box center [421, 65] width 45 height 12
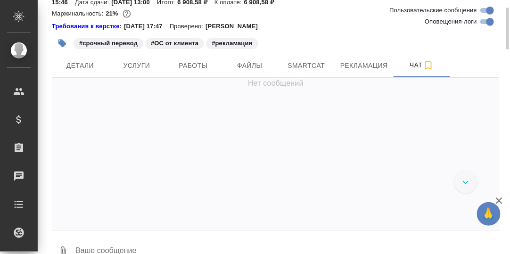
scroll to position [72826, 0]
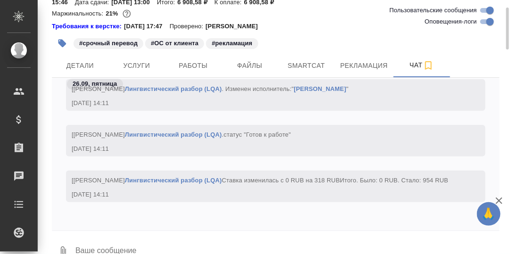
click at [103, 245] on textarea at bounding box center [286, 252] width 425 height 32
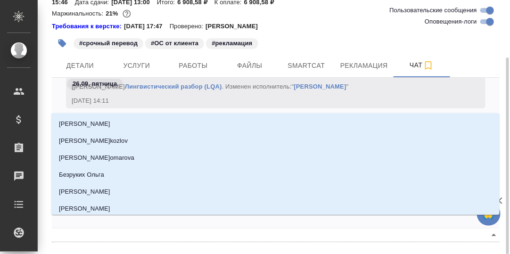
scroll to position [58, 0]
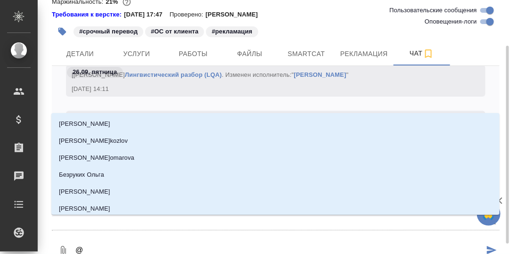
type textarea "@М"
type input "М"
type textarea "@Ма"
type input "Ма"
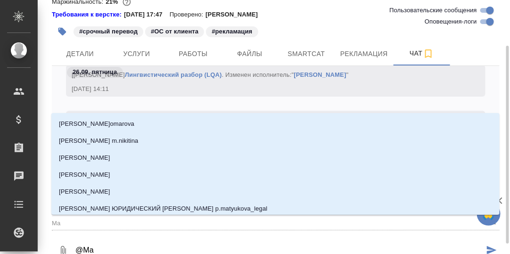
type textarea "@Мар"
type input "Мар"
type textarea "@Мари"
type input "Мари"
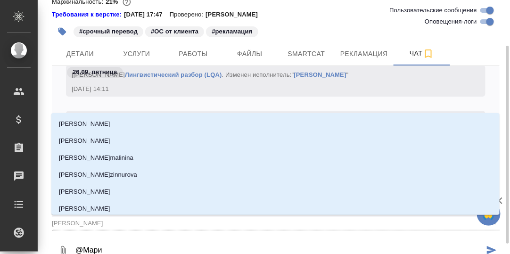
type textarea "@Мария"
type input "Мария"
type textarea "@Мария"
type input "Мария"
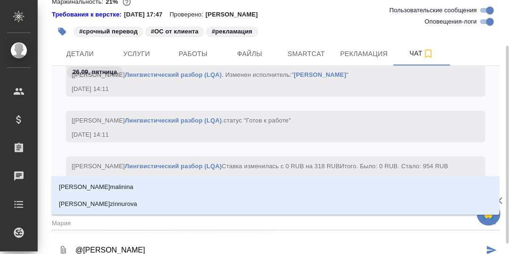
type textarea "@Мария Г"
type input "Мария Г"
type textarea "@Мария Гр"
type input "Мария Гр"
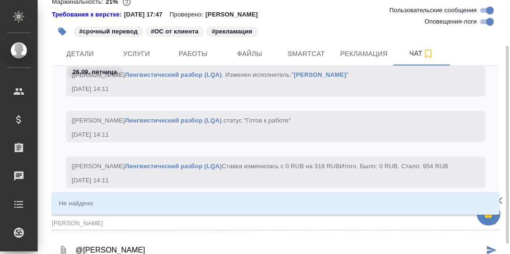
click at [132, 241] on textarea "@Мария Гр" at bounding box center [278, 251] width 409 height 32
drag, startPoint x: 114, startPoint y: 251, endPoint x: 84, endPoint y: 247, distance: 29.9
click at [84, 248] on textarea "@Мария Гр" at bounding box center [278, 251] width 409 height 32
type textarea "@Г"
type input "Г"
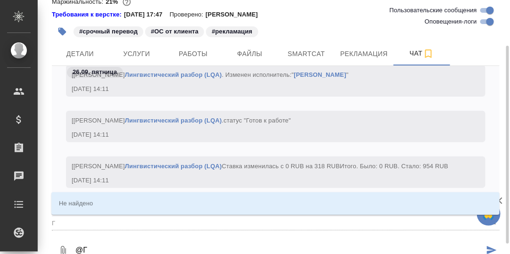
type textarea "@Гр"
type input "Гр"
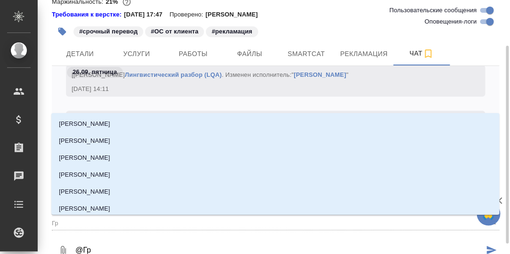
type textarea "@Гра"
type input "Гра"
type textarea "@Граб"
type input "Граб"
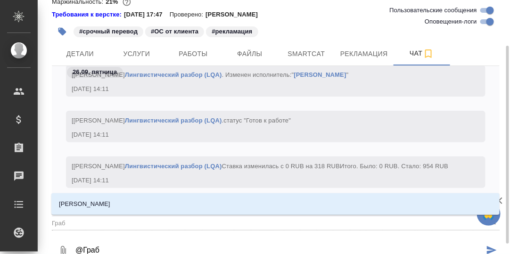
type textarea "@Грабк"
type input "Грабк"
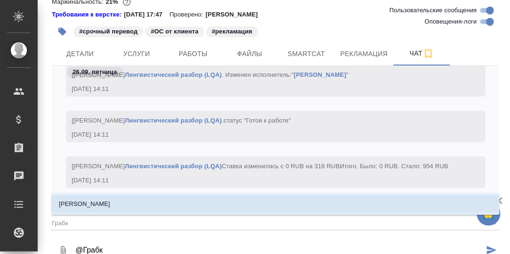
drag, startPoint x: 102, startPoint y: 204, endPoint x: 116, endPoint y: 237, distance: 36.3
click at [102, 204] on li "[PERSON_NAME]" at bounding box center [275, 204] width 448 height 17
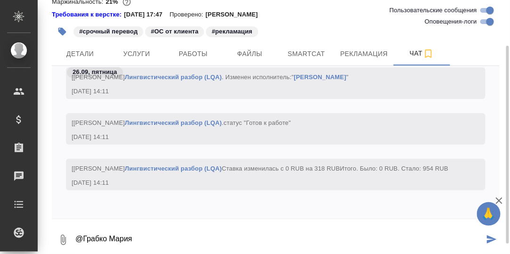
click at [132, 238] on textarea "@Грабко Мария" at bounding box center [278, 240] width 409 height 32
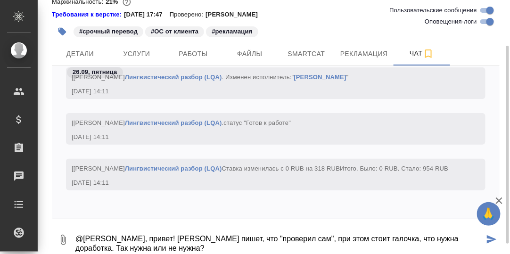
type textarea "@Грабко Мария, привет! Клиент пишет, что "проверил сам", при этом стоит галочка…"
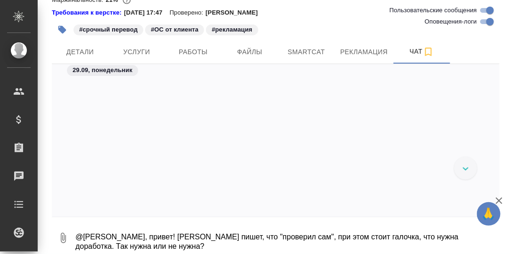
scroll to position [72898, 0]
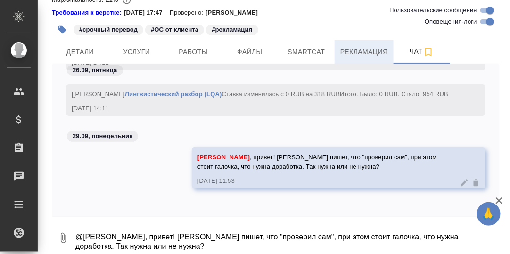
click at [359, 54] on span "Рекламация" at bounding box center [364, 52] width 48 height 12
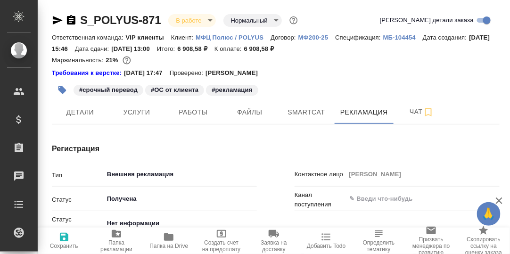
type textarea "x"
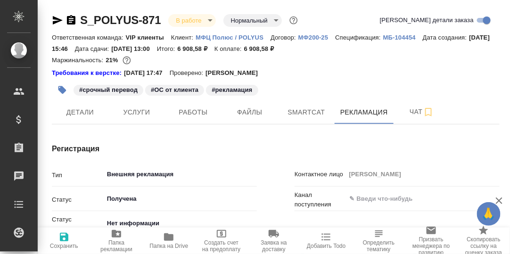
type textarea "x"
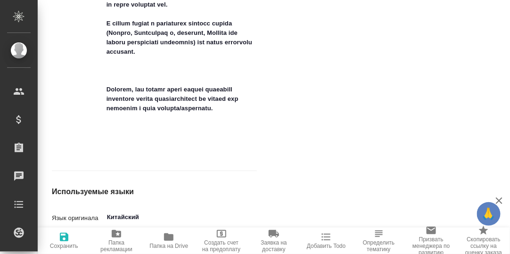
scroll to position [847, 0]
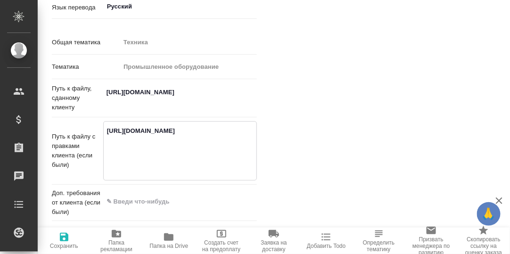
drag, startPoint x: 164, startPoint y: 167, endPoint x: 106, endPoint y: 129, distance: 69.4
click at [106, 129] on textarea "https://drive.awatera.com/apps/files/?dir=/Shares/polyus/Orders/S_POLYUS-871/Fi…" at bounding box center [180, 150] width 153 height 54
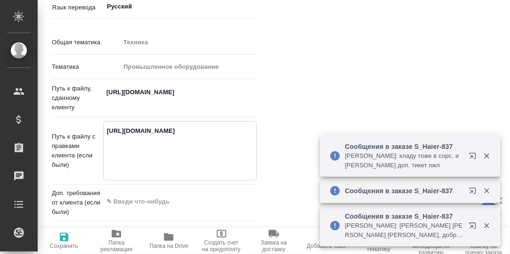
type textarea "x"
click at [473, 155] on icon "button" at bounding box center [472, 156] width 6 height 6
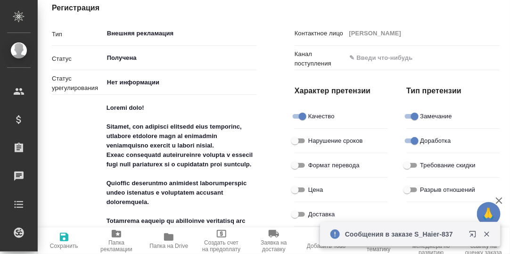
scroll to position [0, 0]
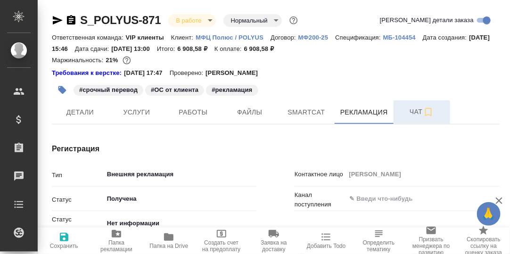
click at [411, 112] on span "Чат" at bounding box center [421, 112] width 45 height 12
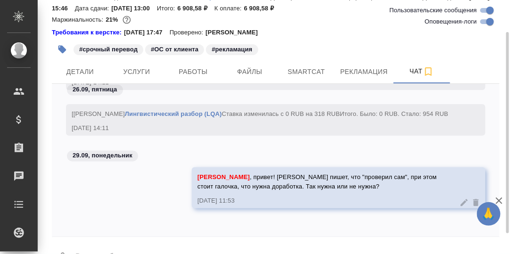
scroll to position [66, 0]
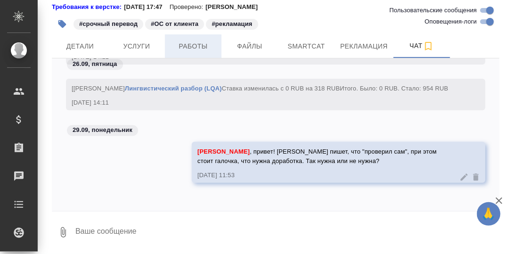
click at [199, 45] on span "Работы" at bounding box center [193, 47] width 45 height 12
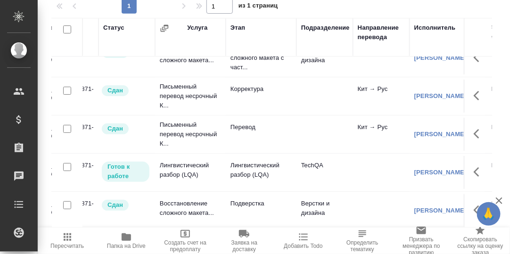
scroll to position [23, 0]
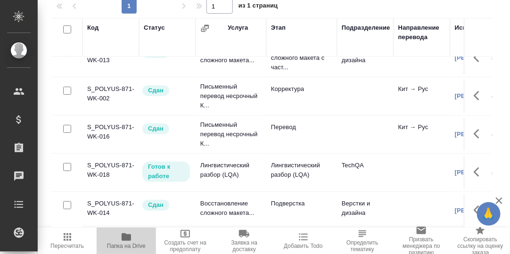
click at [125, 238] on icon "button" at bounding box center [126, 237] width 9 height 8
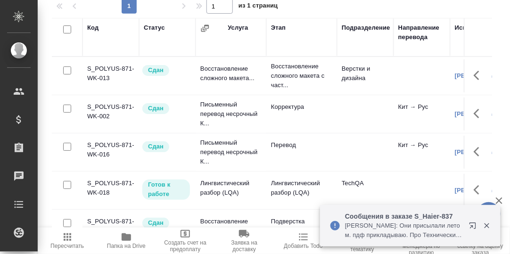
scroll to position [0, 0]
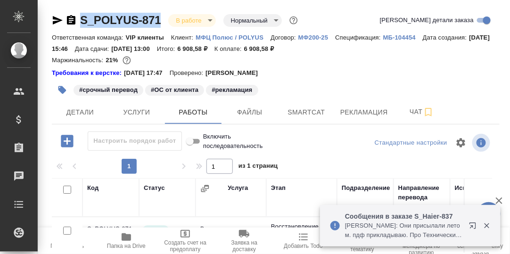
drag, startPoint x: 165, startPoint y: 17, endPoint x: 79, endPoint y: 17, distance: 86.7
click at [79, 17] on div "S_POLYUS-871 В работе inProgress Нормальный normal" at bounding box center [176, 20] width 248 height 15
copy link "S_POLYUS-871"
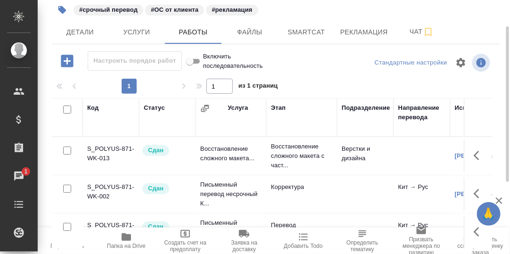
scroll to position [66, 0]
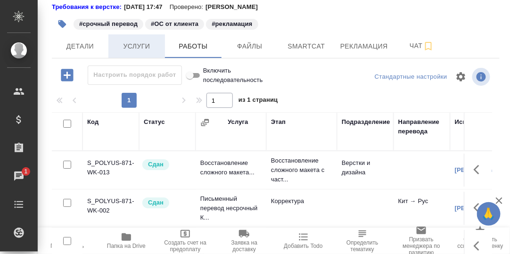
click at [140, 49] on span "Услуги" at bounding box center [136, 47] width 45 height 12
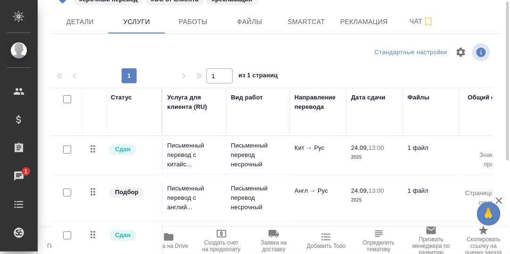
scroll to position [57, 0]
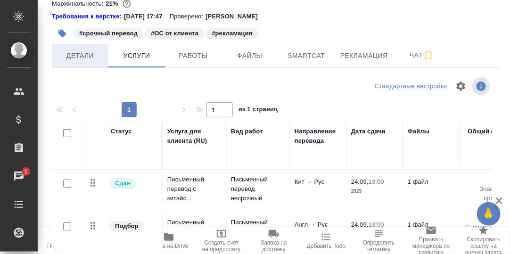
drag, startPoint x: 73, startPoint y: 59, endPoint x: 80, endPoint y: 64, distance: 8.9
click at [73, 59] on span "Детали" at bounding box center [79, 56] width 45 height 12
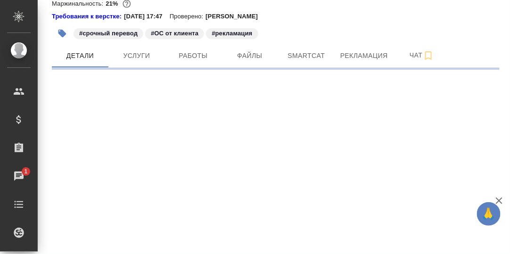
select select "RU"
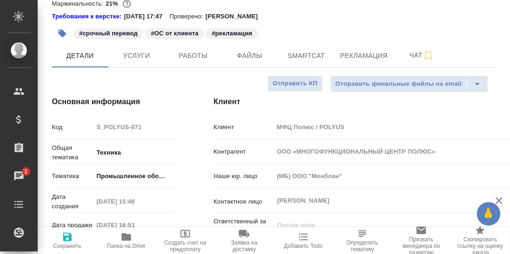
type textarea "x"
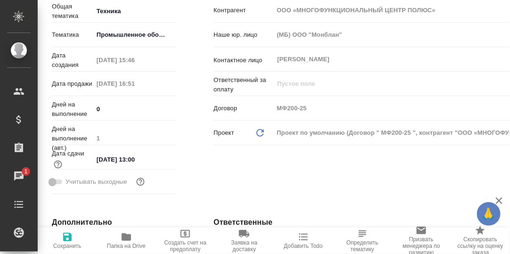
type textarea "x"
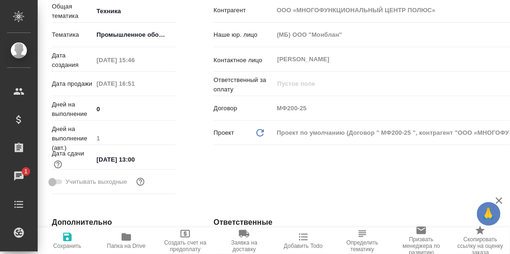
type textarea "x"
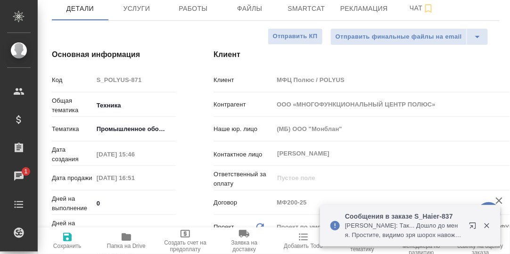
scroll to position [9, 0]
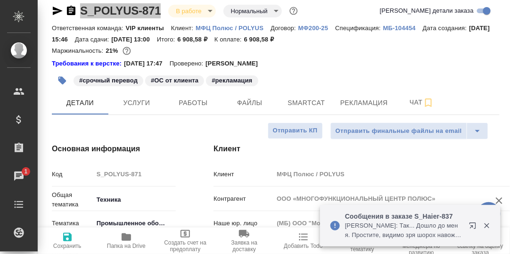
type textarea "x"
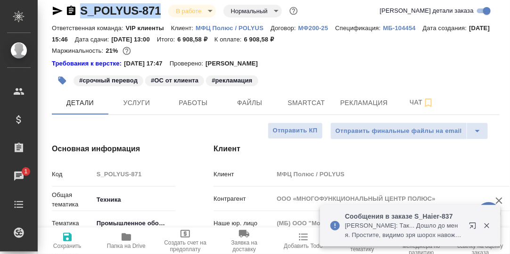
type textarea "x"
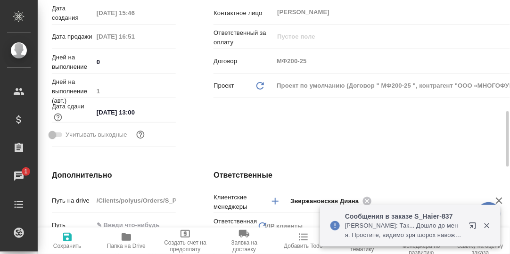
scroll to position [292, 0]
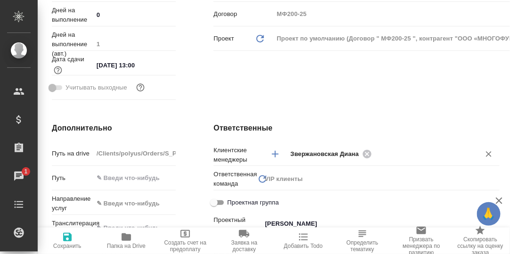
drag, startPoint x: 357, startPoint y: 153, endPoint x: 282, endPoint y: 157, distance: 74.6
click at [312, 153] on span "Звержановская Диана" at bounding box center [327, 153] width 74 height 9
drag, startPoint x: 286, startPoint y: 154, endPoint x: 280, endPoint y: 150, distance: 6.8
click at [298, 152] on div "Звержановская Диана ​" at bounding box center [380, 153] width 238 height 17
drag, startPoint x: 287, startPoint y: 151, endPoint x: 329, endPoint y: 156, distance: 41.8
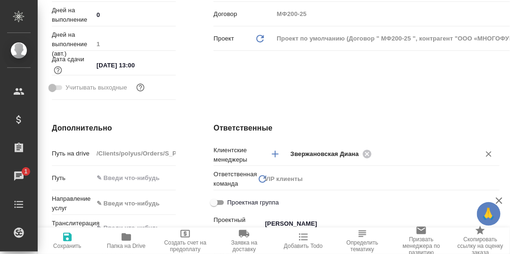
click at [326, 155] on span "Звержановская Диана" at bounding box center [327, 153] width 74 height 9
type textarea "x"
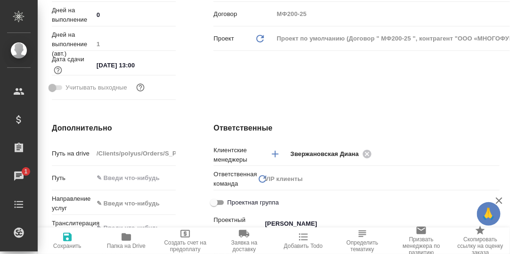
type textarea "x"
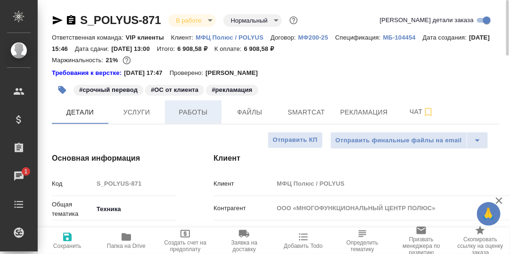
scroll to position [0, 0]
click at [196, 109] on span "Работы" at bounding box center [193, 112] width 45 height 12
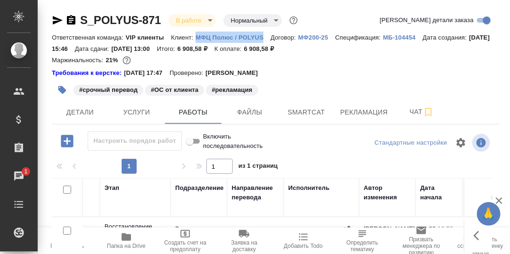
drag, startPoint x: 193, startPoint y: 34, endPoint x: 266, endPoint y: 37, distance: 73.6
click at [266, 37] on div "Ответственная команда: VIP клиенты Клиент: МФЦ Полюс / POLYUS Договор: МФ200-25…" at bounding box center [276, 43] width 448 height 23
copy p "МФЦ Полюс / POLYUS"
click at [128, 238] on icon "button" at bounding box center [126, 237] width 9 height 8
click at [416, 113] on span "Чат" at bounding box center [421, 112] width 45 height 12
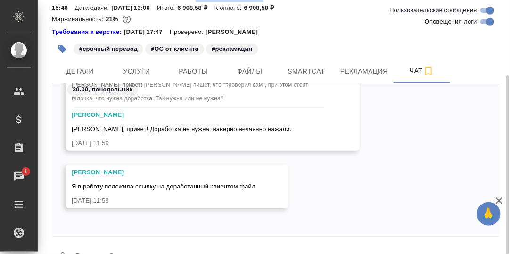
scroll to position [66, 0]
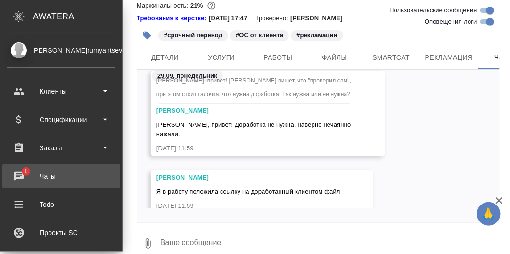
click at [18, 175] on div "Чаты" at bounding box center [61, 176] width 108 height 14
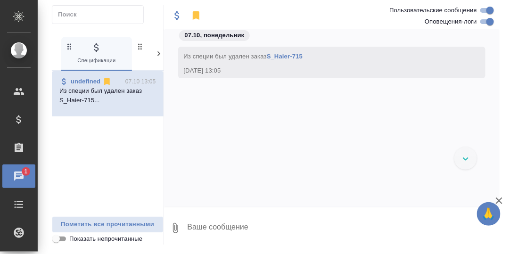
click at [157, 51] on icon at bounding box center [158, 53] width 3 height 5
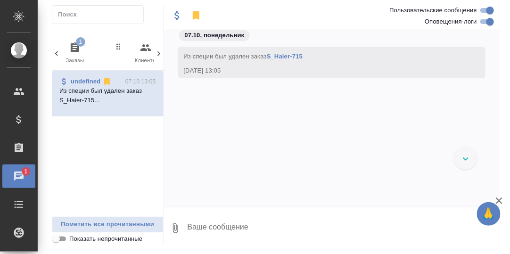
click at [79, 46] on span "1" at bounding box center [80, 41] width 9 height 9
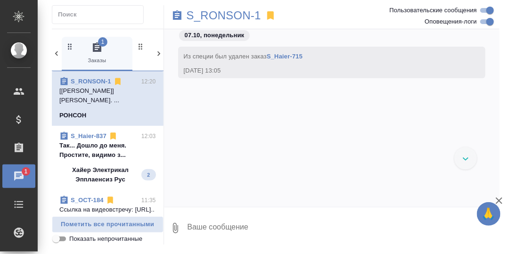
scroll to position [5591, 0]
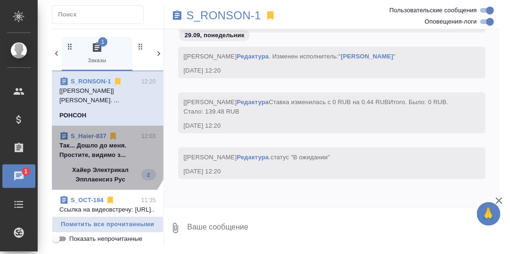
click at [97, 146] on p "Так... Дошло до меня. Простите, видимо з..." at bounding box center [107, 150] width 97 height 19
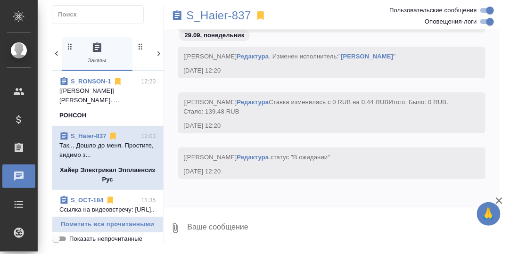
click at [98, 144] on p "Так... Дошло до меня. Простите, видимо з..." at bounding box center [107, 150] width 97 height 19
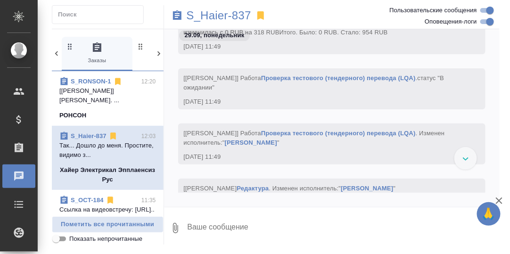
scroll to position [5431, 0]
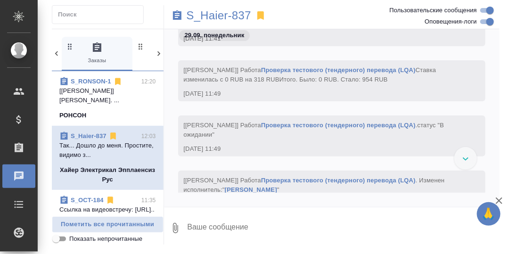
click at [86, 136] on link "S_Haier-837" at bounding box center [89, 135] width 36 height 7
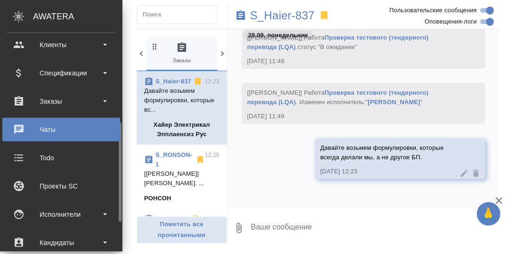
scroll to position [94, 0]
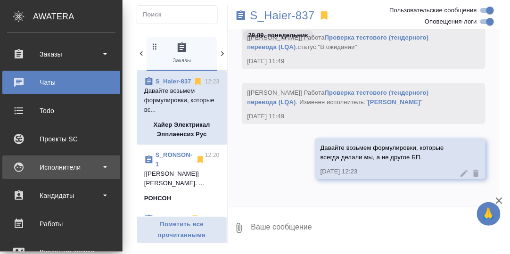
click at [50, 167] on div "Исполнители" at bounding box center [61, 167] width 108 height 14
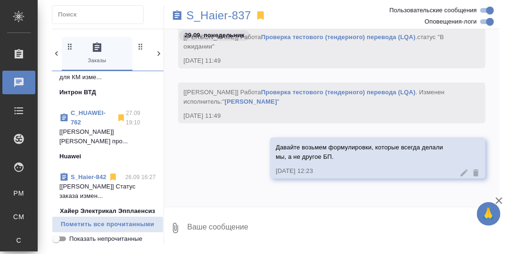
scroll to position [141, 0]
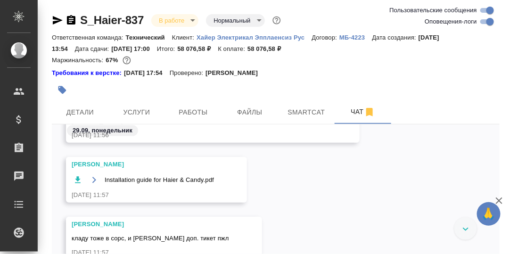
scroll to position [47396, 0]
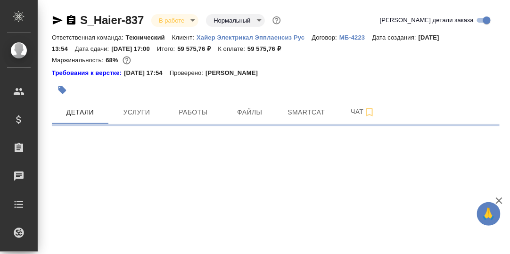
select select "RU"
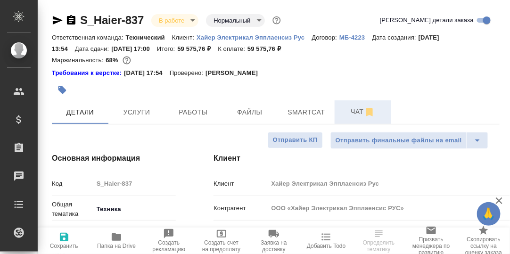
type textarea "x"
drag, startPoint x: 355, startPoint y: 113, endPoint x: 369, endPoint y: 110, distance: 14.4
click at [355, 114] on span "Чат" at bounding box center [362, 112] width 45 height 12
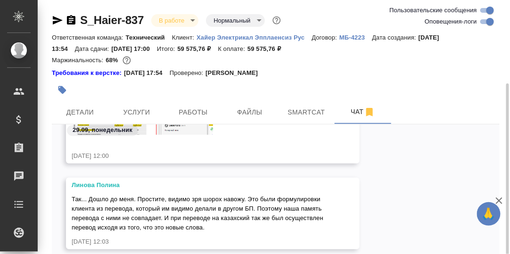
scroll to position [47, 0]
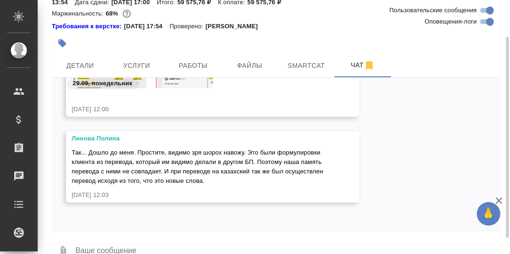
click at [143, 245] on textarea at bounding box center [286, 252] width 425 height 32
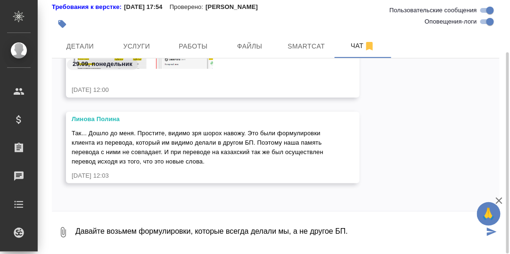
type textarea "Давайте возьмем формулировки, которые всегда делали мы, а не другое БП."
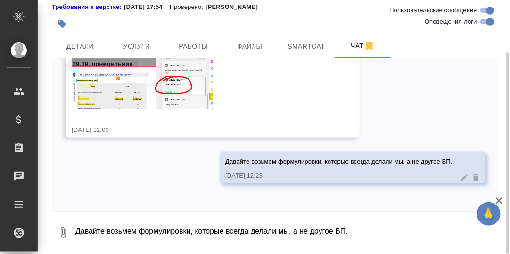
scroll to position [47601, 0]
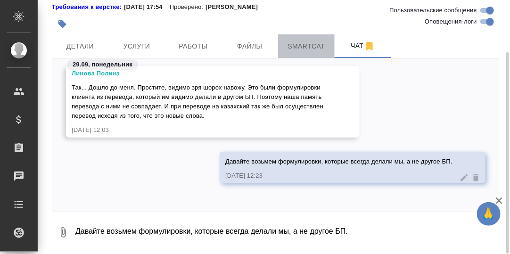
click at [306, 47] on span "Smartcat" at bounding box center [306, 47] width 45 height 12
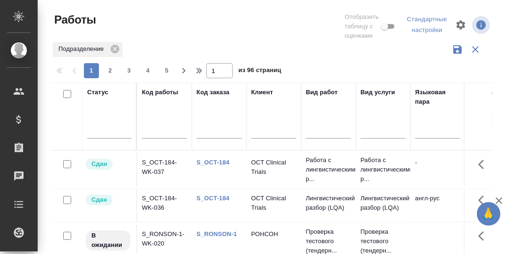
scroll to position [173, 0]
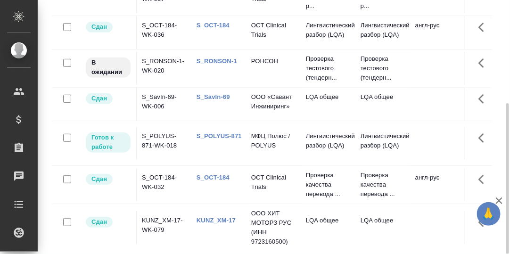
click at [164, 134] on td "S_POLYUS-871-WK-018" at bounding box center [164, 143] width 55 height 33
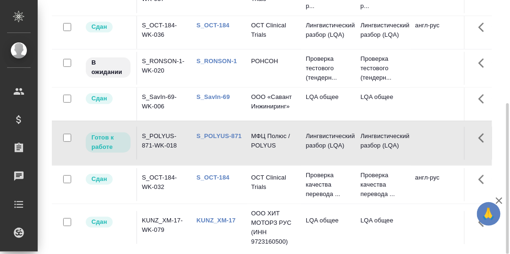
click at [165, 134] on td "S_POLYUS-871-WK-018" at bounding box center [164, 143] width 55 height 33
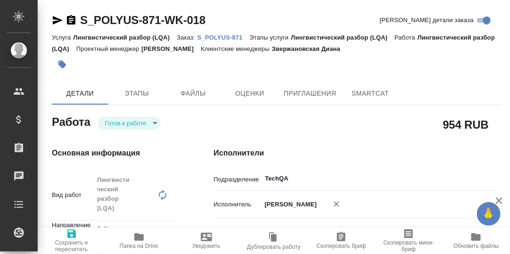
type textarea "x"
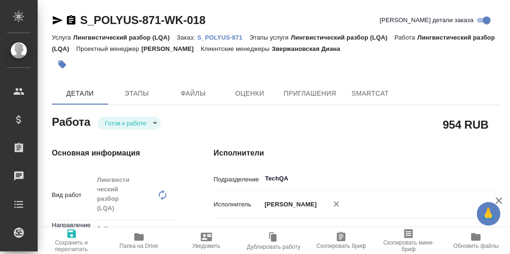
type textarea "x"
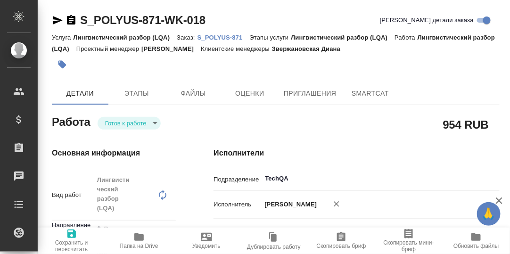
type textarea "x"
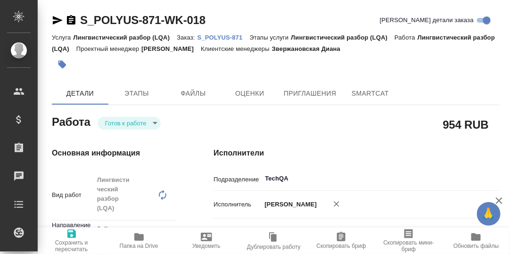
type textarea "x"
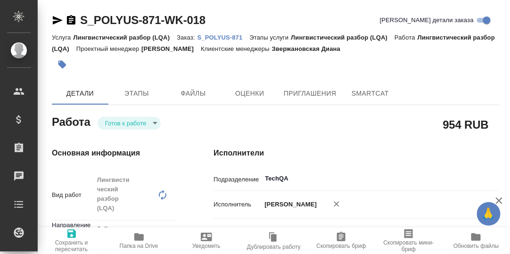
click at [222, 38] on p "S_POLYUS-871" at bounding box center [223, 37] width 52 height 7
type textarea "x"
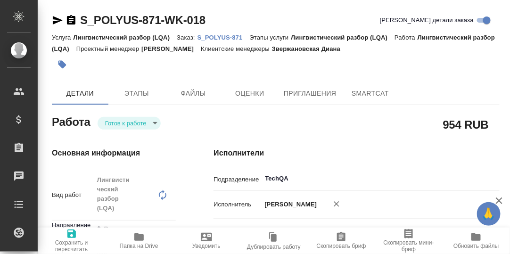
type textarea "x"
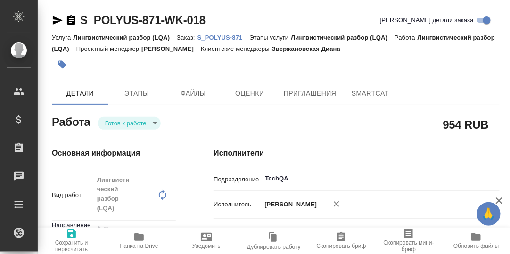
type textarea "x"
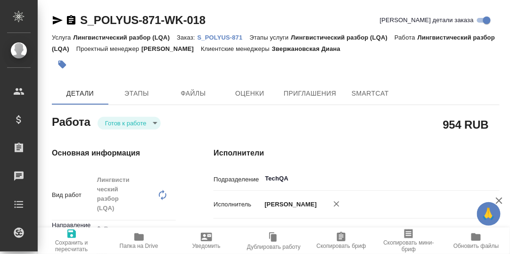
type textarea "x"
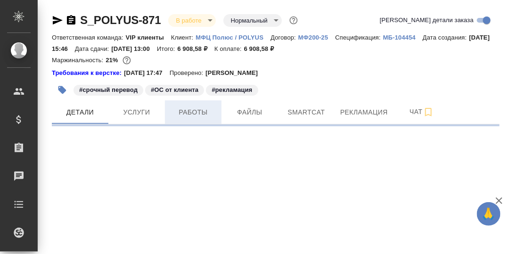
select select "RU"
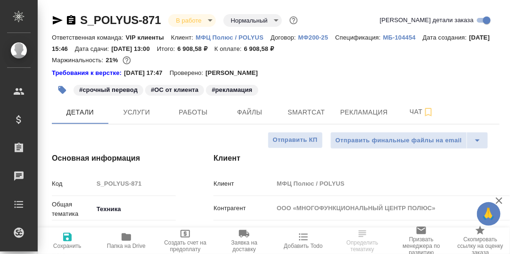
type textarea "x"
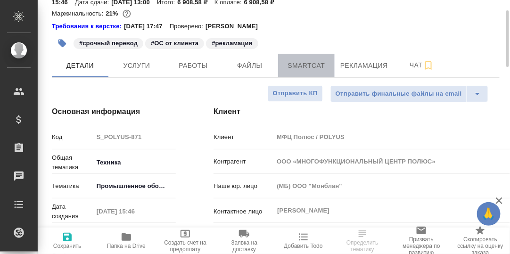
click at [303, 66] on span "Smartcat" at bounding box center [306, 66] width 45 height 12
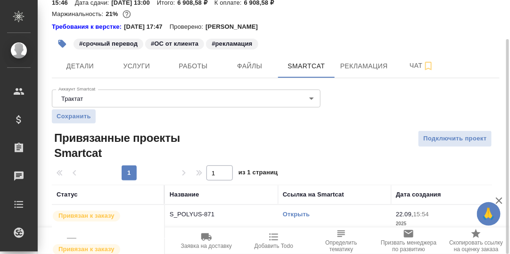
scroll to position [94, 0]
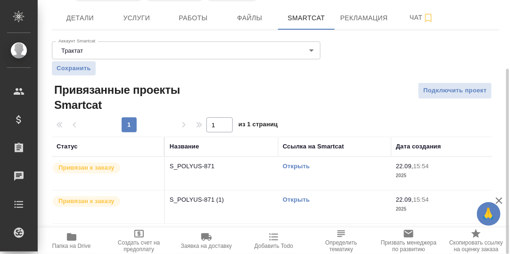
click at [300, 166] on link "Открыть" at bounding box center [296, 166] width 27 height 7
